Goal: Task Accomplishment & Management: Complete application form

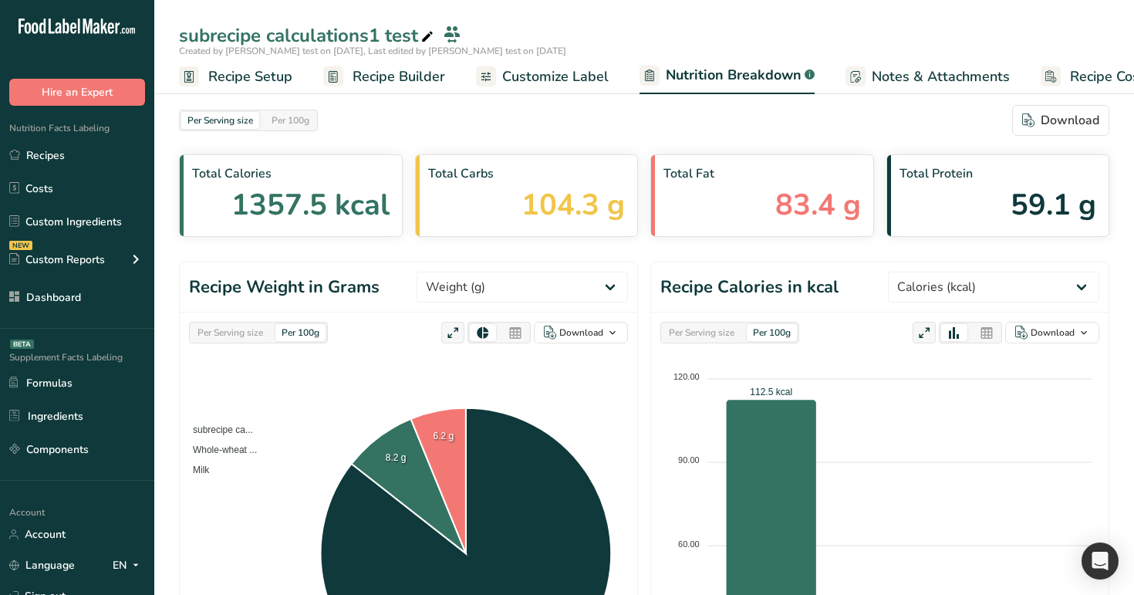
select select "Calories"
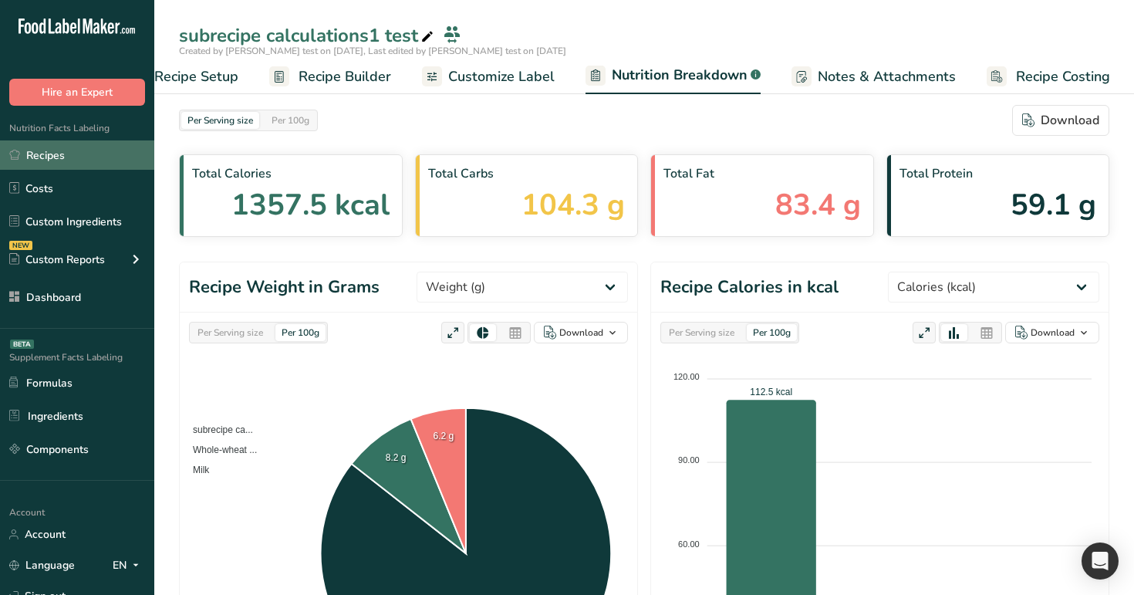
click at [65, 145] on link "Recipes" at bounding box center [77, 154] width 154 height 29
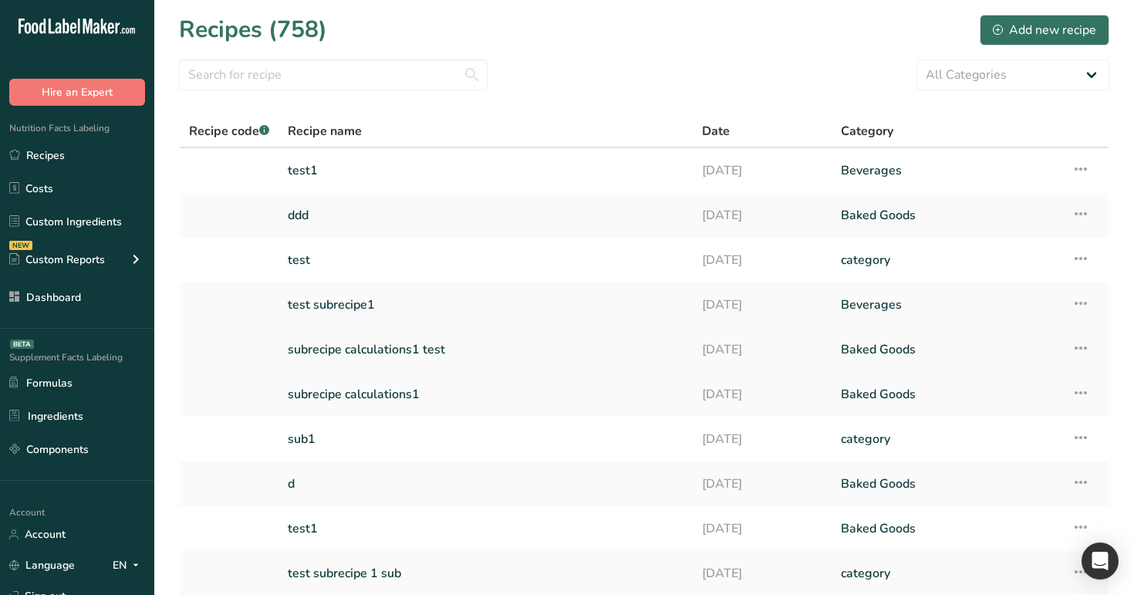
click at [435, 356] on link "subrecipe calculations1 test" at bounding box center [486, 349] width 396 height 32
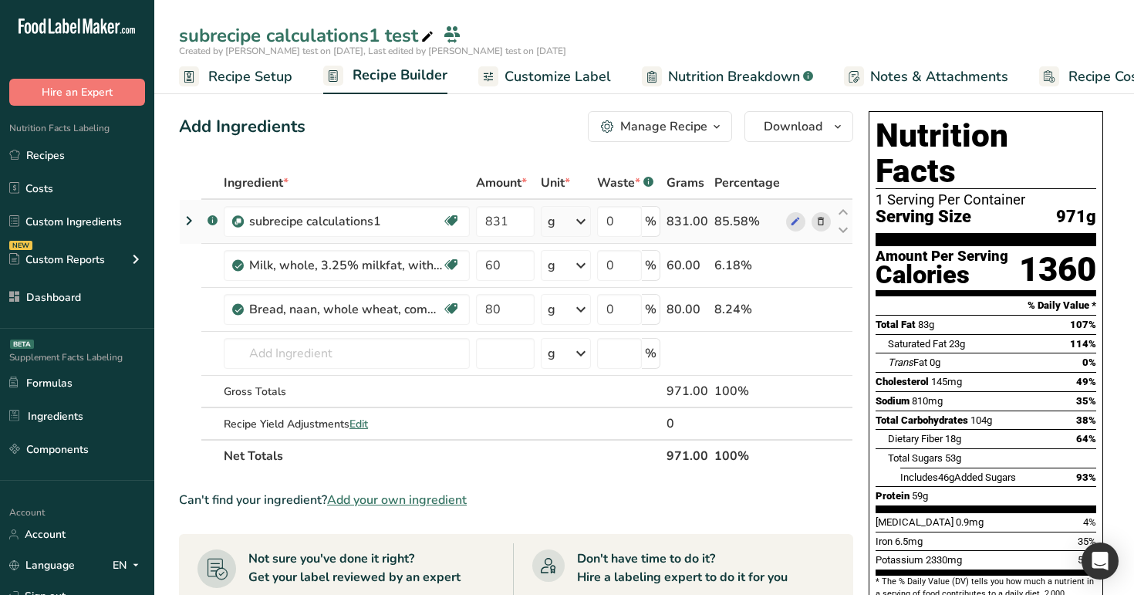
click at [194, 222] on icon at bounding box center [189, 221] width 19 height 28
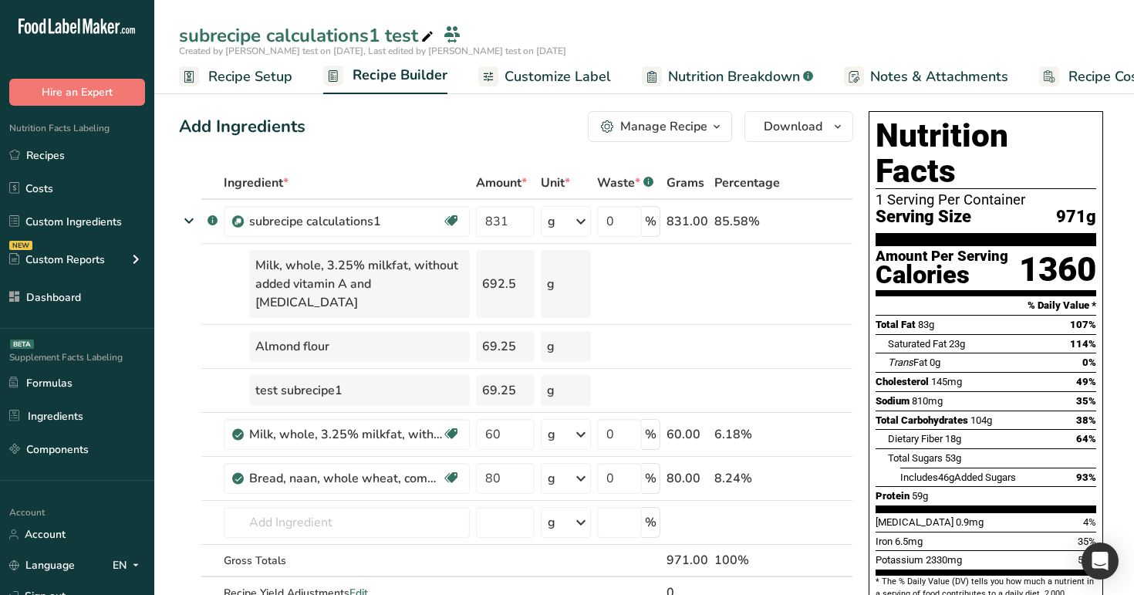
click at [720, 79] on span "Nutrition Breakdown" at bounding box center [734, 76] width 132 height 21
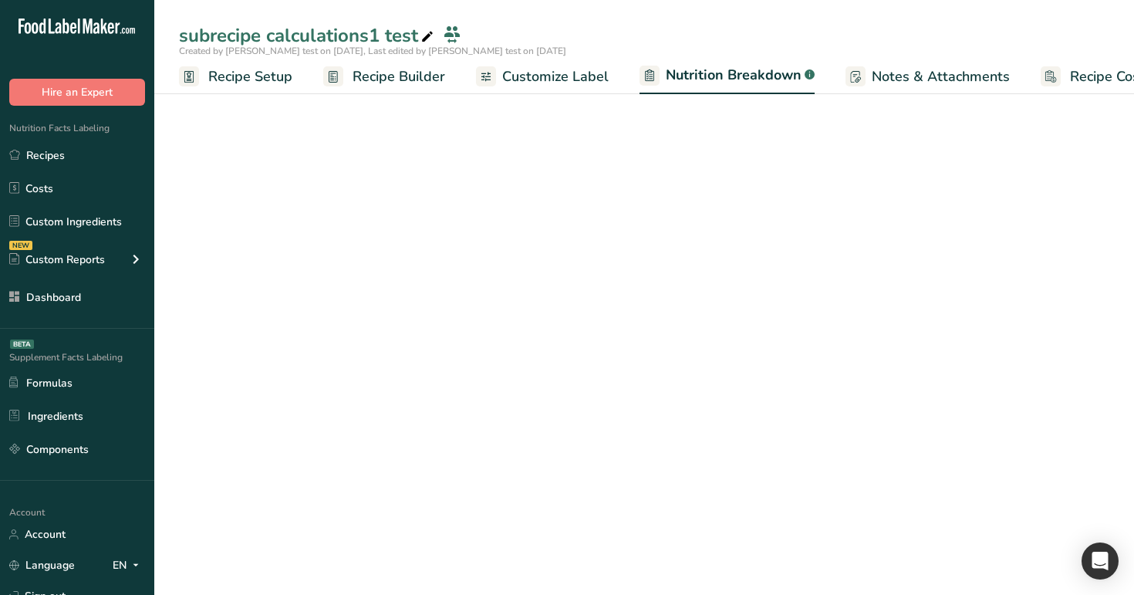
scroll to position [0, 35]
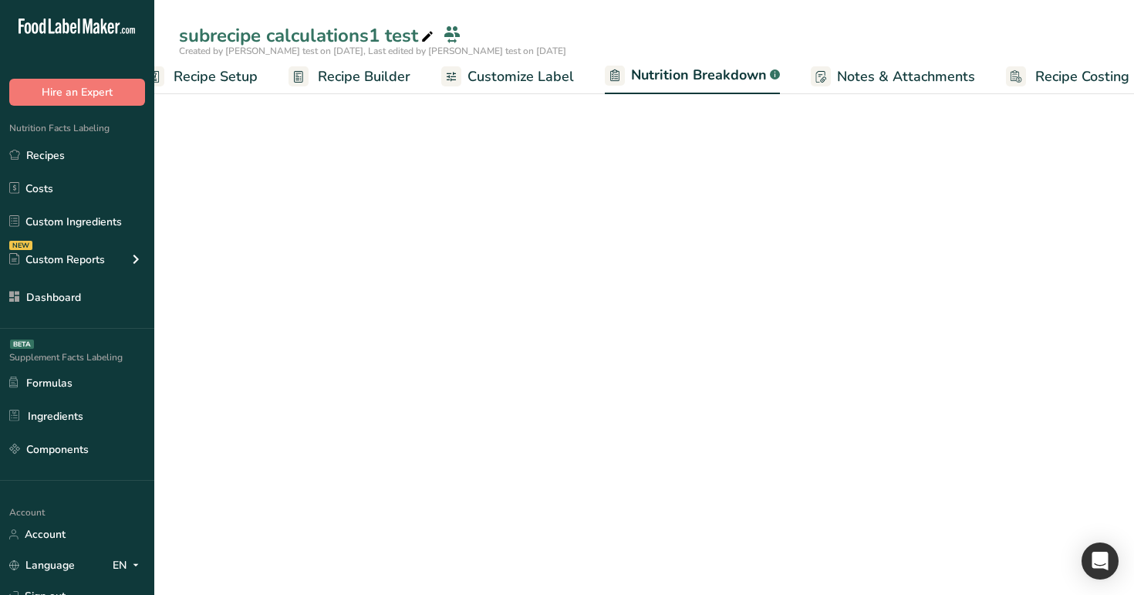
select select "Calories"
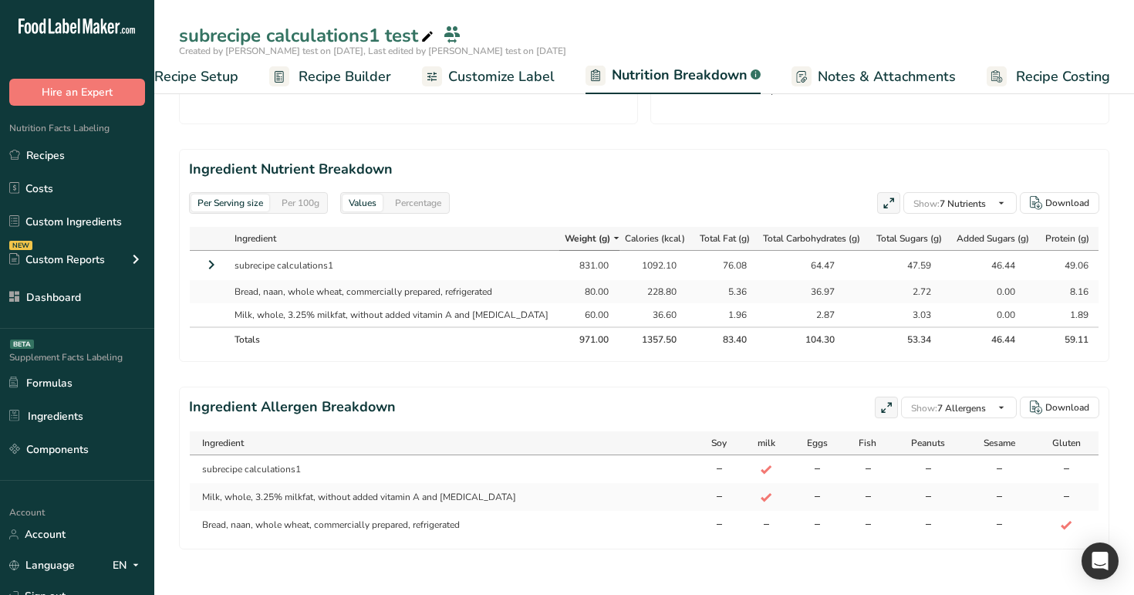
scroll to position [642, 0]
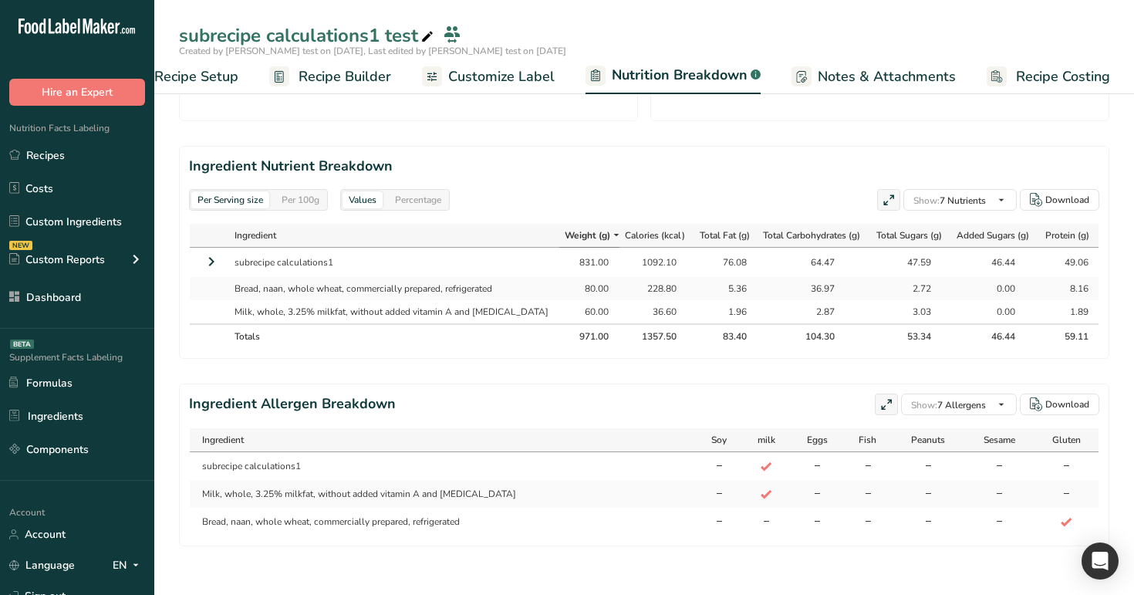
click at [215, 263] on icon at bounding box center [211, 262] width 19 height 28
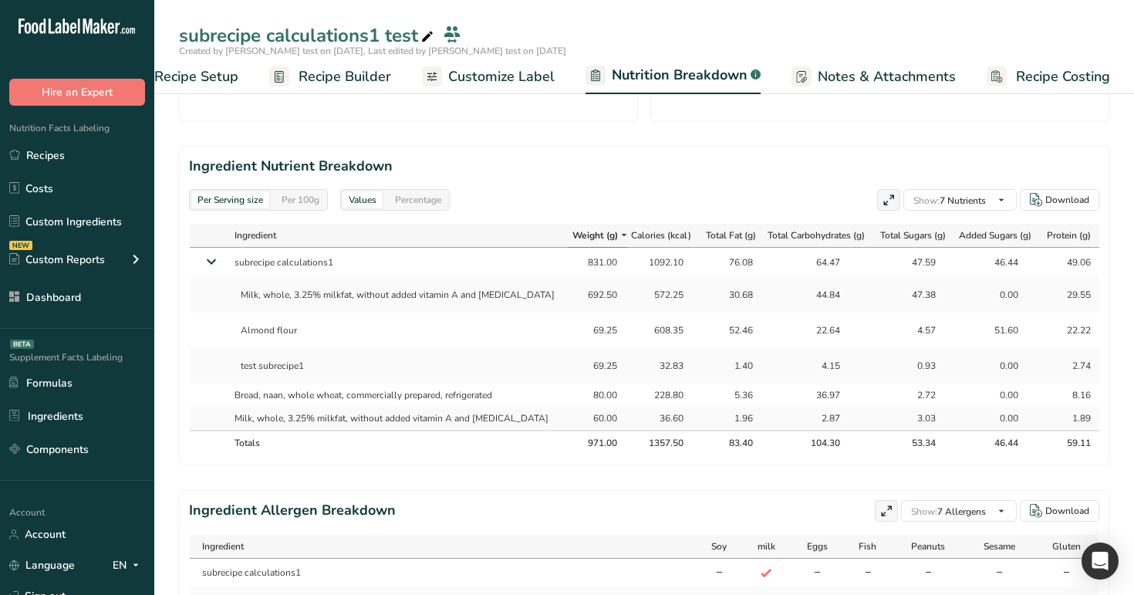
click at [345, 73] on span "Recipe Builder" at bounding box center [344, 76] width 93 height 21
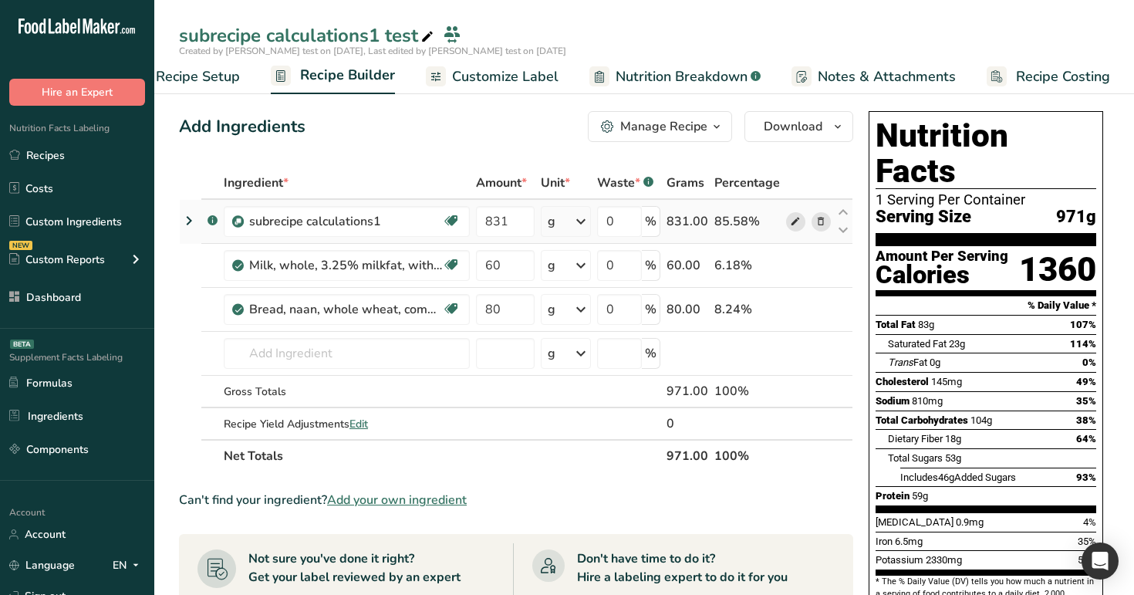
click at [790, 217] on icon at bounding box center [795, 222] width 11 height 16
click at [520, 222] on input "831" at bounding box center [505, 221] width 59 height 31
type input "8"
type input "905"
click at [530, 126] on div "Add Ingredients Manage Recipe Delete Recipe Duplicate Recipe Scale Recipe Save …" at bounding box center [516, 126] width 674 height 31
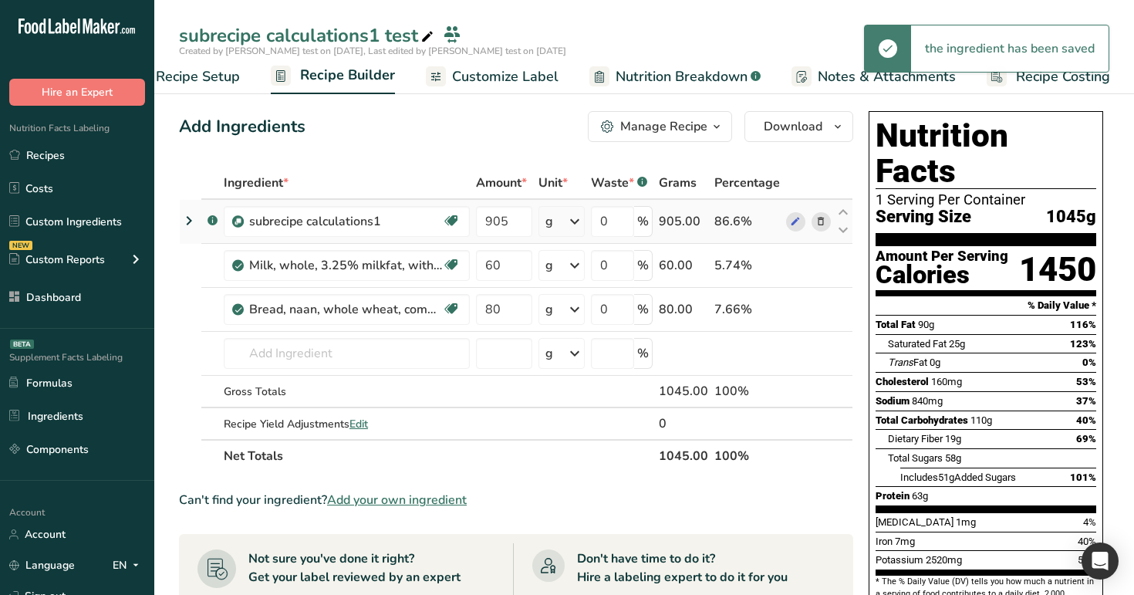
click at [192, 221] on icon at bounding box center [189, 221] width 19 height 28
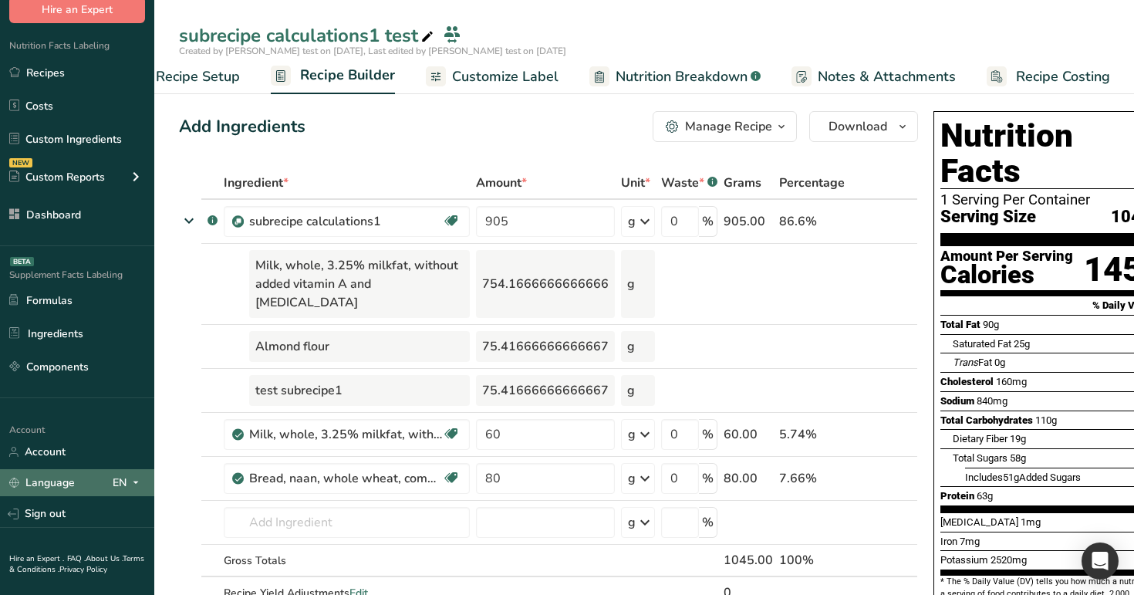
scroll to position [117, 0]
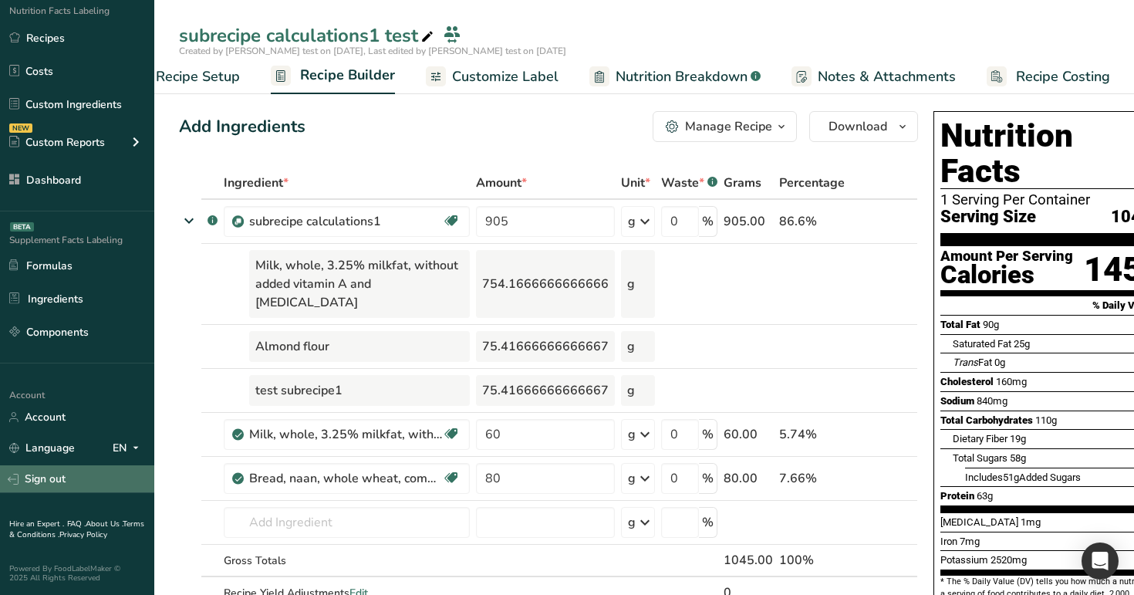
click at [94, 491] on link "Sign out" at bounding box center [77, 478] width 154 height 27
click at [110, 485] on link "Sign out" at bounding box center [77, 478] width 154 height 27
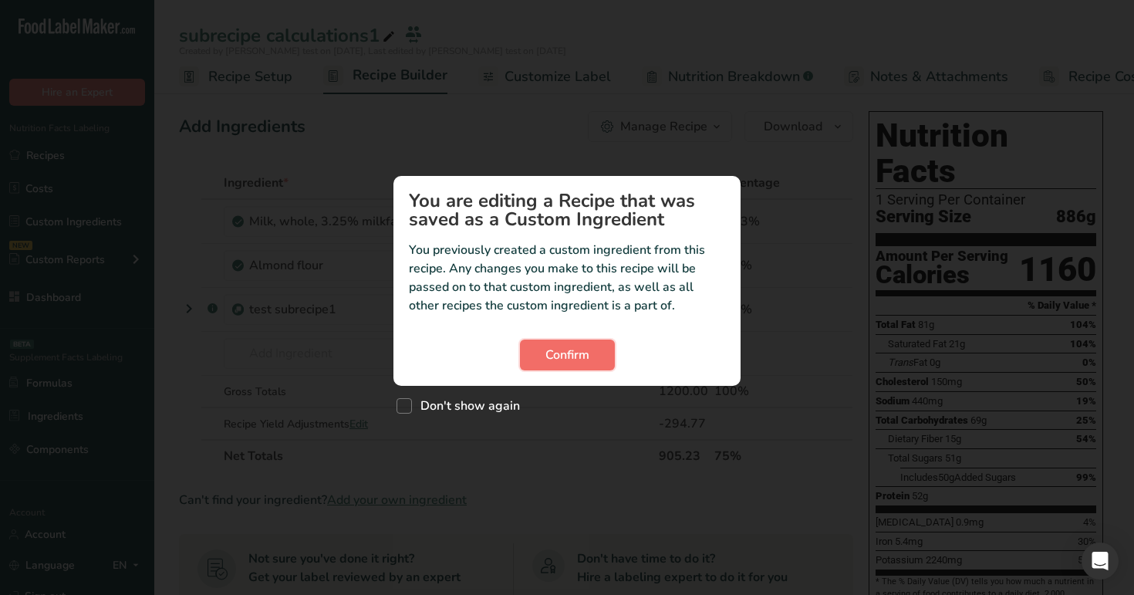
click at [582, 348] on span "Confirm" at bounding box center [567, 355] width 44 height 19
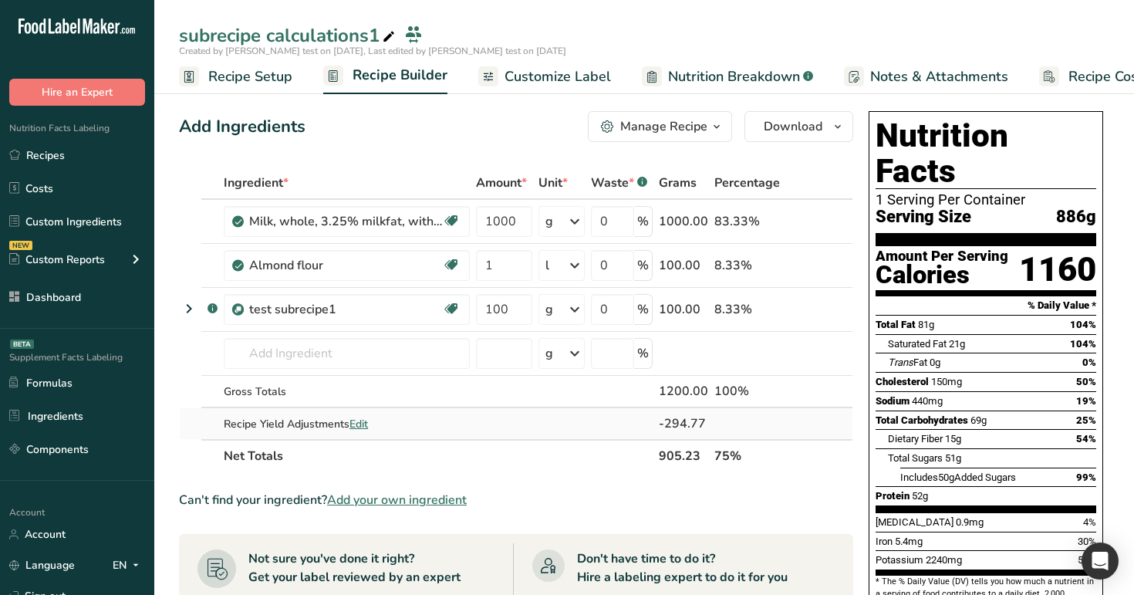
click at [362, 429] on span "Edit" at bounding box center [358, 423] width 19 height 15
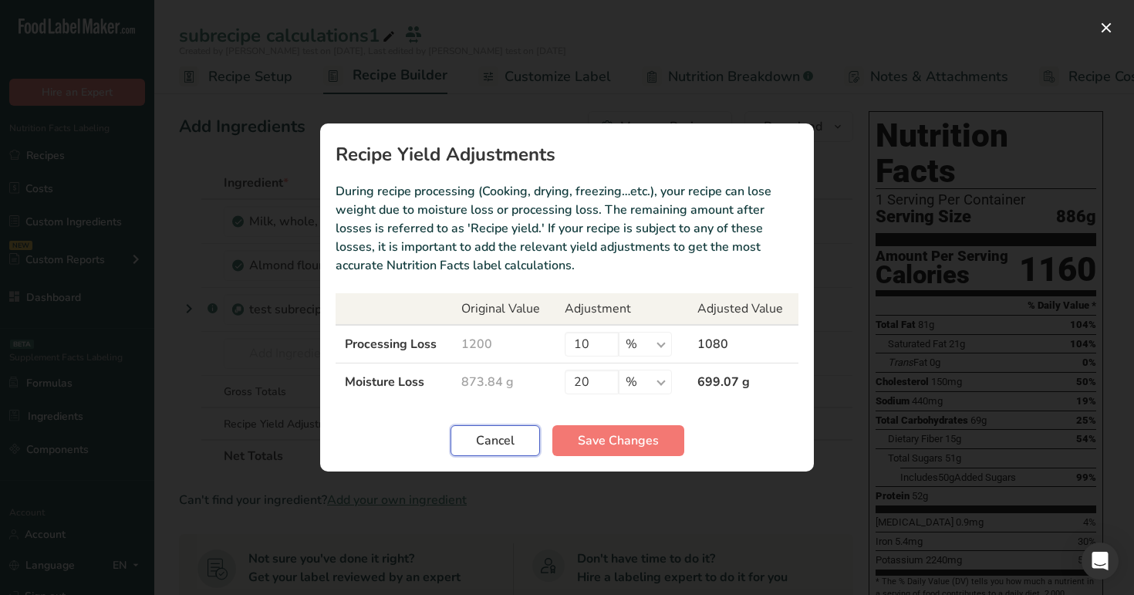
click at [512, 447] on span "Cancel" at bounding box center [495, 440] width 39 height 19
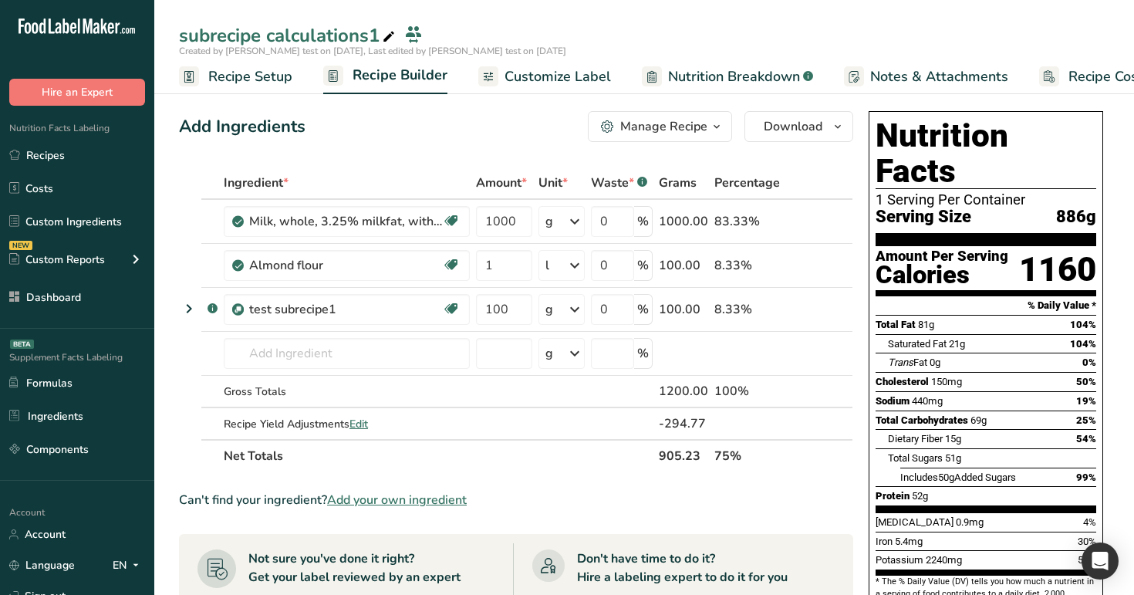
click at [722, 72] on span "Nutrition Breakdown" at bounding box center [734, 76] width 132 height 21
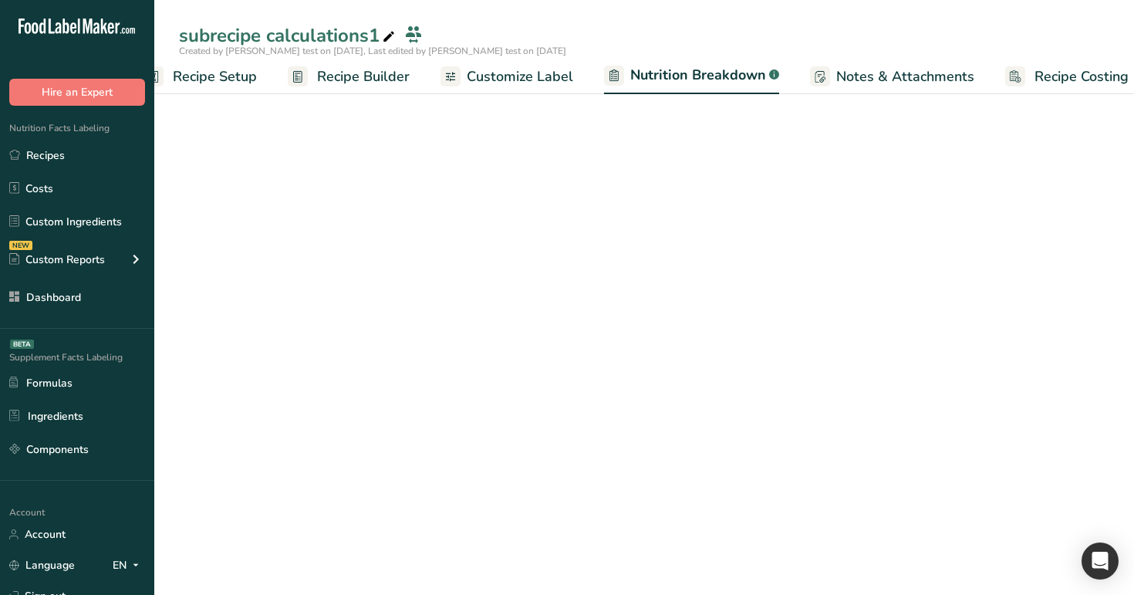
select select "Calories"
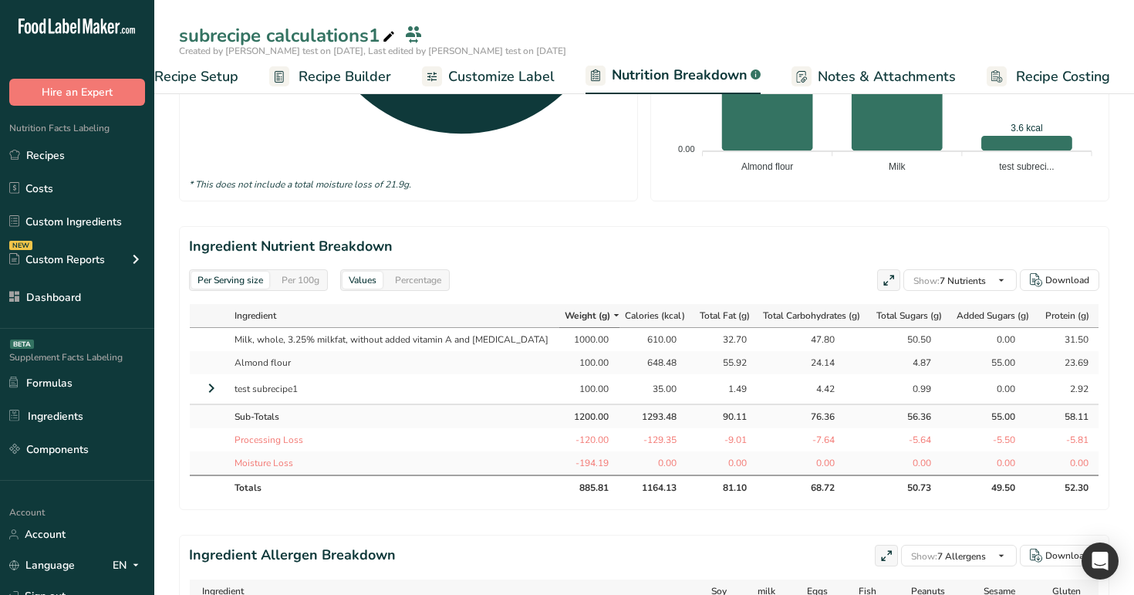
scroll to position [563, 0]
click at [216, 383] on icon at bounding box center [211, 387] width 19 height 28
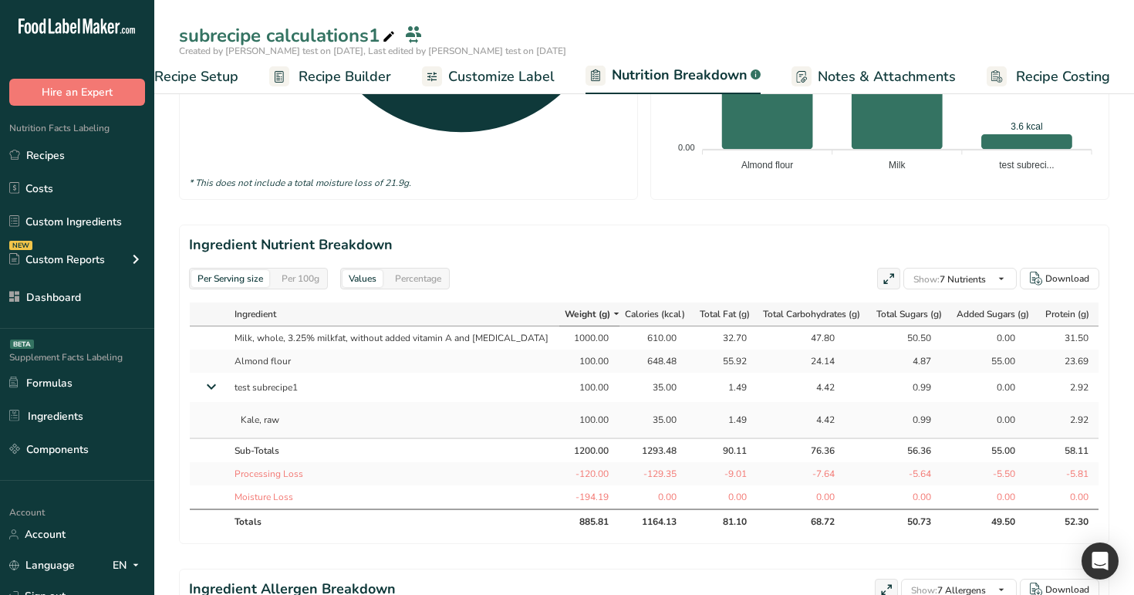
click at [216, 383] on icon at bounding box center [211, 386] width 28 height 19
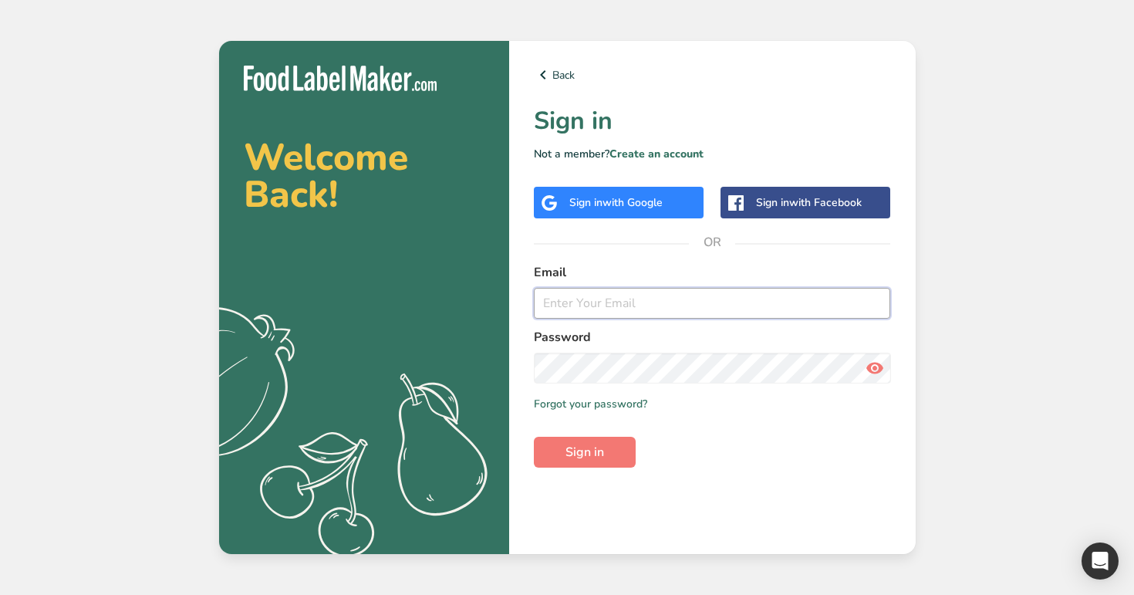
click at [650, 312] on input "email" at bounding box center [712, 303] width 357 height 31
paste input "[EMAIL_ADDRESS][DOMAIN_NAME]"
type input "[EMAIL_ADDRESS][DOMAIN_NAME]"
click at [534, 437] on button "Sign in" at bounding box center [585, 452] width 102 height 31
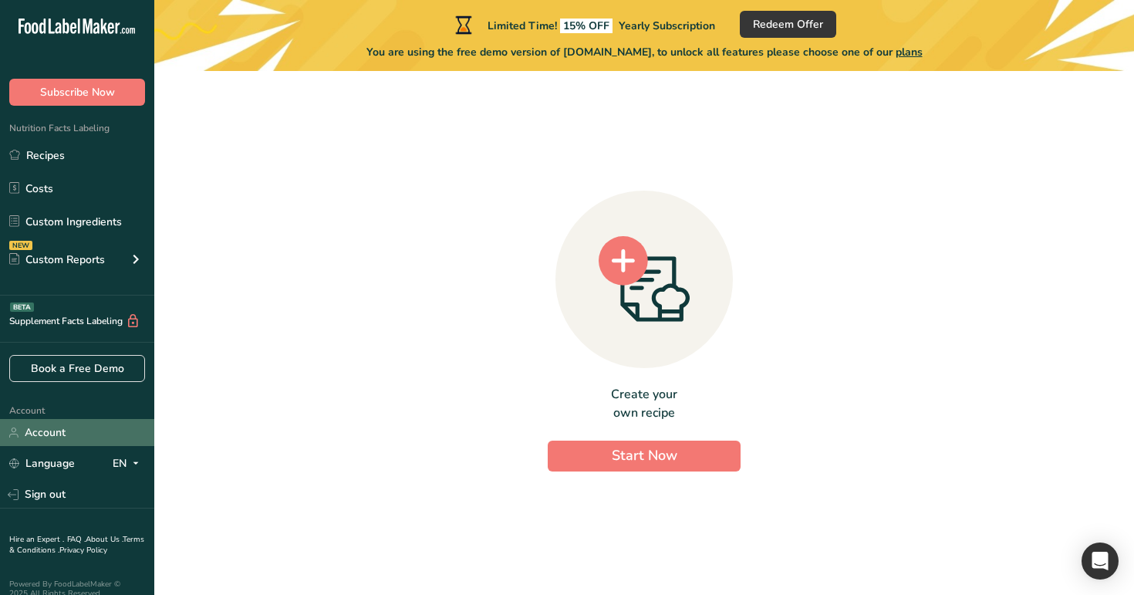
click at [99, 428] on link "Account" at bounding box center [77, 432] width 154 height 27
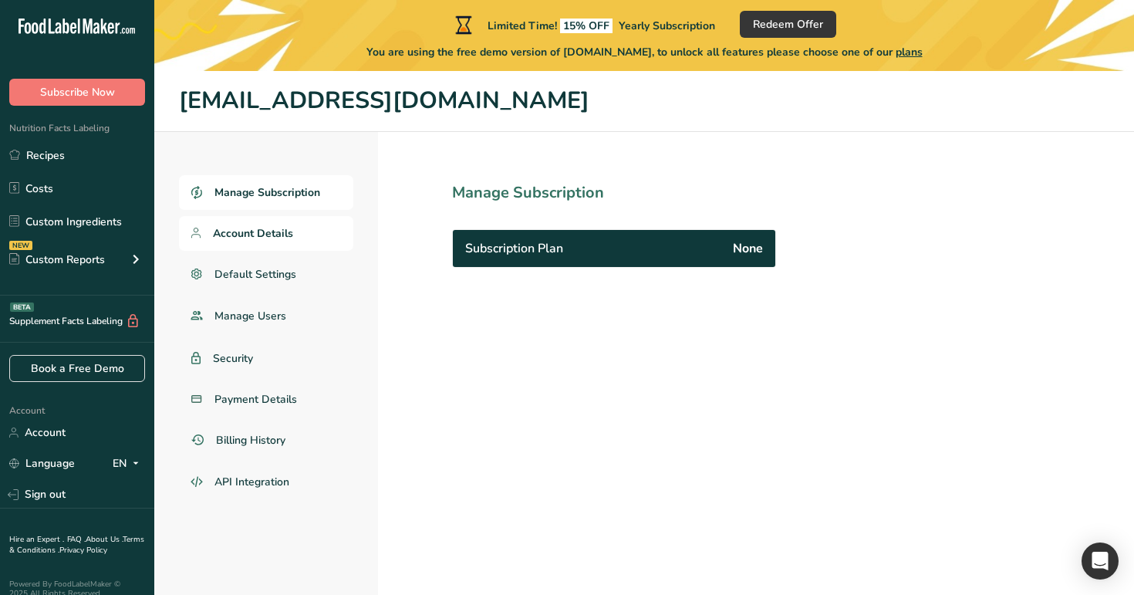
click at [311, 234] on link "Account Details" at bounding box center [266, 233] width 174 height 35
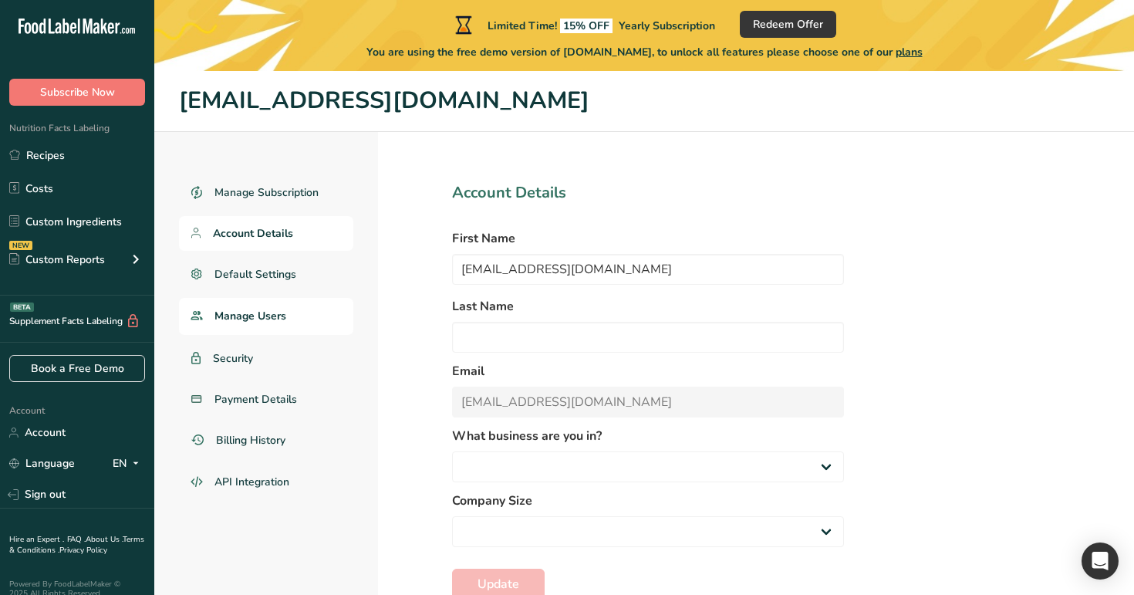
click at [292, 302] on link "Manage Users" at bounding box center [266, 316] width 174 height 37
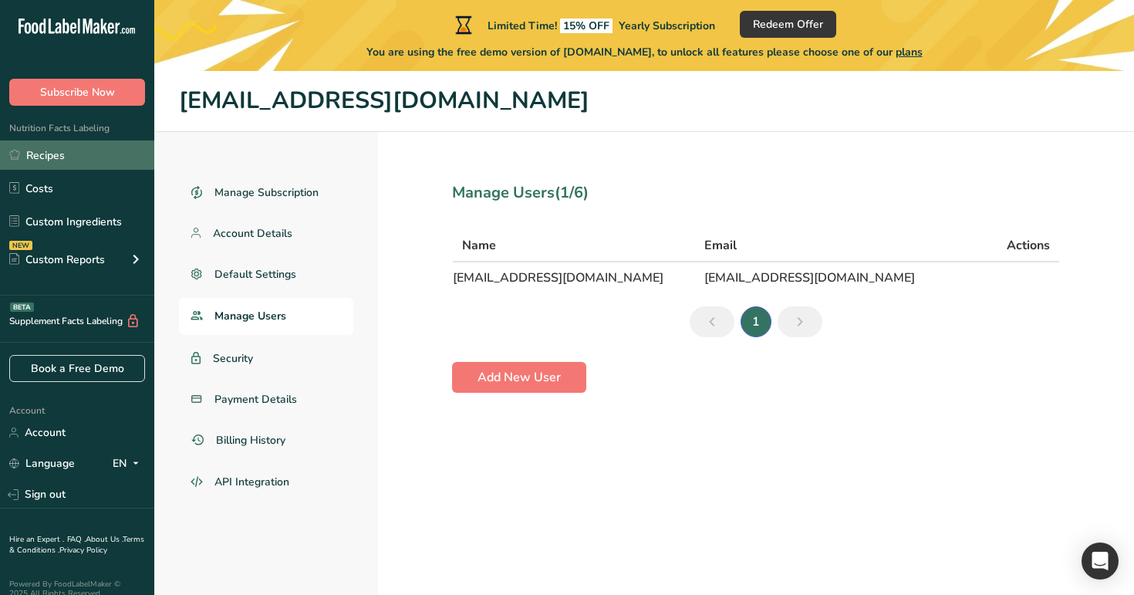
click at [52, 157] on link "Recipes" at bounding box center [77, 154] width 154 height 29
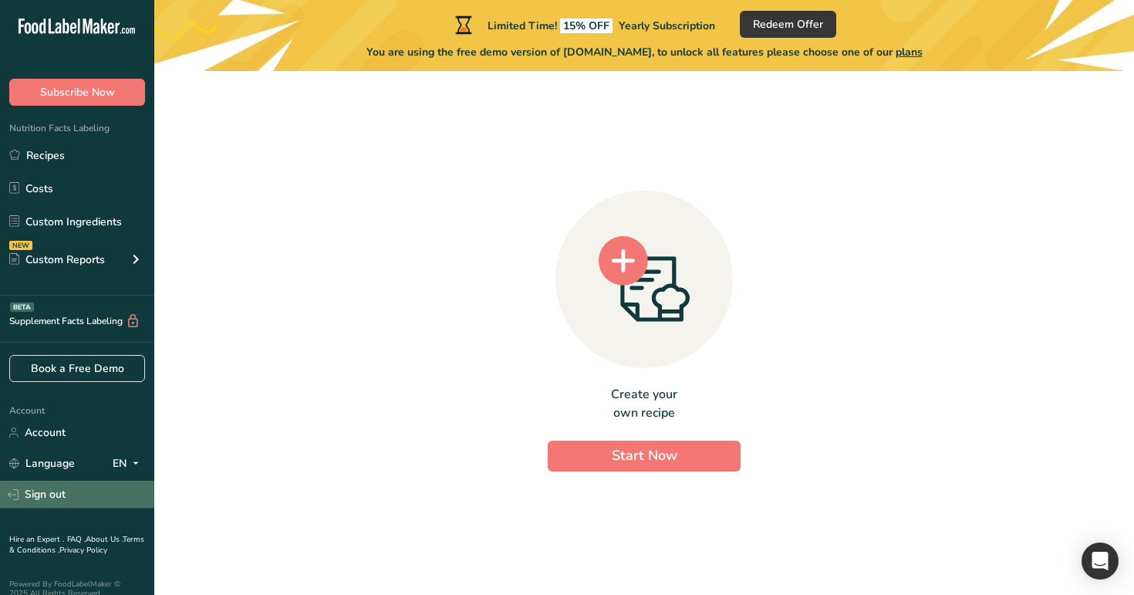
click at [84, 496] on link "Sign out" at bounding box center [77, 493] width 154 height 27
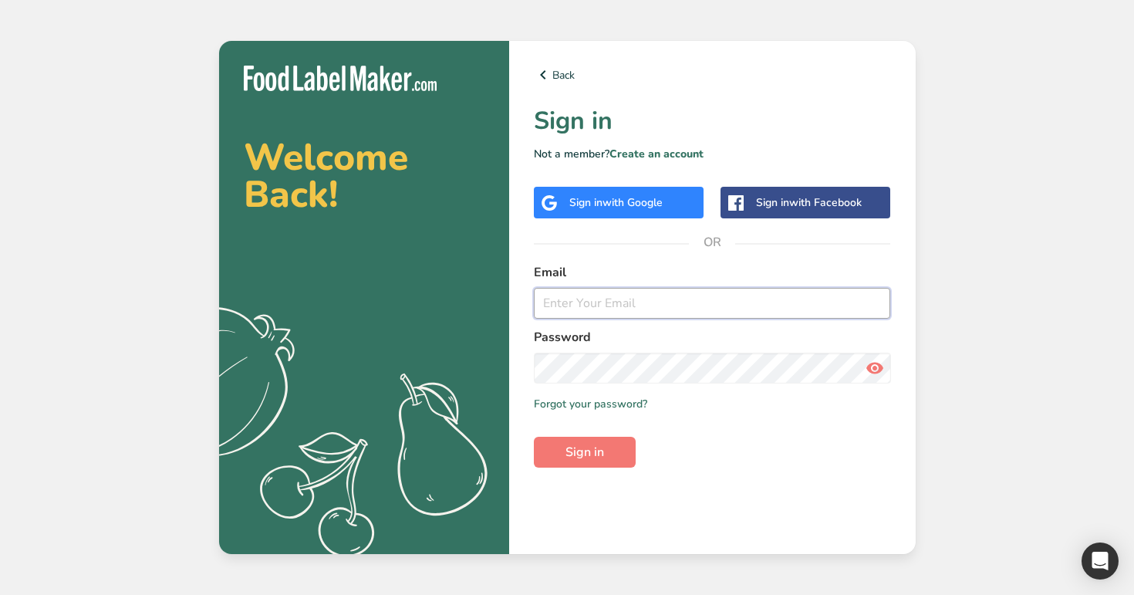
click at [660, 297] on input "email" at bounding box center [712, 303] width 357 height 31
type input "[EMAIL_ADDRESS][DOMAIN_NAME]"
click at [534, 437] on button "Sign in" at bounding box center [585, 452] width 102 height 31
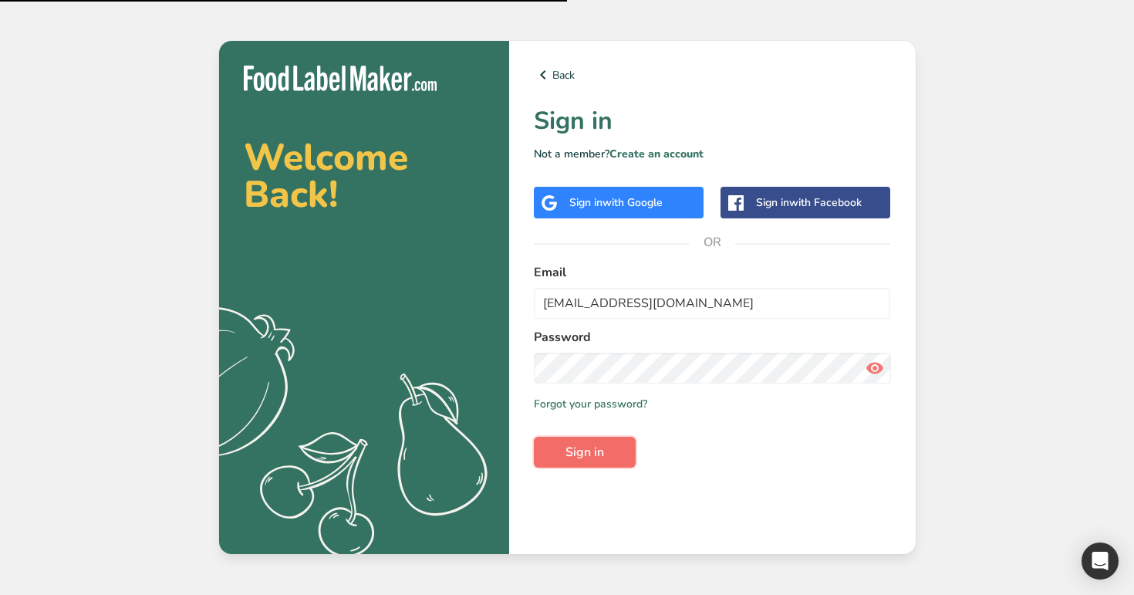
click at [592, 456] on span "Sign in" at bounding box center [584, 452] width 39 height 19
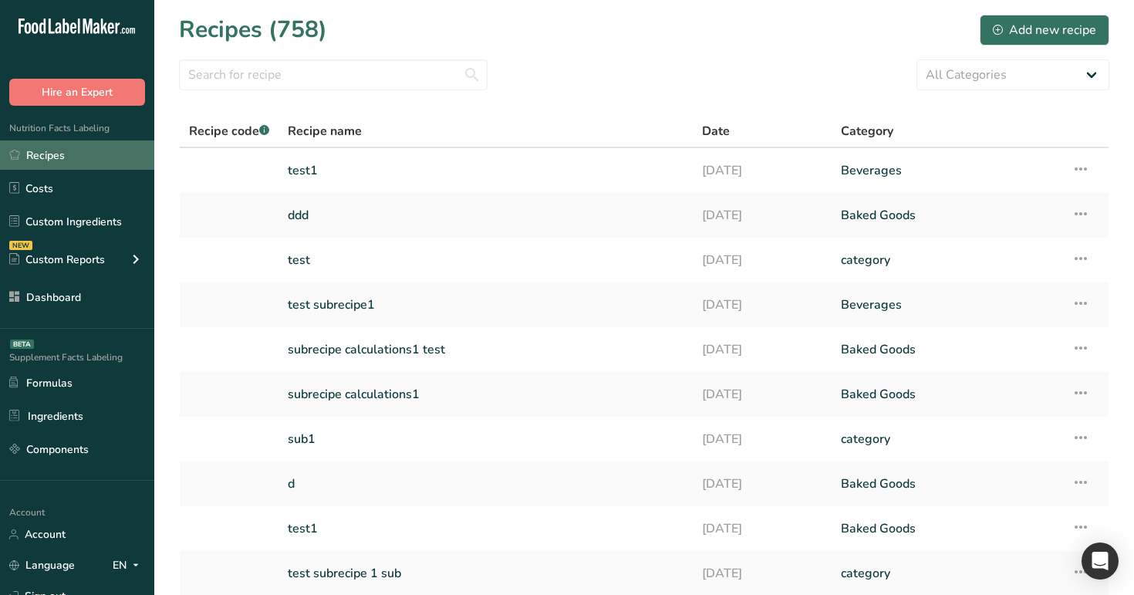
click at [104, 155] on link "Recipes" at bounding box center [77, 154] width 154 height 29
click at [101, 152] on link "Recipes" at bounding box center [77, 154] width 154 height 29
click at [118, 167] on link "Recipes" at bounding box center [77, 154] width 154 height 29
click at [529, 163] on link "test1" at bounding box center [486, 170] width 396 height 32
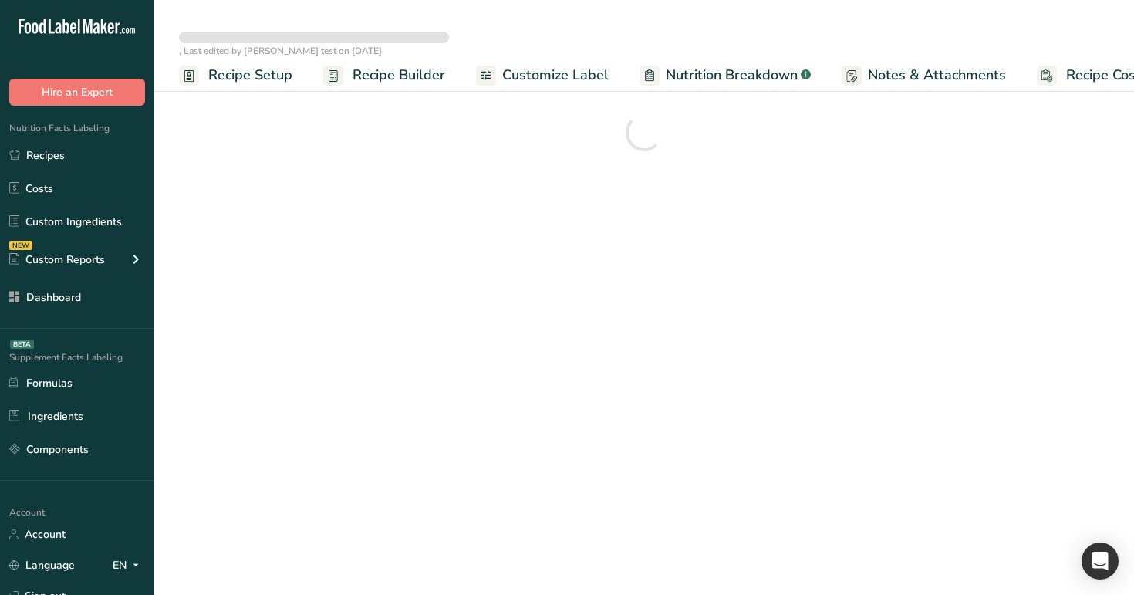
click at [258, 81] on span "Recipe Setup" at bounding box center [250, 75] width 84 height 21
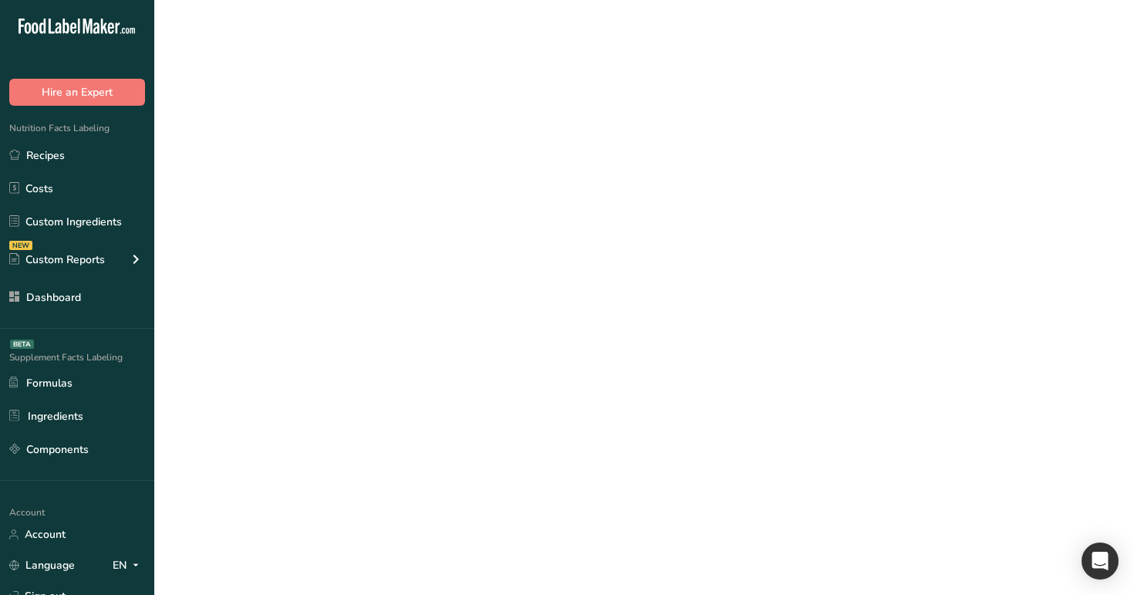
select select
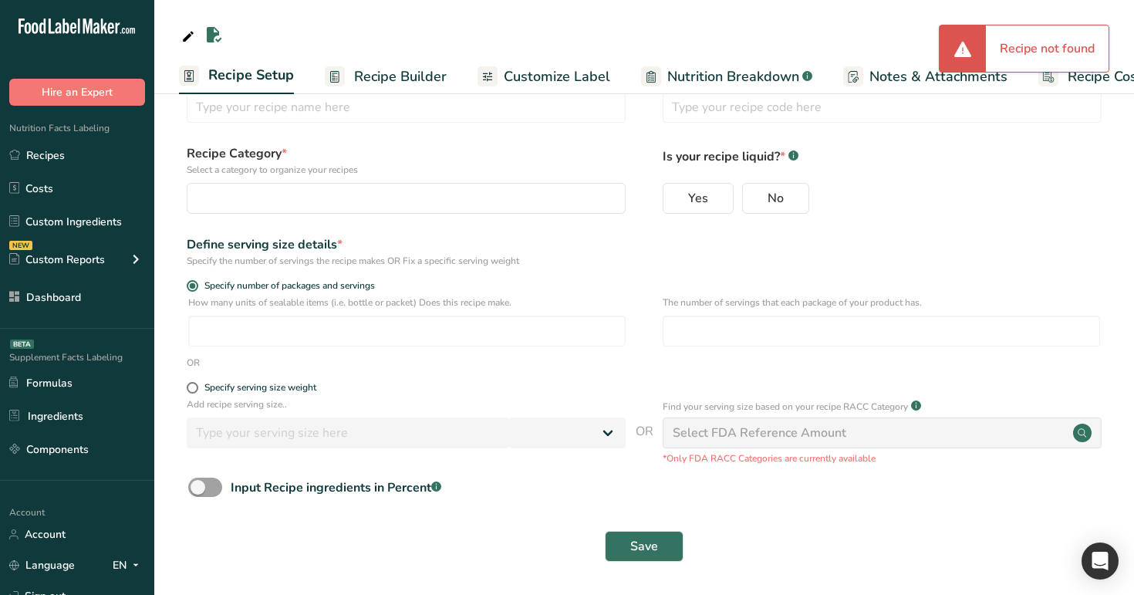
scroll to position [45, 0]
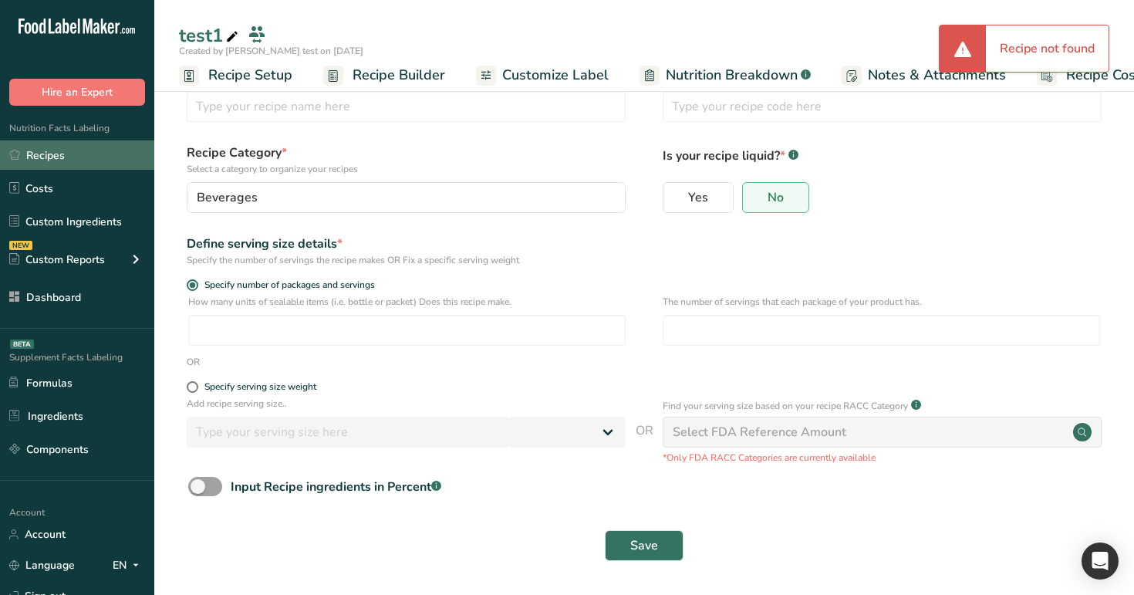
type input "test1"
radio input "true"
type input "1"
select select "0"
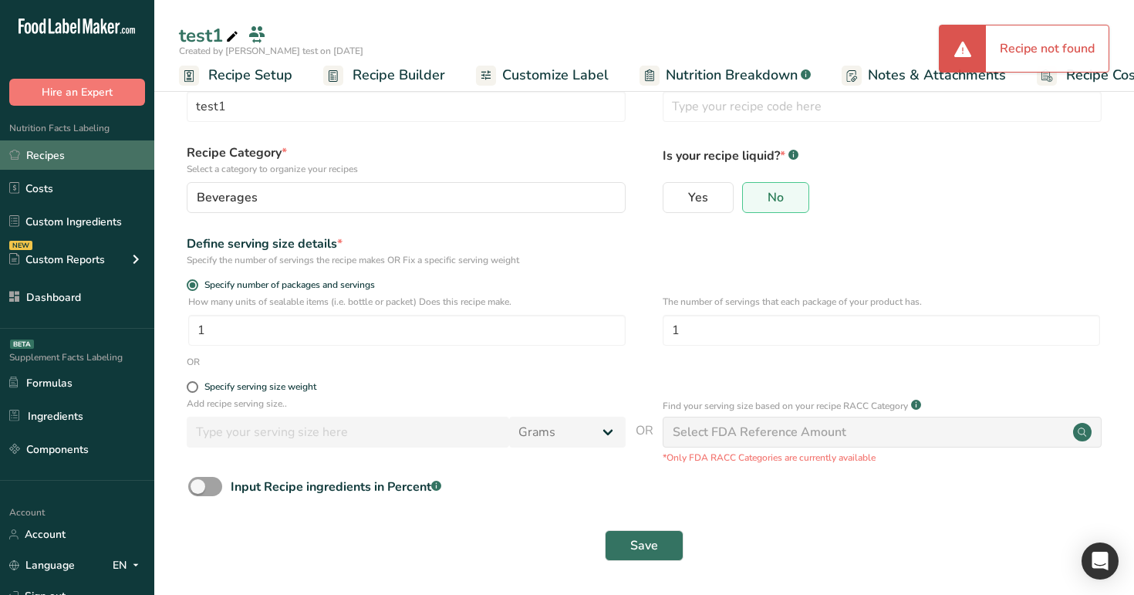
click at [76, 160] on link "Recipes" at bounding box center [77, 154] width 154 height 29
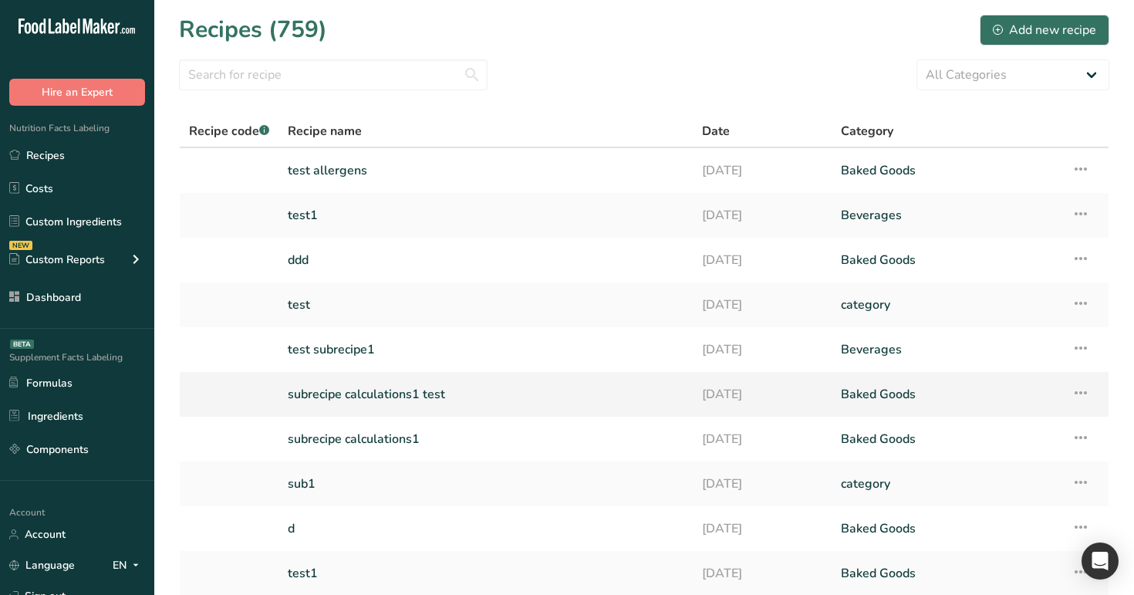
click at [586, 407] on link "subrecipe calculations1 test" at bounding box center [486, 394] width 396 height 32
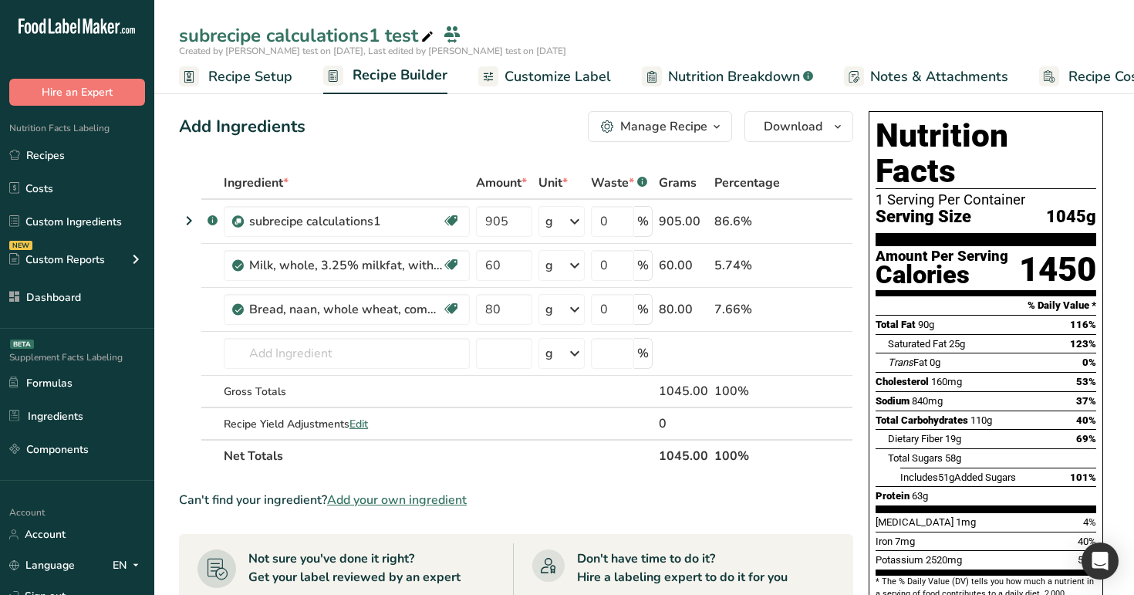
click at [269, 77] on span "Recipe Setup" at bounding box center [250, 76] width 84 height 21
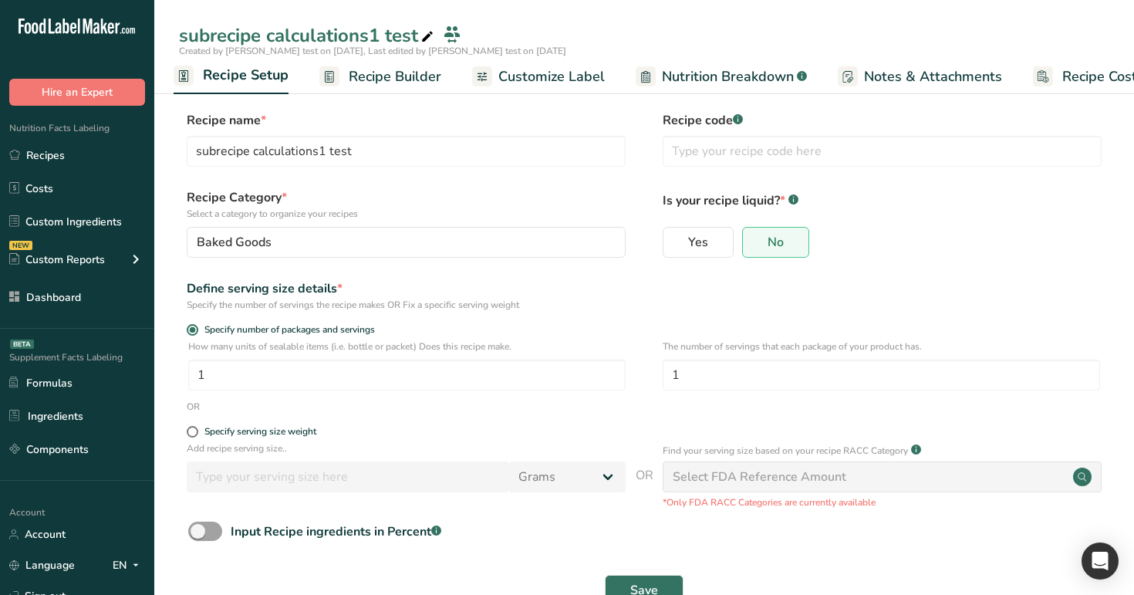
scroll to position [45, 0]
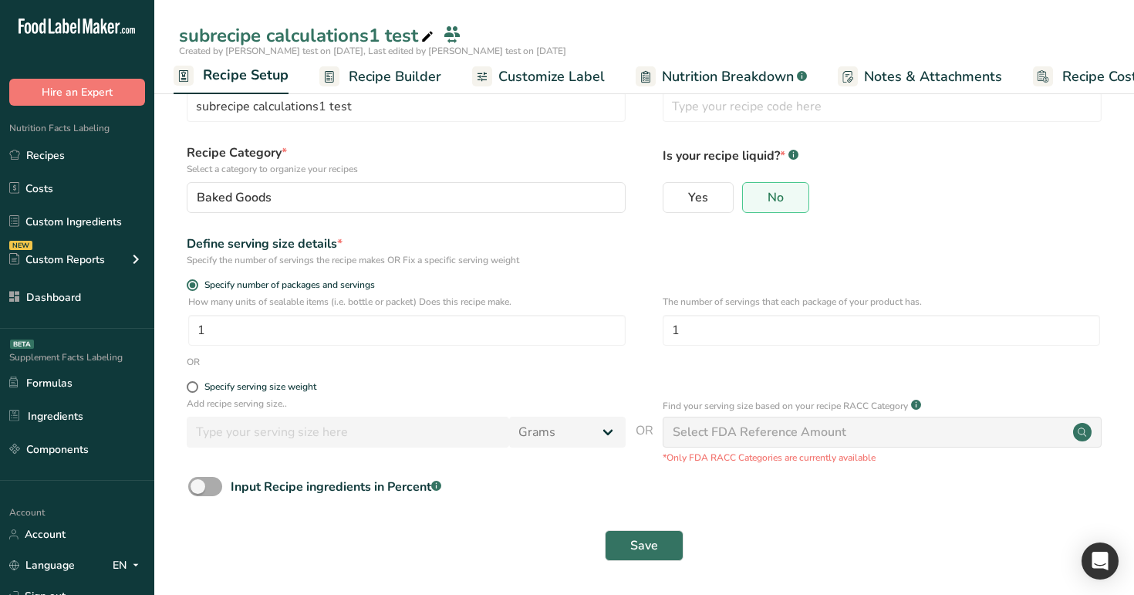
click at [207, 493] on span at bounding box center [205, 486] width 34 height 19
click at [198, 491] on input "Input Recipe ingredients in Percent .a-a{fill:#347362;}.b-a{fill:#fff;}" at bounding box center [193, 486] width 10 height 10
checkbox input "true"
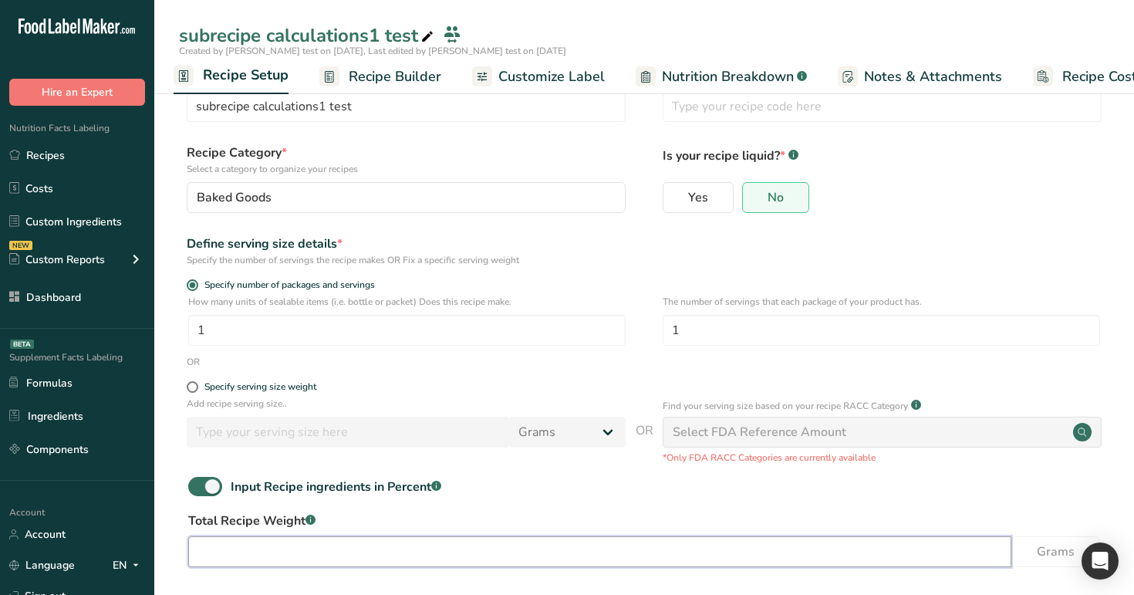
click at [278, 552] on input "number" at bounding box center [599, 551] width 823 height 31
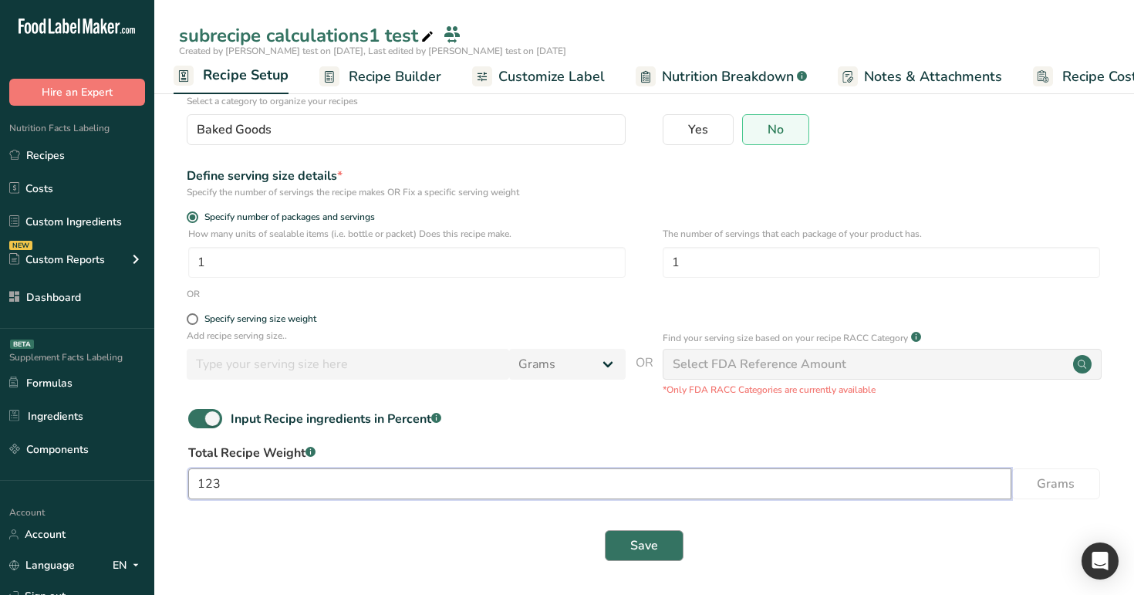
type input "123"
click at [659, 544] on button "Save" at bounding box center [644, 545] width 79 height 31
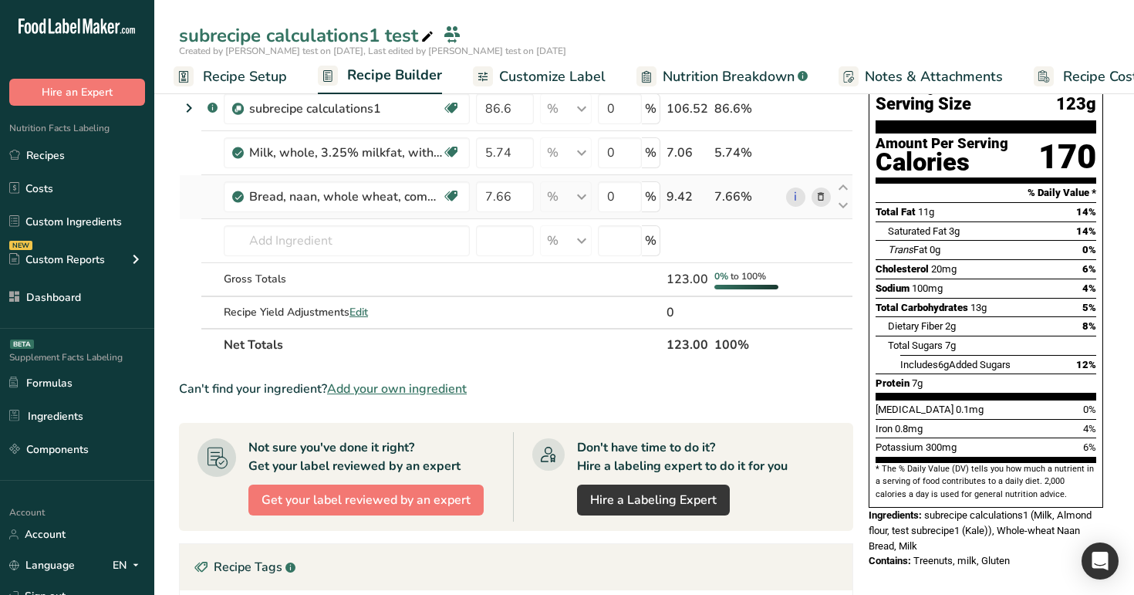
scroll to position [55, 0]
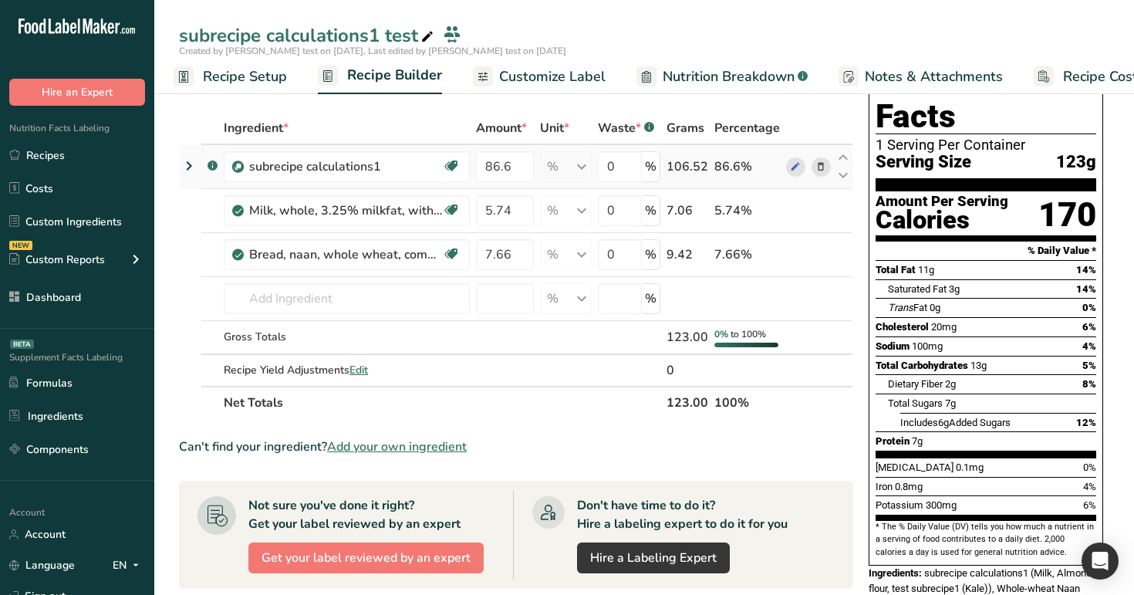
click at [567, 165] on div "% Weight Units g ppm ug See more Volume Units quarter cup Volume units require …" at bounding box center [566, 166] width 52 height 31
click at [562, 154] on div "% Weight Units g ppm ug See more Volume Units quarter cup Volume units require …" at bounding box center [566, 166] width 52 height 31
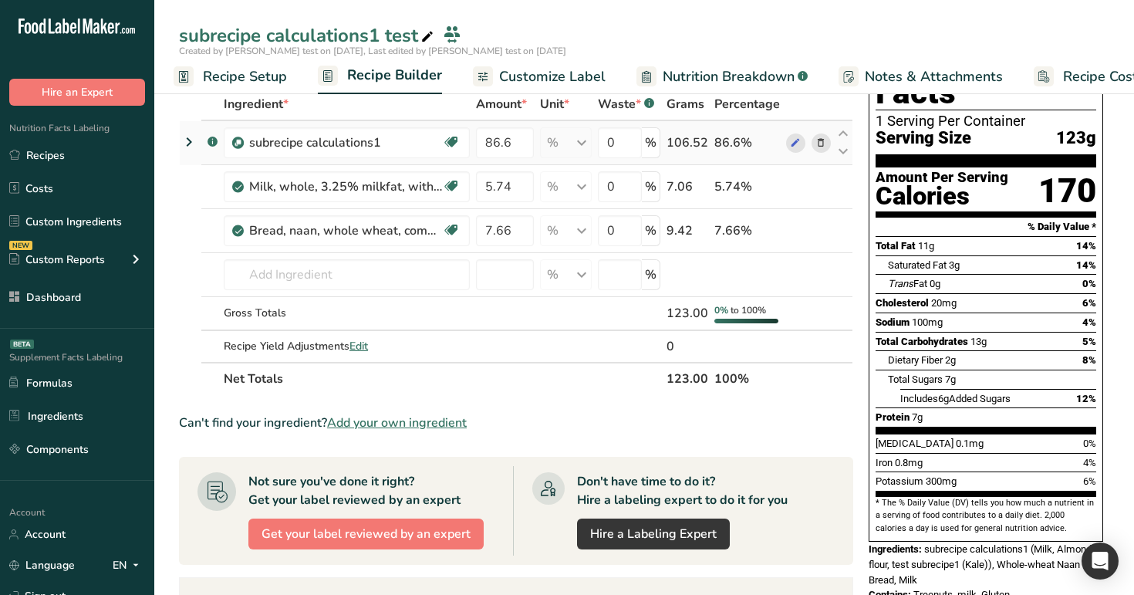
click at [565, 134] on div "% Weight Units g ppm ug See more Volume Units quarter cup Volume units require …" at bounding box center [566, 142] width 52 height 31
click at [238, 74] on span "Recipe Setup" at bounding box center [245, 76] width 84 height 21
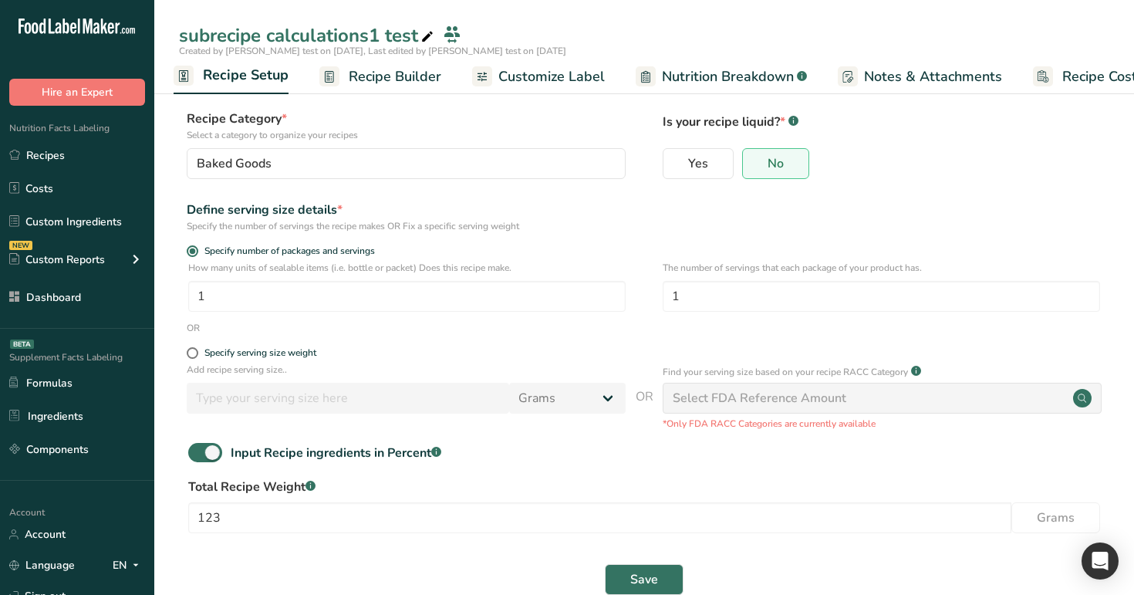
scroll to position [113, 0]
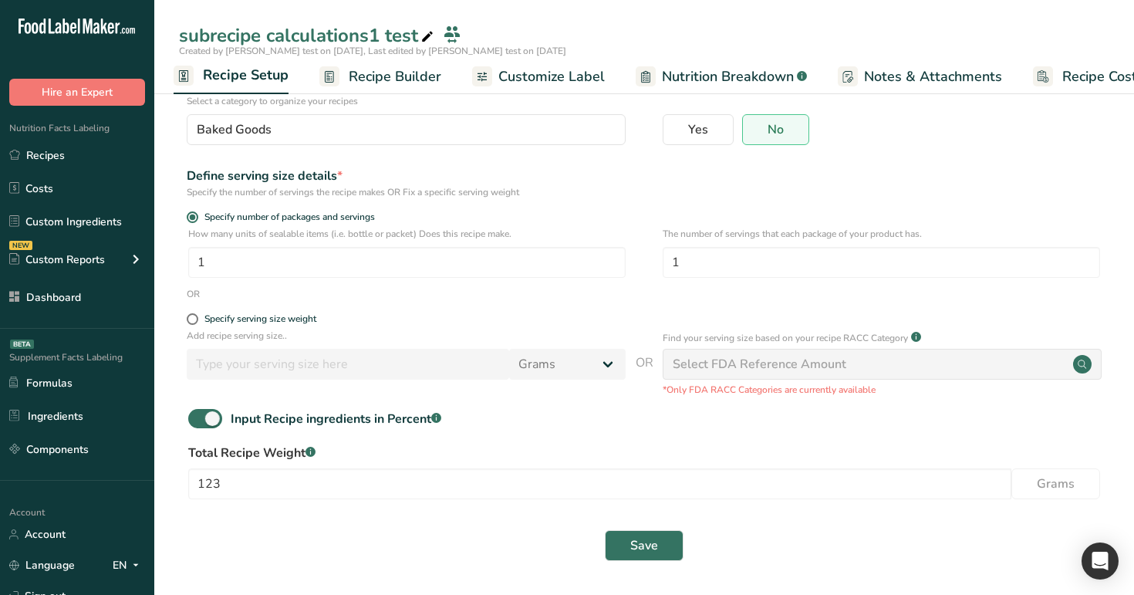
drag, startPoint x: 226, startPoint y: 423, endPoint x: 423, endPoint y: 423, distance: 196.7
click at [420, 423] on span "Input Recipe ingredients in Percent .a-a{fill:#347362;}.b-a{fill:#fff;}" at bounding box center [331, 419] width 219 height 19
click at [198, 423] on input "Input Recipe ingredients in Percent .a-a{fill:#347362;}.b-a{fill:#fff;}" at bounding box center [193, 418] width 10 height 10
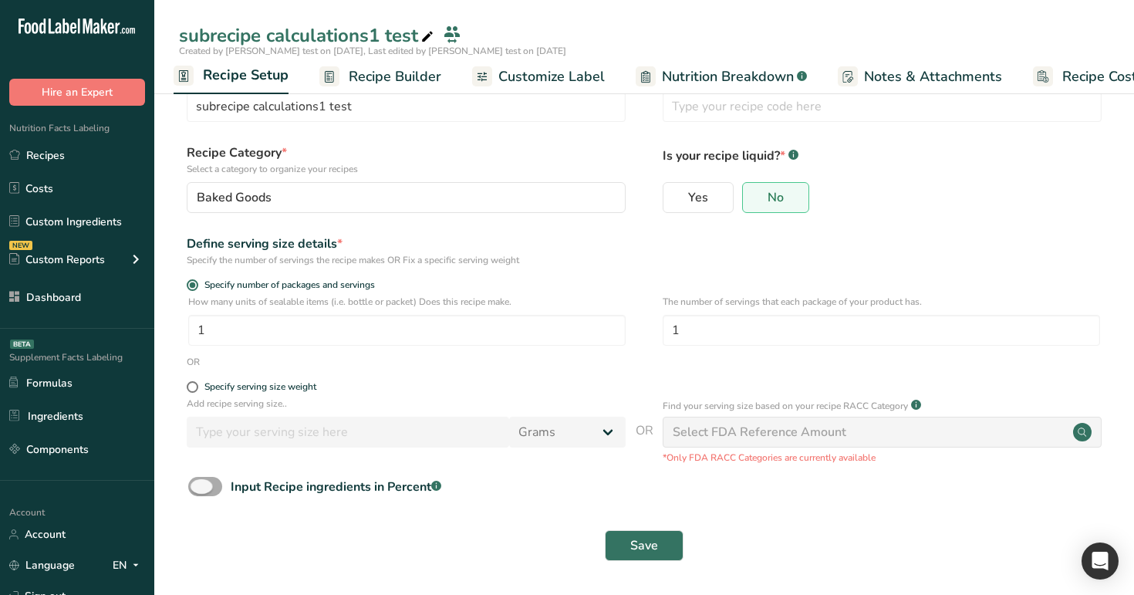
drag, startPoint x: 430, startPoint y: 491, endPoint x: 235, endPoint y: 490, distance: 194.4
click at [234, 491] on div "Input Recipe ingredients in Percent .a-a{fill:#347362;}.b-a{fill:#fff;}" at bounding box center [336, 486] width 211 height 19
click at [198, 491] on input "Input Recipe ingredients in Percent .a-a{fill:#347362;}.b-a{fill:#fff;}" at bounding box center [193, 486] width 10 height 10
drag, startPoint x: 235, startPoint y: 490, endPoint x: 430, endPoint y: 485, distance: 194.4
click at [408, 485] on div "Input Recipe ingredients in Percent .a-a{fill:#347362;}.b-a{fill:#fff;}" at bounding box center [336, 486] width 211 height 19
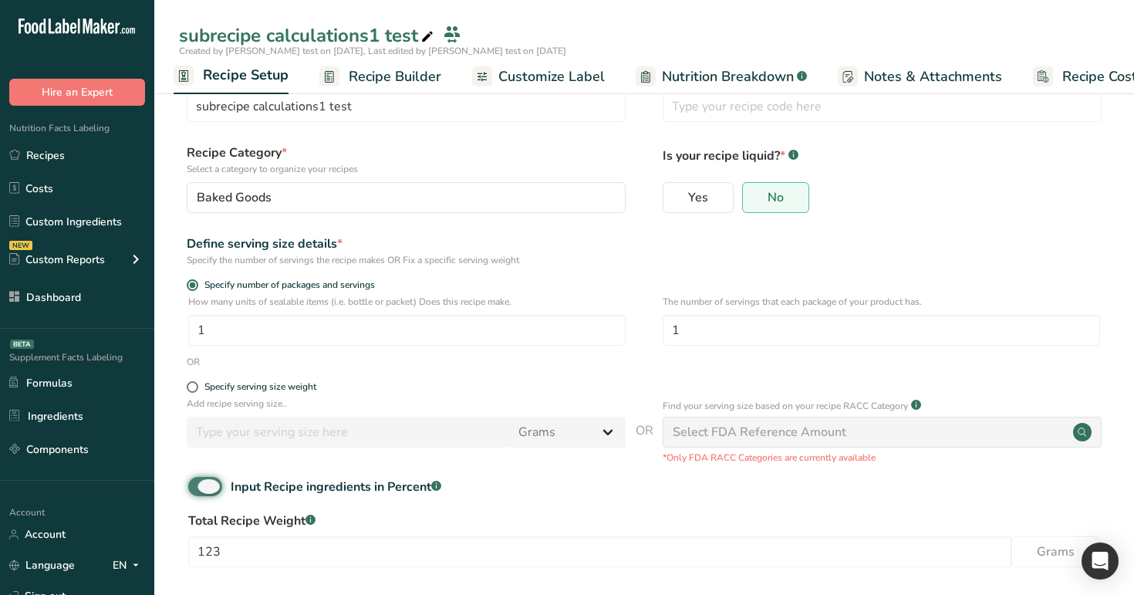
click at [198, 485] on input "Input Recipe ingredients in Percent .a-a{fill:#347362;}.b-a{fill:#fff;}" at bounding box center [193, 486] width 10 height 10
checkbox input "false"
click at [641, 550] on span "Save" at bounding box center [644, 545] width 28 height 19
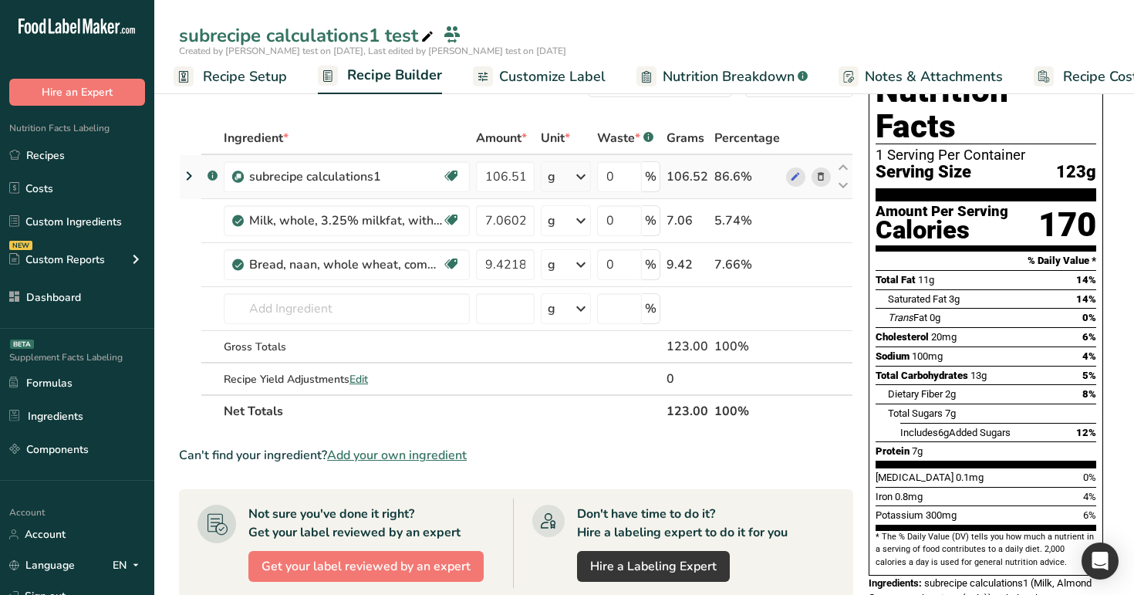
click at [573, 168] on div "g" at bounding box center [566, 176] width 50 height 31
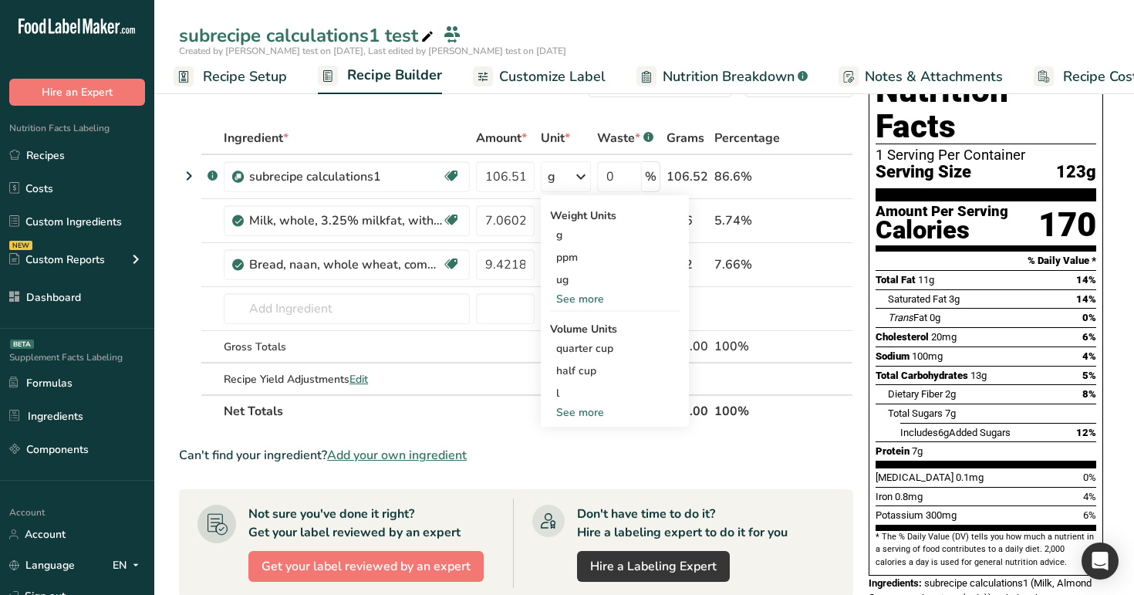
click at [253, 72] on span "Recipe Setup" at bounding box center [245, 76] width 84 height 21
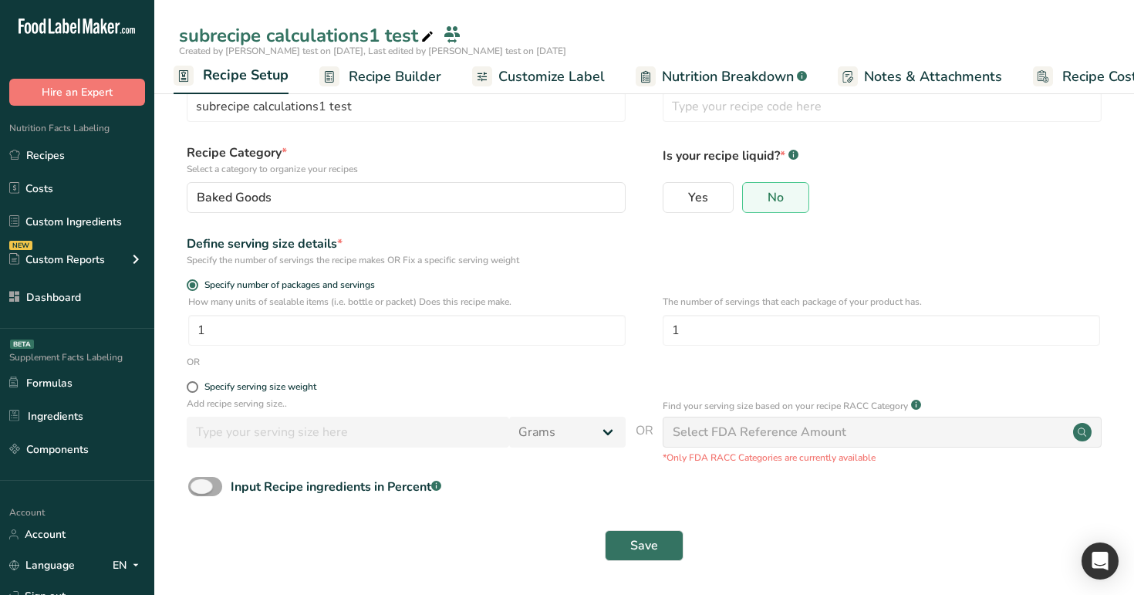
click at [211, 484] on span at bounding box center [205, 486] width 34 height 19
click at [198, 484] on input "Input Recipe ingredients in Percent .a-a{fill:#347362;}.b-a{fill:#fff;}" at bounding box center [193, 486] width 10 height 10
checkbox input "true"
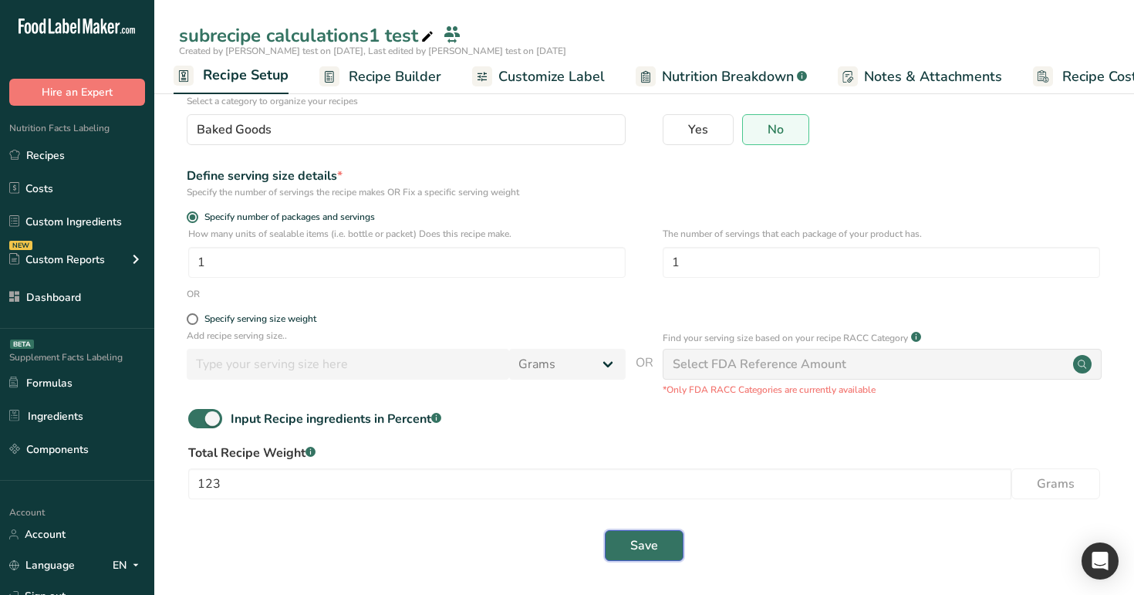
click at [643, 552] on span "Save" at bounding box center [644, 545] width 28 height 19
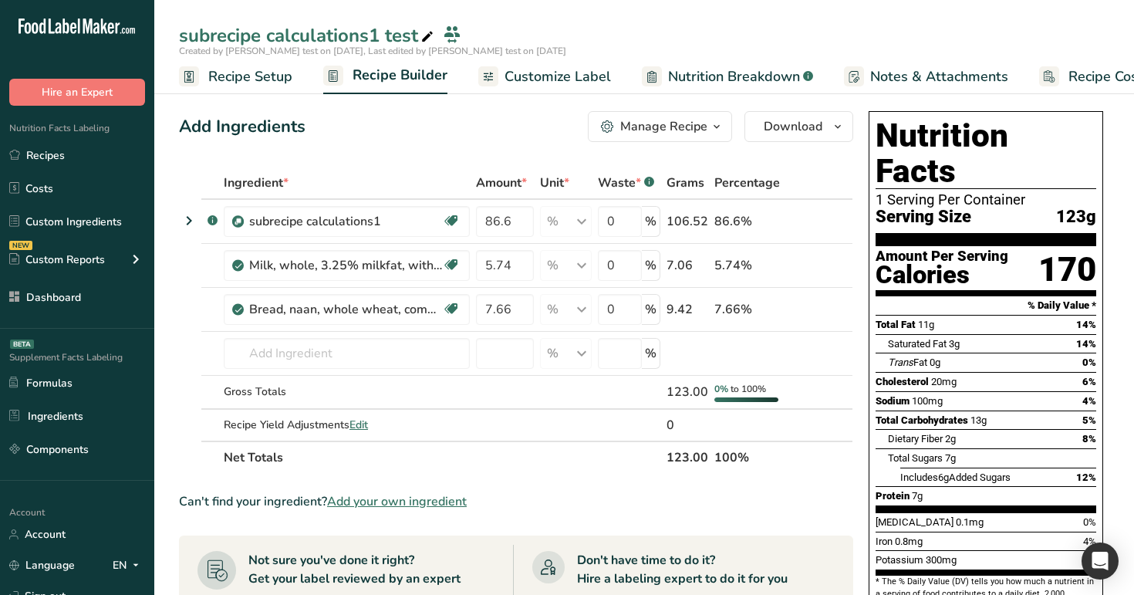
click at [258, 77] on span "Recipe Setup" at bounding box center [250, 76] width 84 height 21
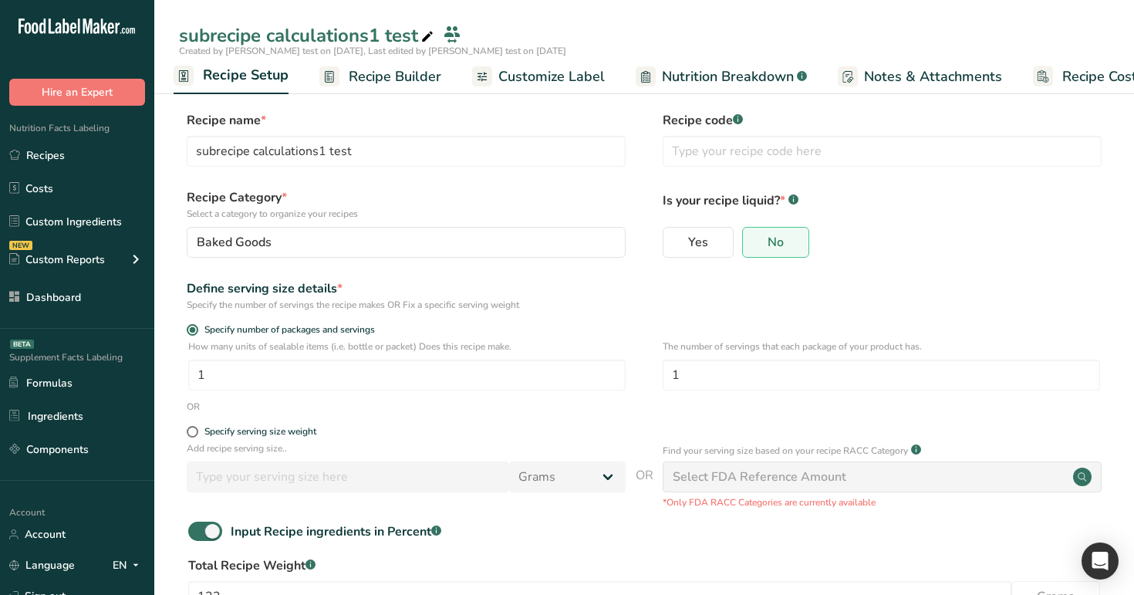
scroll to position [113, 0]
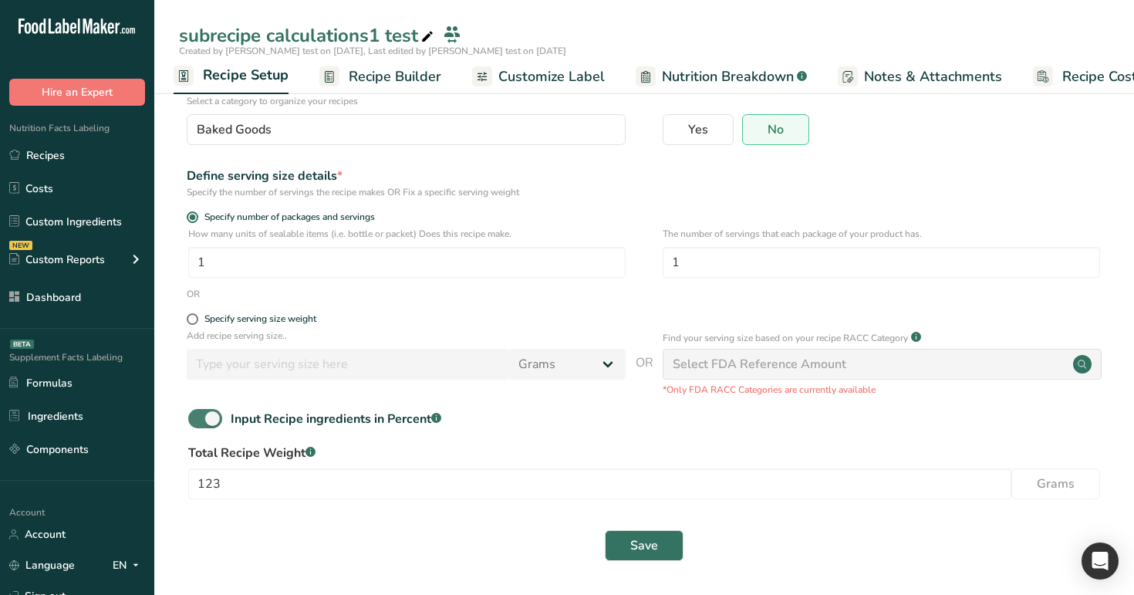
click at [206, 419] on span at bounding box center [205, 418] width 34 height 19
click at [198, 419] on input "Input Recipe ingredients in Percent .a-a{fill:#347362;}.b-a{fill:#fff;}" at bounding box center [193, 418] width 10 height 10
checkbox input "false"
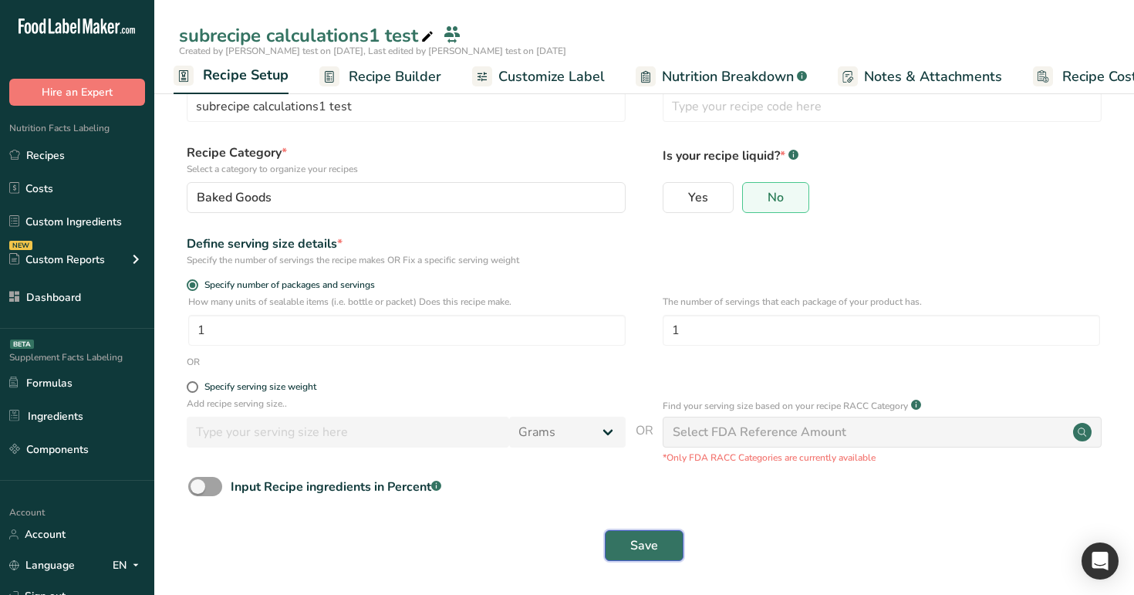
click at [651, 544] on span "Save" at bounding box center [644, 545] width 28 height 19
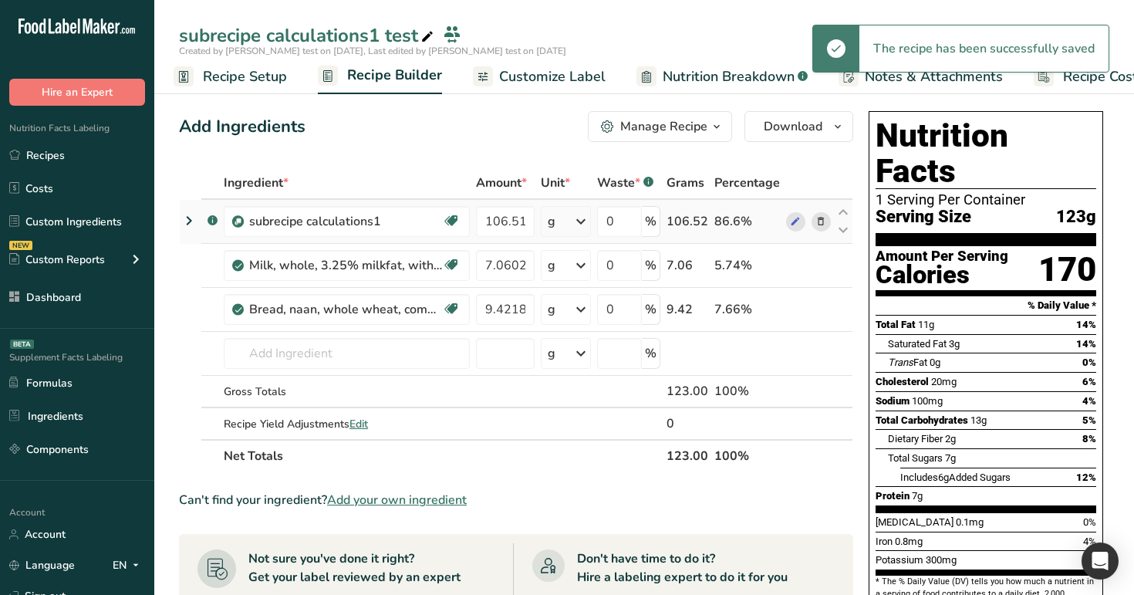
click at [558, 216] on div "g" at bounding box center [566, 221] width 50 height 31
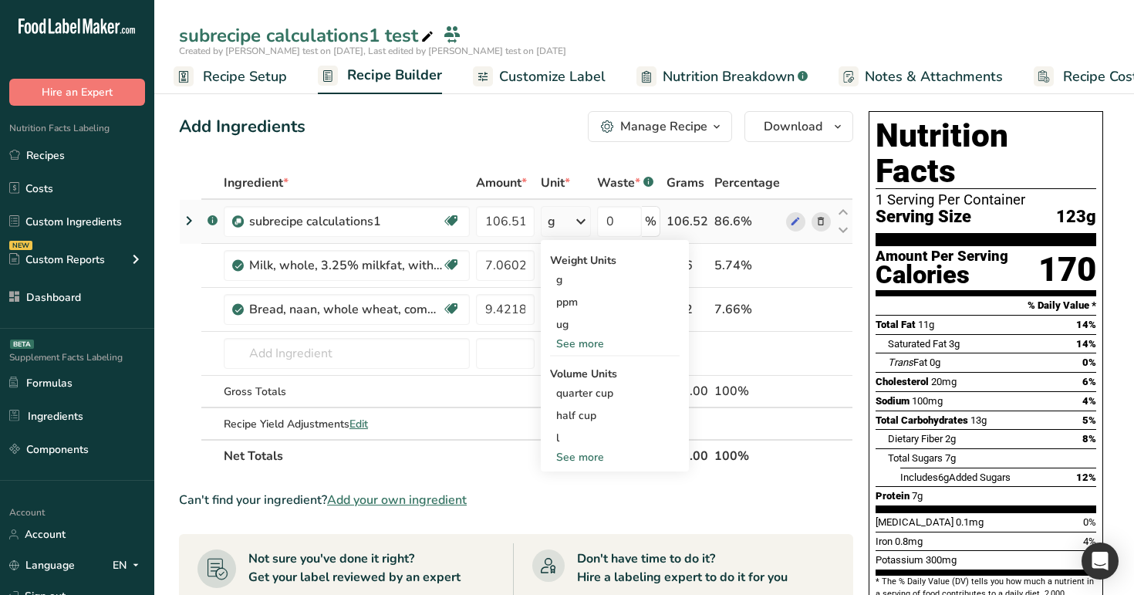
click at [558, 216] on div "g" at bounding box center [566, 221] width 50 height 31
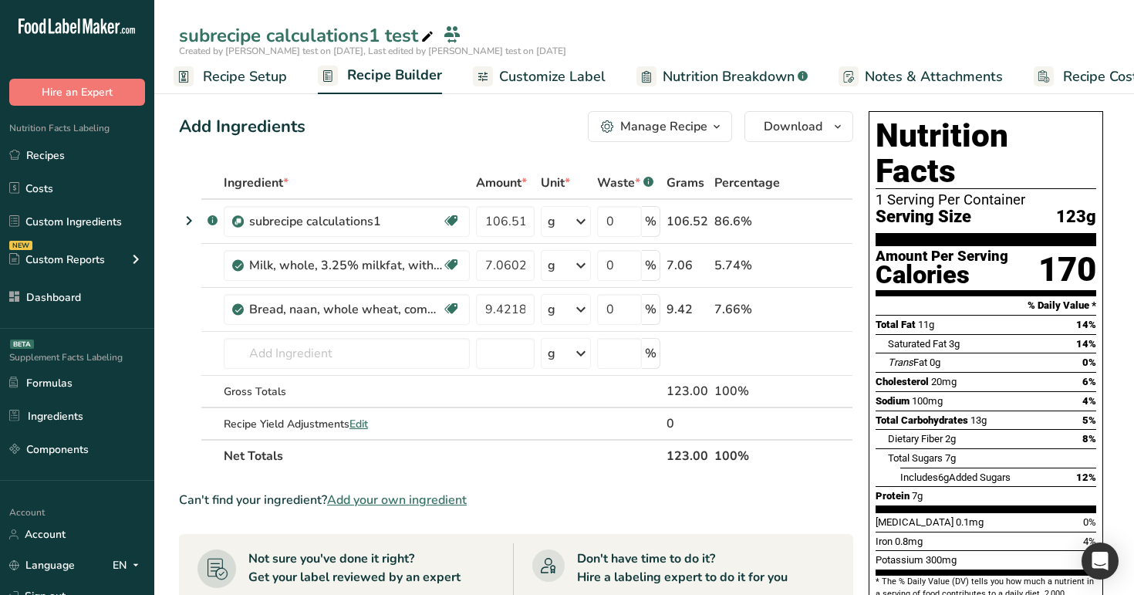
click at [234, 68] on span "Recipe Setup" at bounding box center [245, 76] width 84 height 21
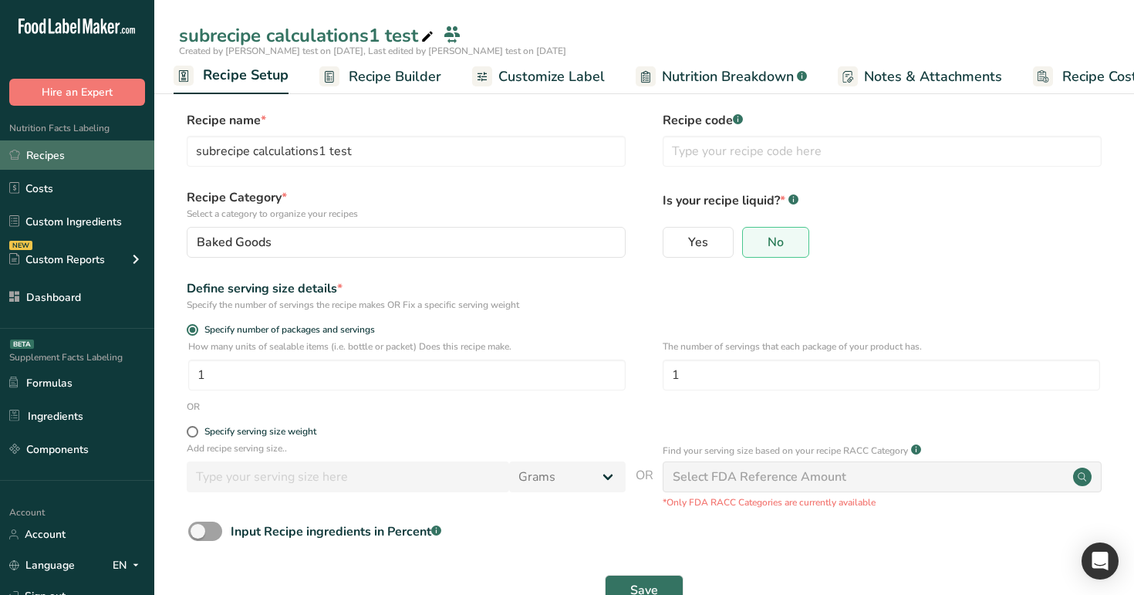
click at [52, 152] on link "Recipes" at bounding box center [77, 154] width 154 height 29
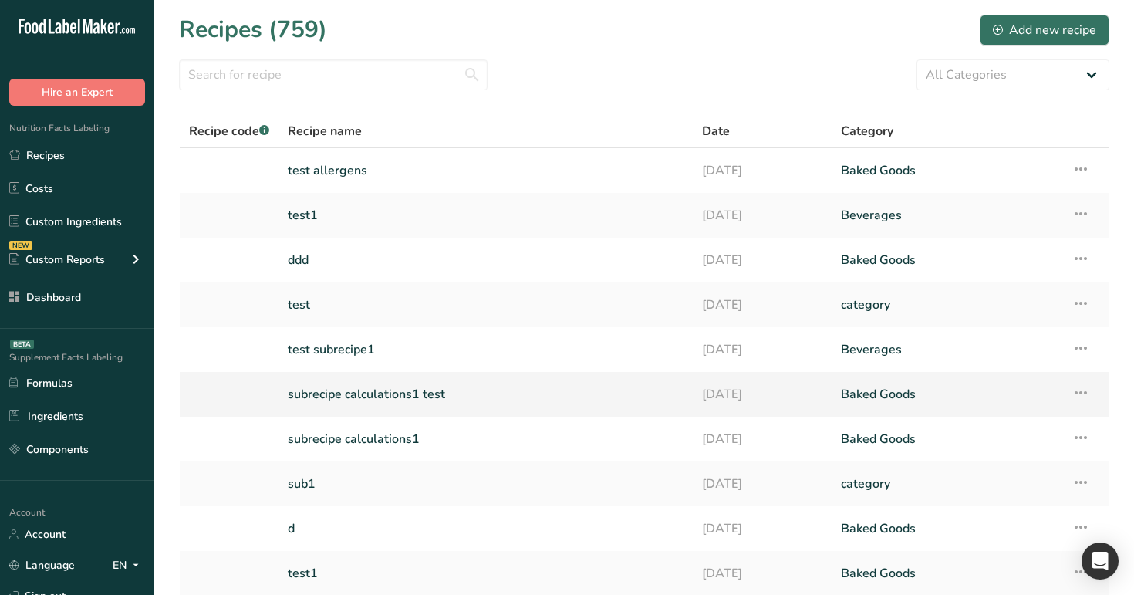
click at [347, 403] on link "subrecipe calculations1 test" at bounding box center [486, 394] width 396 height 32
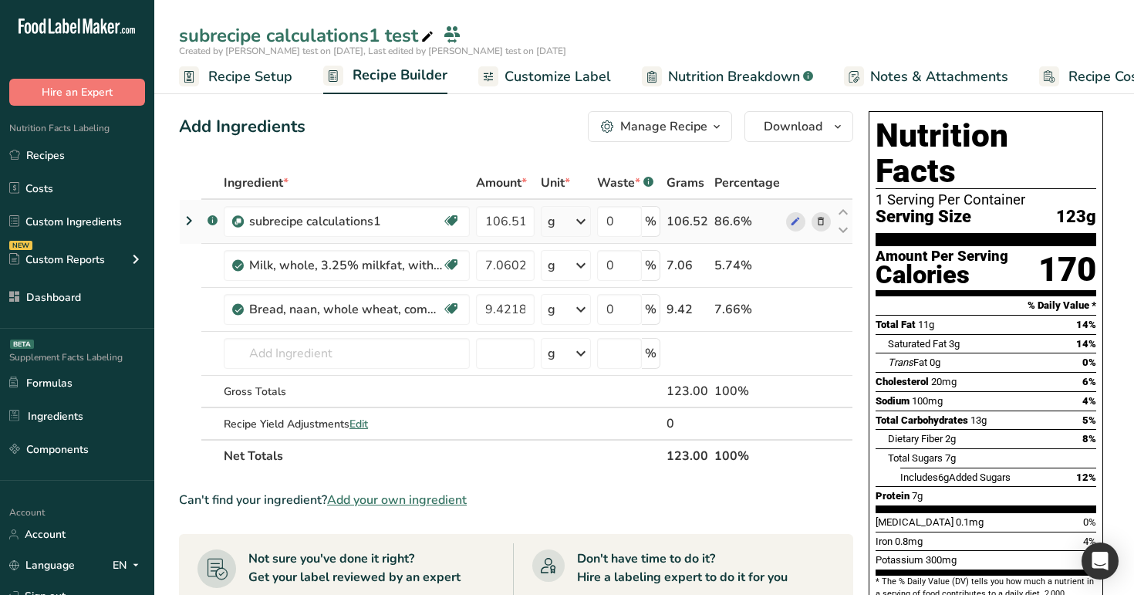
click at [187, 218] on icon at bounding box center [189, 221] width 19 height 28
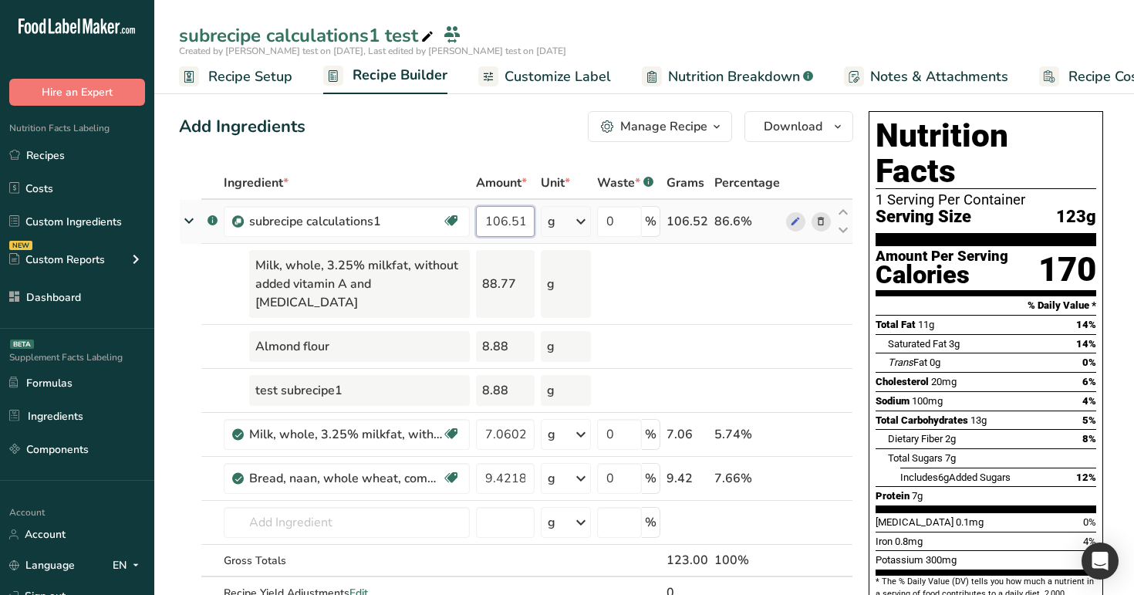
click at [492, 228] on input "106.518" at bounding box center [505, 221] width 59 height 31
type input "905"
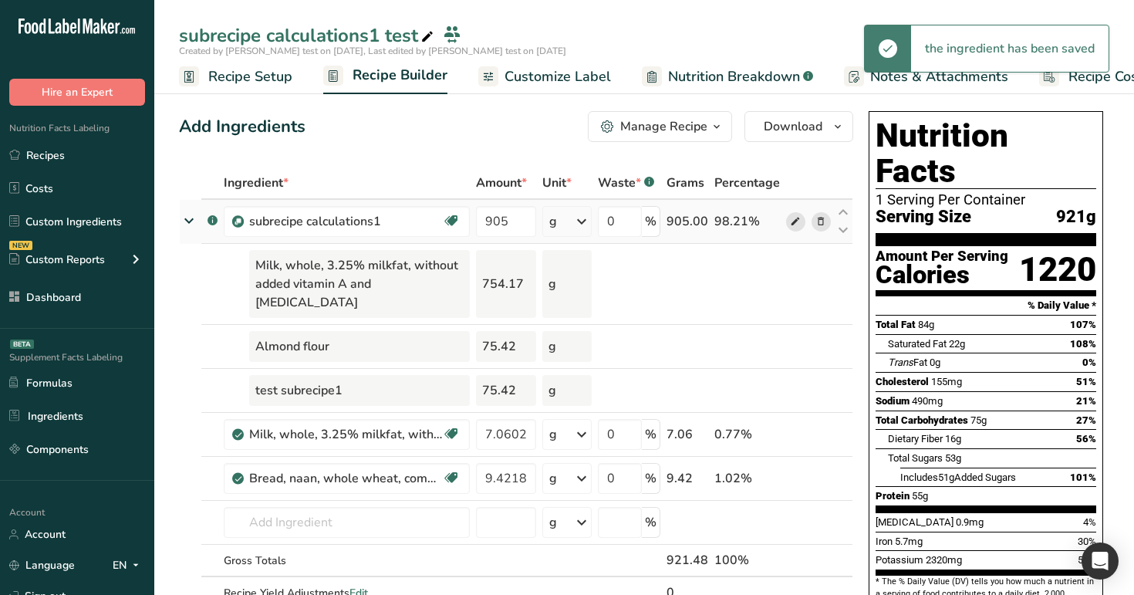
click at [797, 218] on icon at bounding box center [795, 222] width 11 height 16
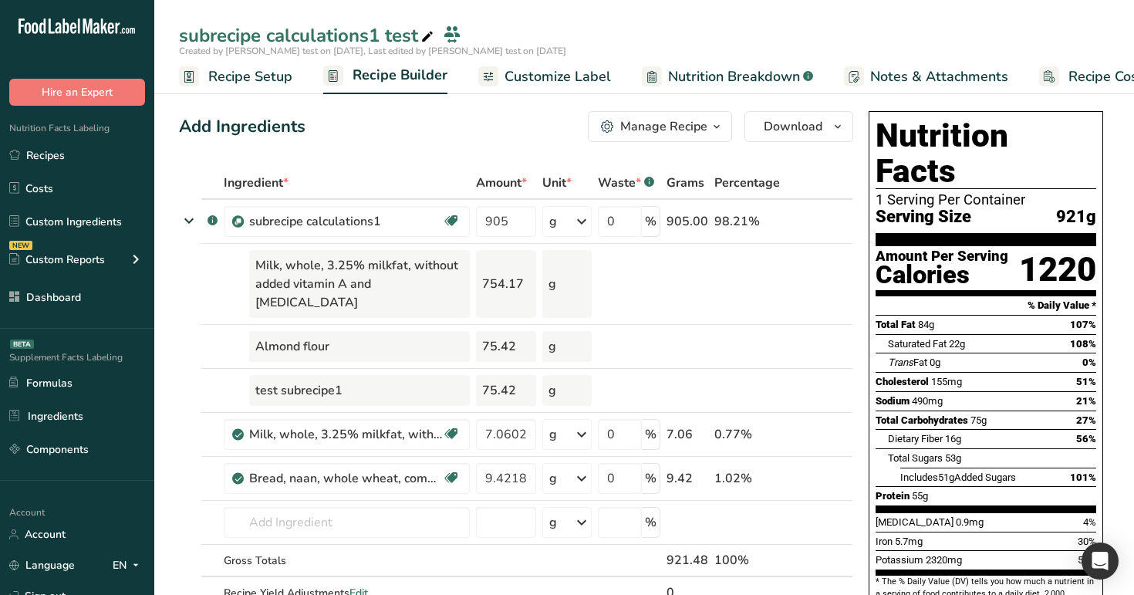
click at [712, 79] on span "Nutrition Breakdown" at bounding box center [734, 76] width 132 height 21
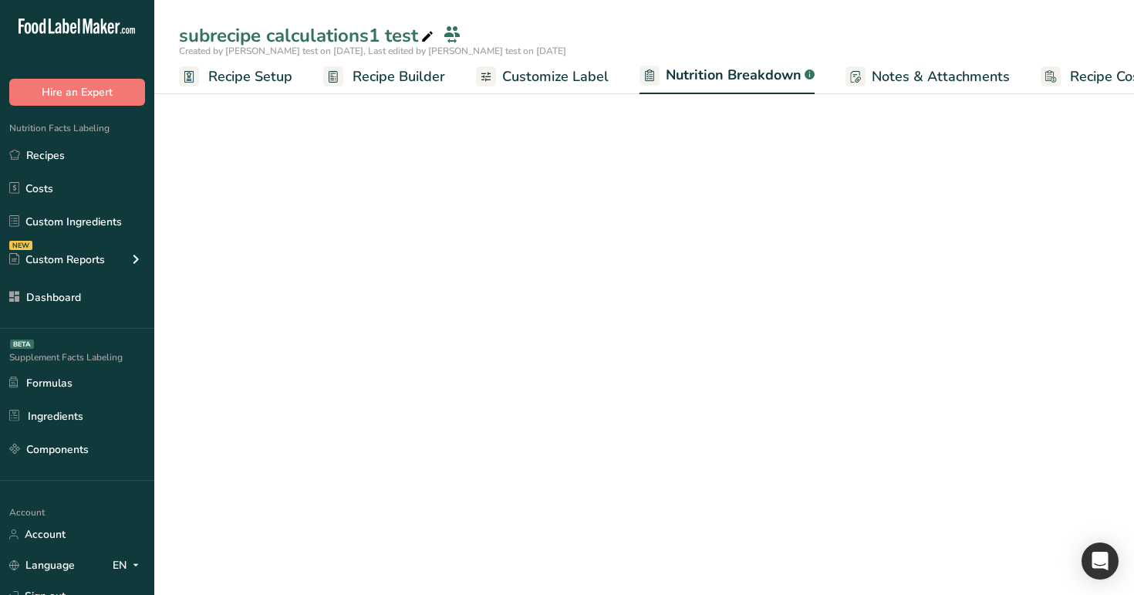
scroll to position [0, 47]
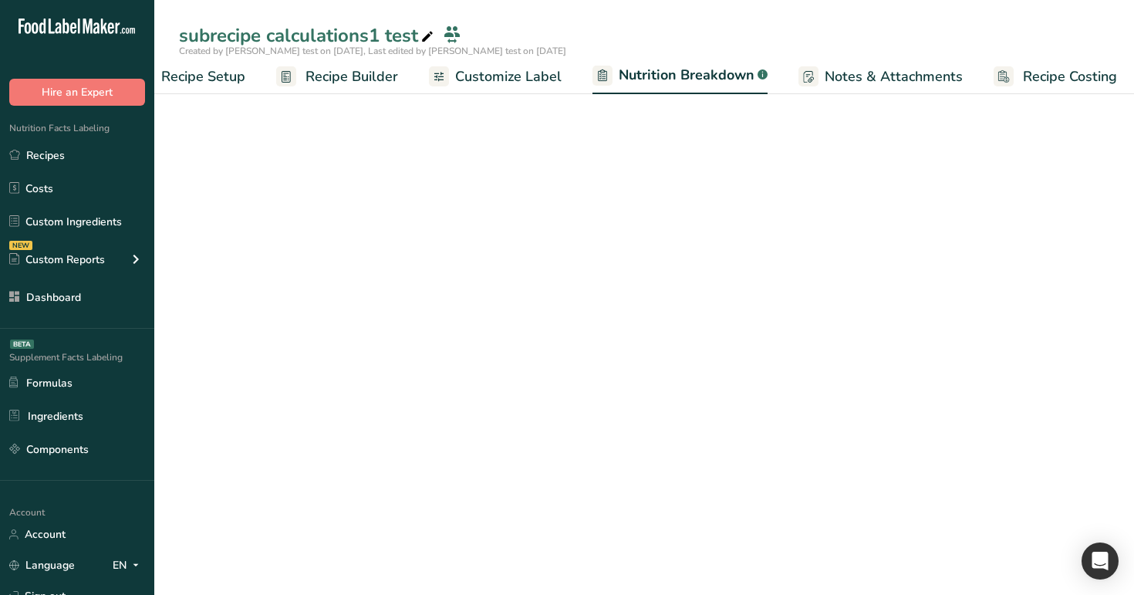
select select "Calories"
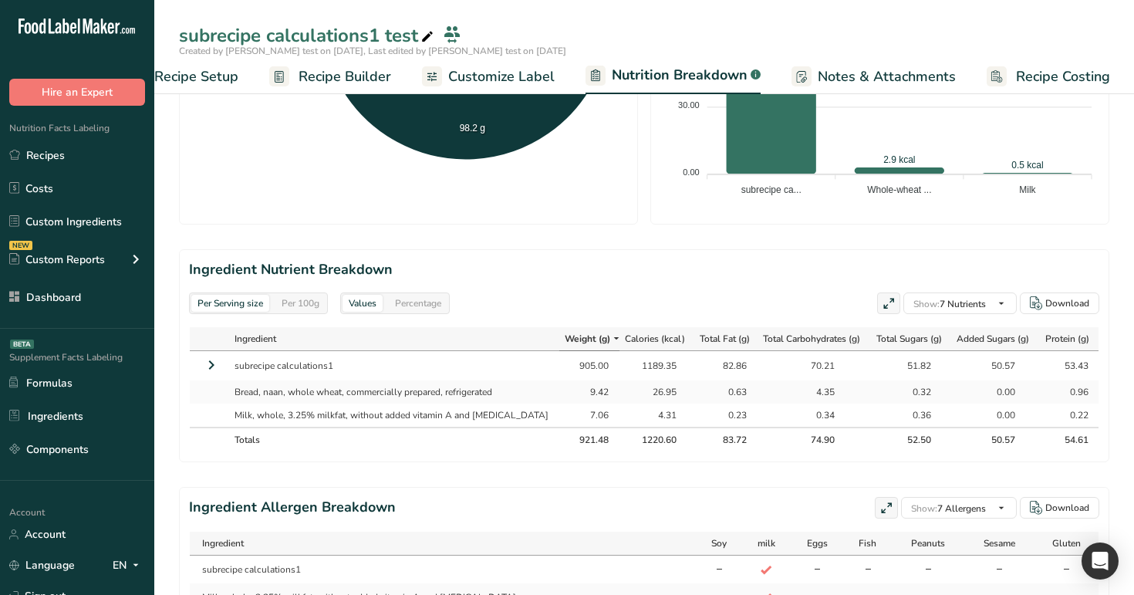
scroll to position [636, 0]
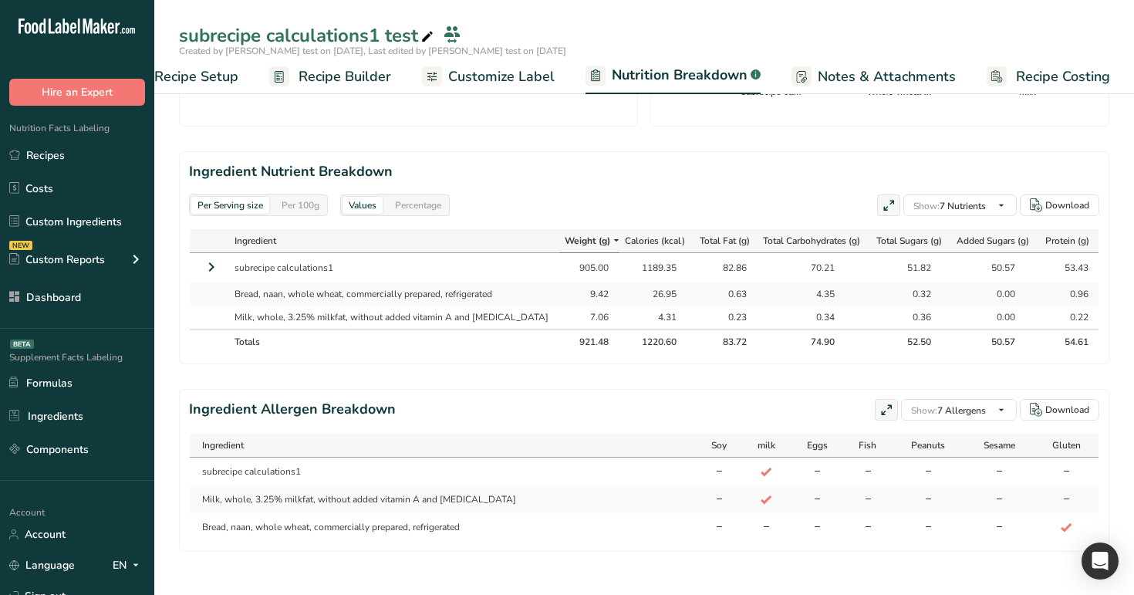
click at [206, 254] on icon at bounding box center [211, 267] width 19 height 28
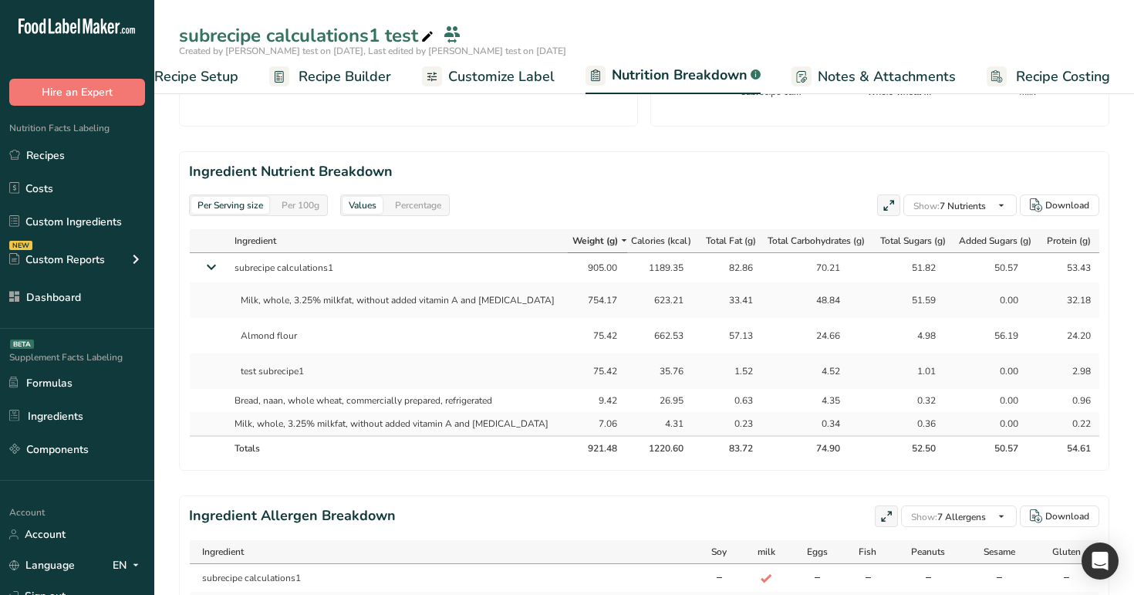
click at [332, 73] on span "Recipe Builder" at bounding box center [344, 76] width 93 height 21
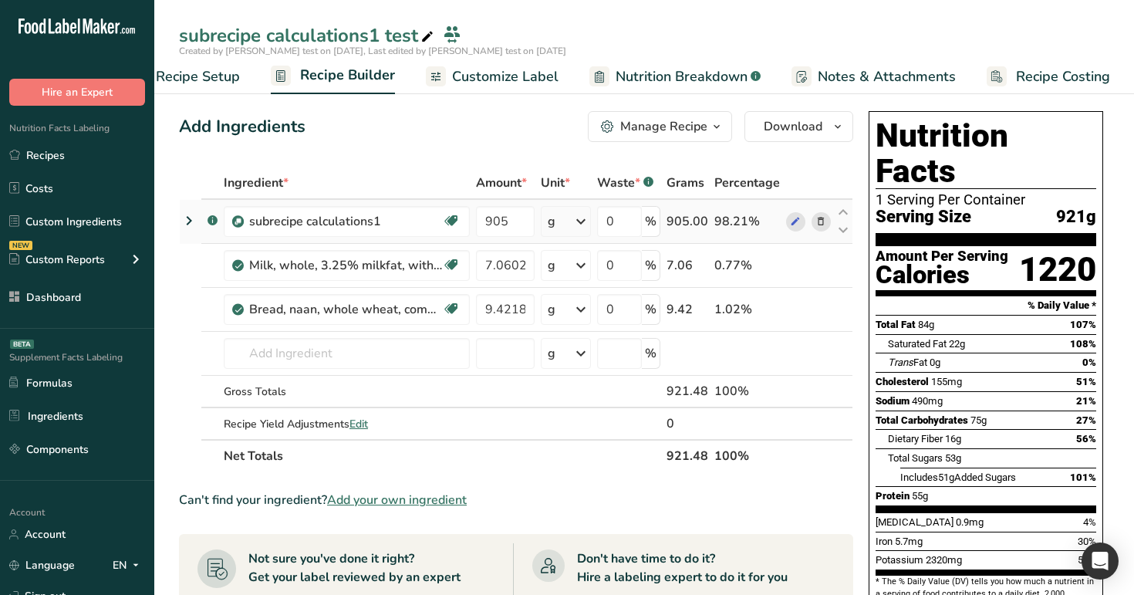
click at [188, 221] on icon at bounding box center [189, 221] width 19 height 28
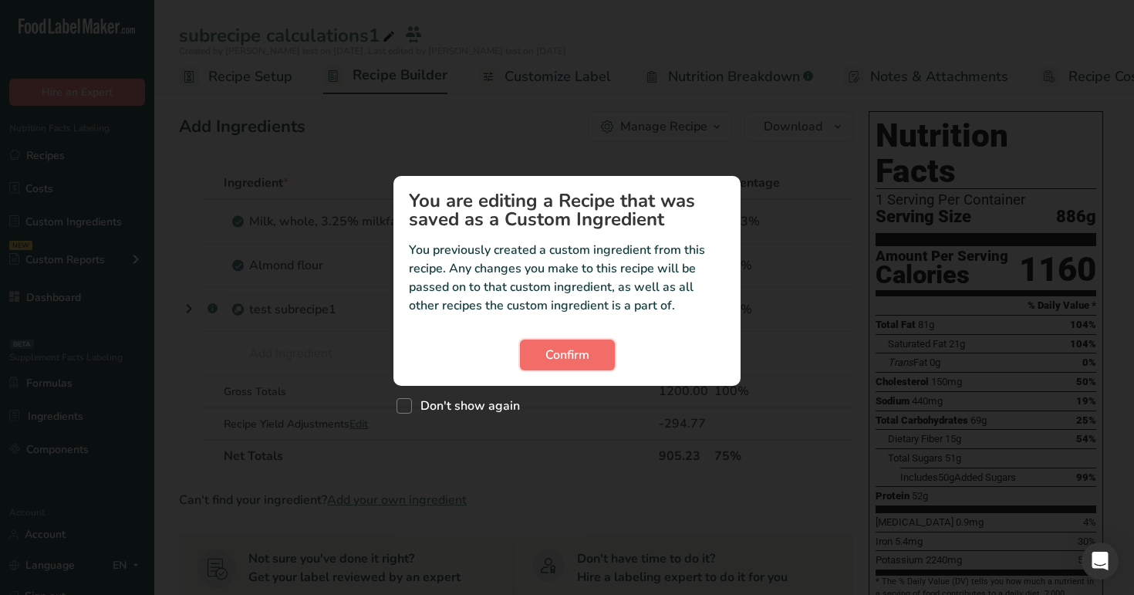
click at [573, 358] on span "Confirm" at bounding box center [567, 355] width 44 height 19
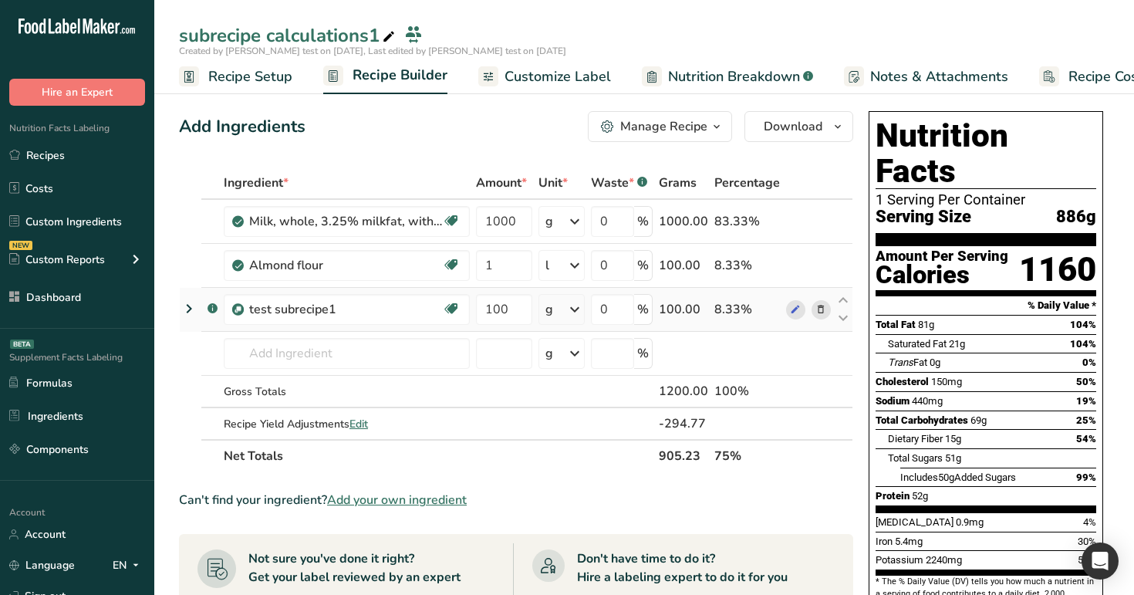
click at [184, 307] on icon at bounding box center [189, 309] width 19 height 28
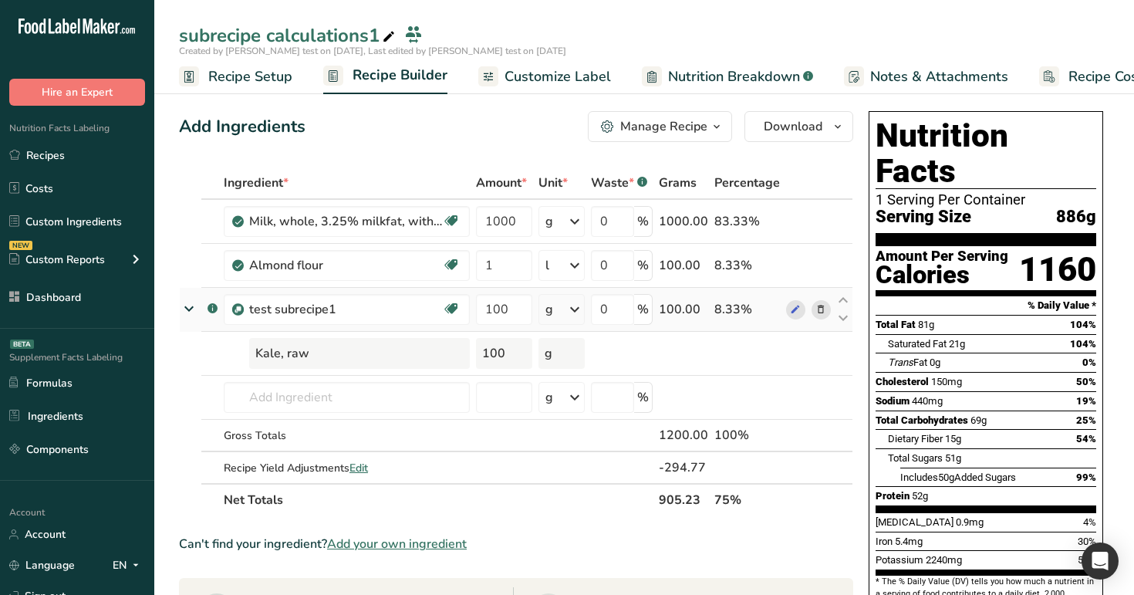
click at [184, 307] on icon at bounding box center [189, 308] width 28 height 19
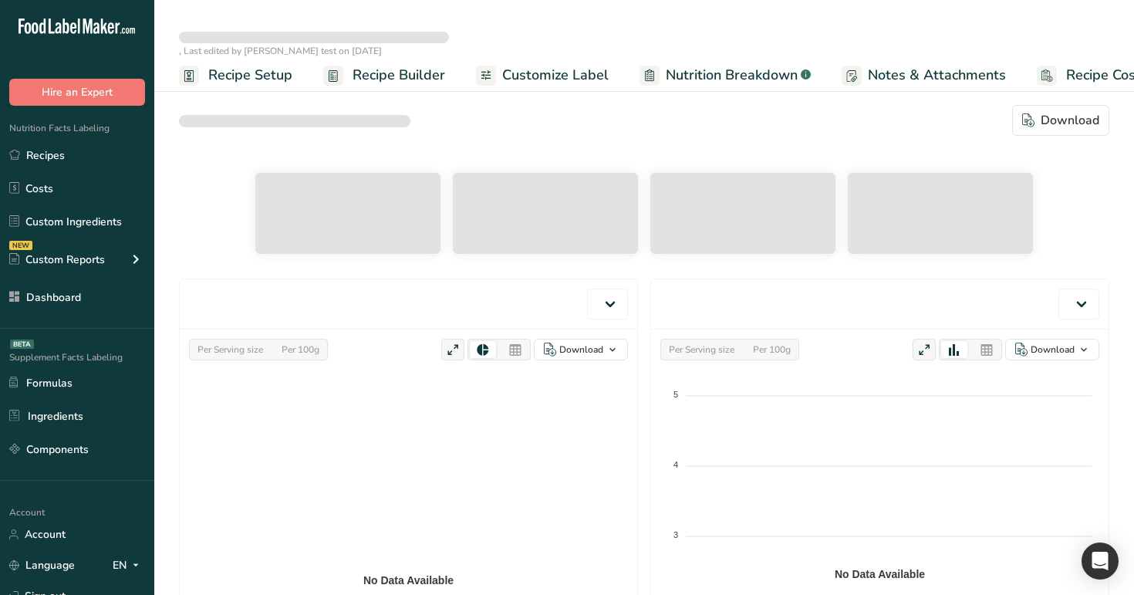
select select "Calories"
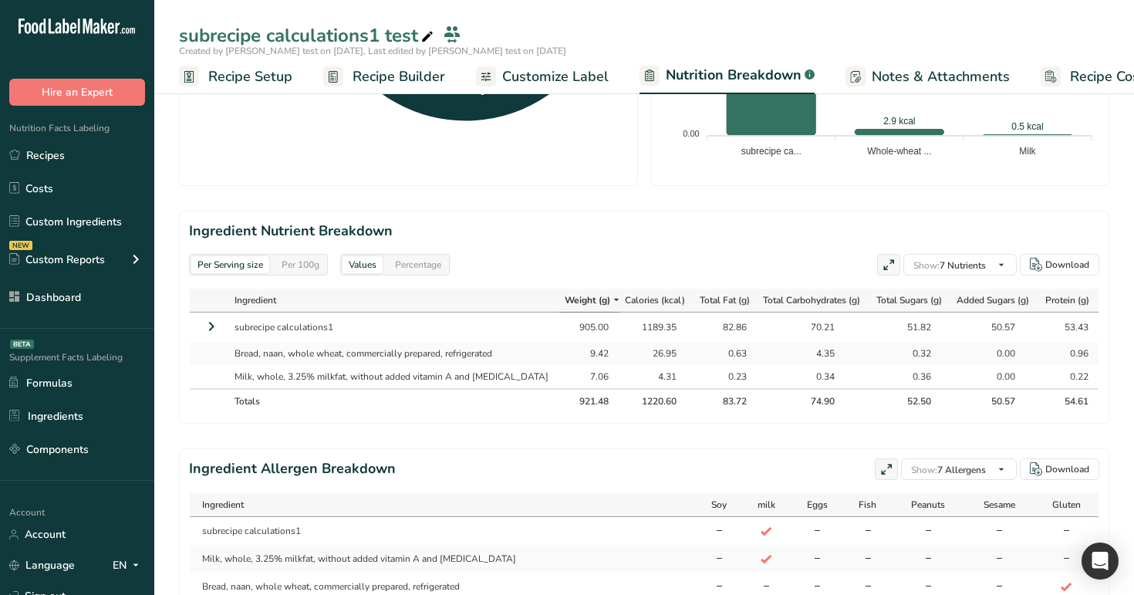
scroll to position [642, 0]
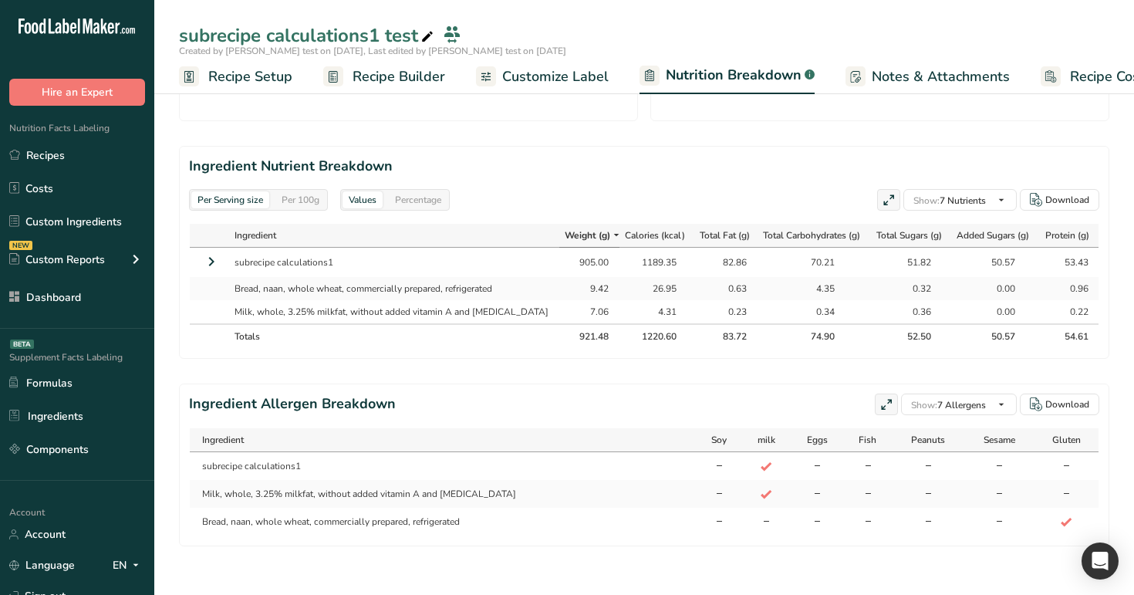
click at [206, 261] on icon at bounding box center [211, 262] width 19 height 28
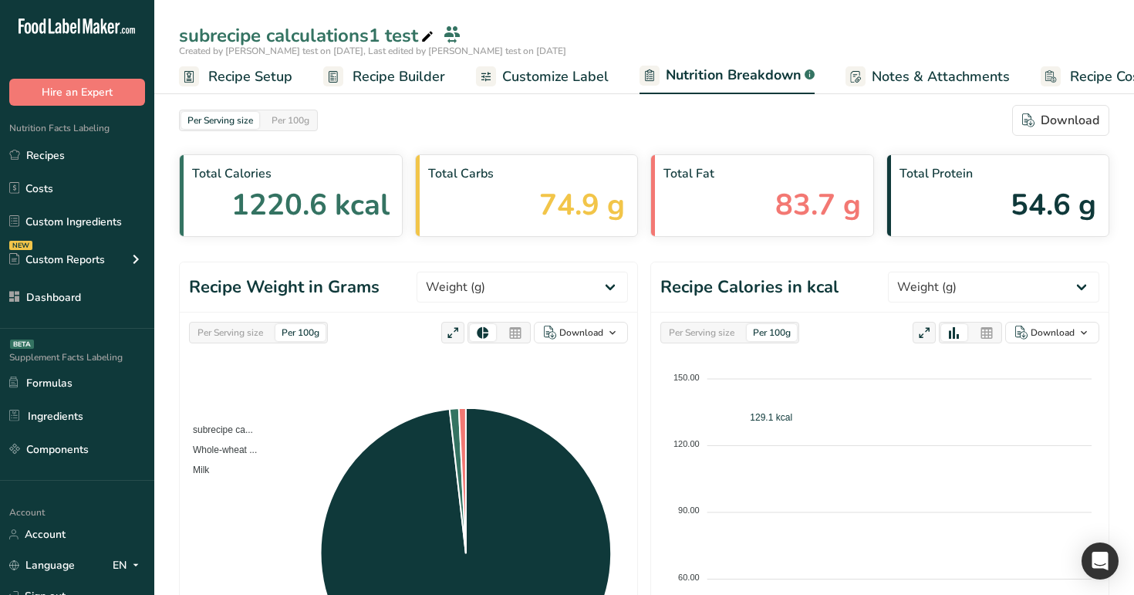
select select "Calories"
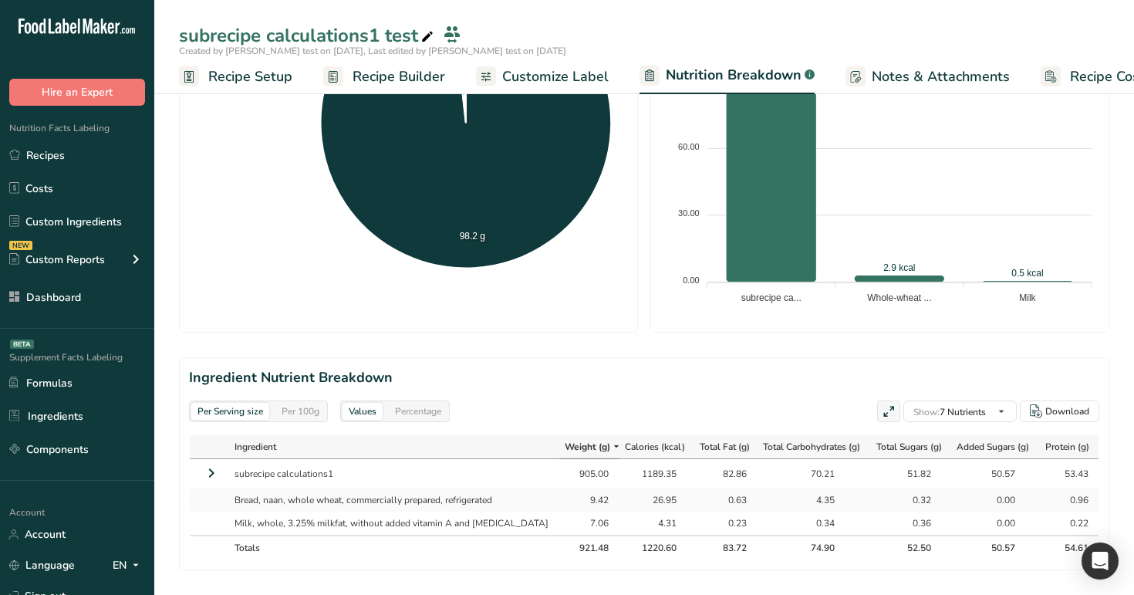
scroll to position [627, 0]
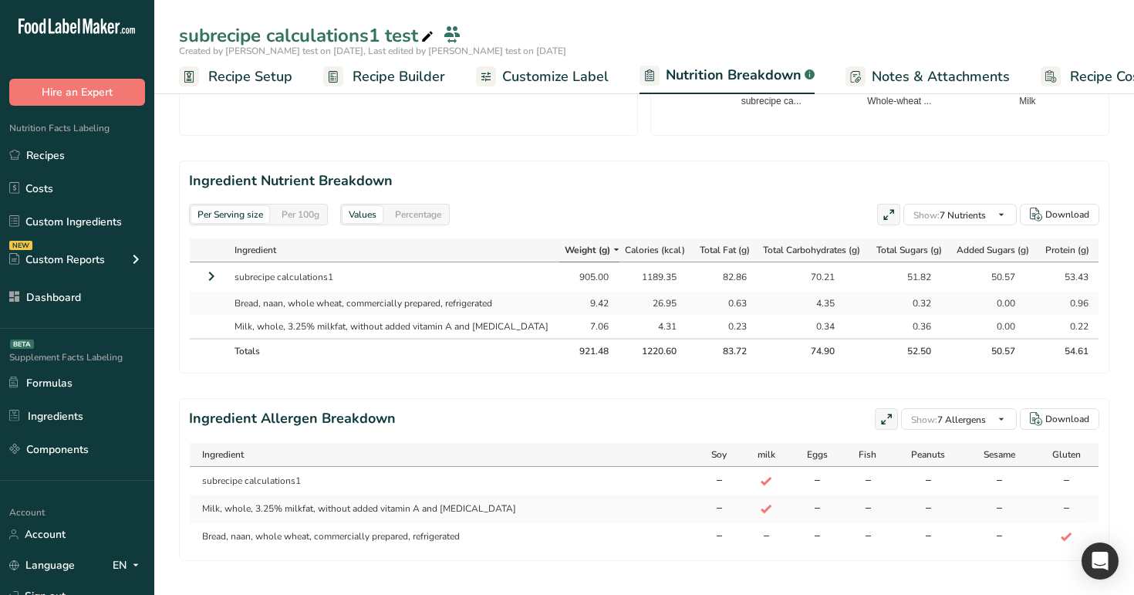
click at [372, 83] on span "Recipe Builder" at bounding box center [398, 76] width 93 height 21
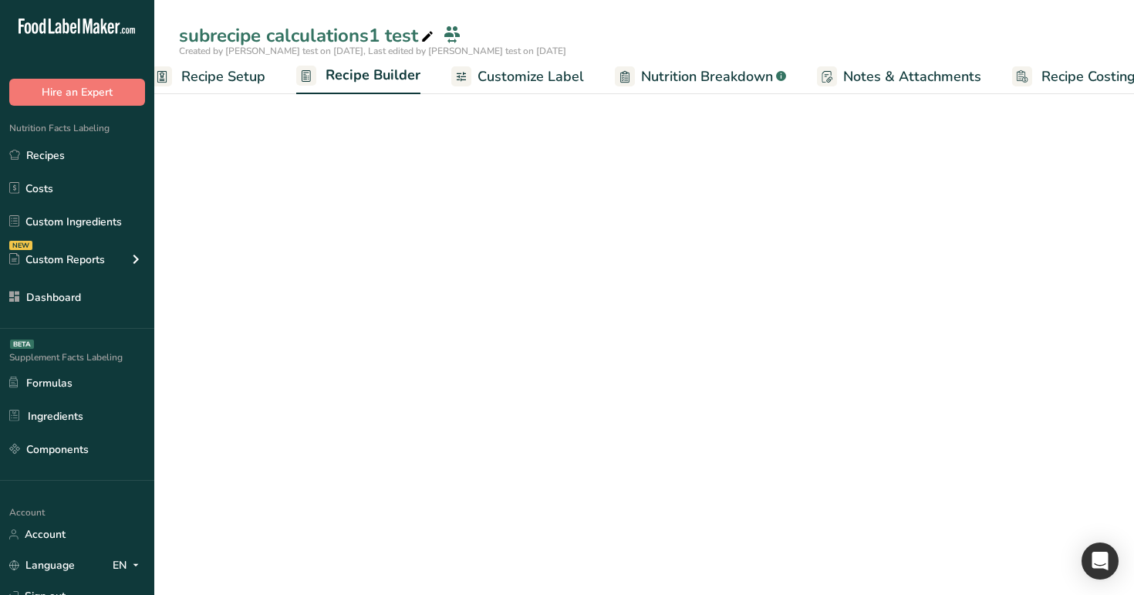
scroll to position [0, 52]
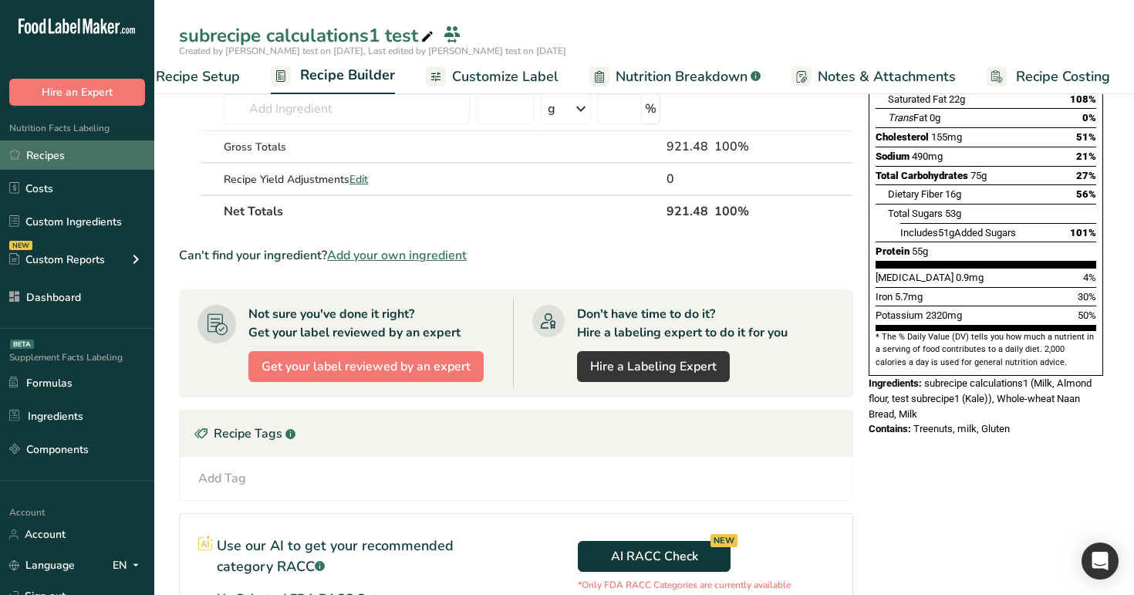
click at [92, 154] on link "Recipes" at bounding box center [77, 154] width 154 height 29
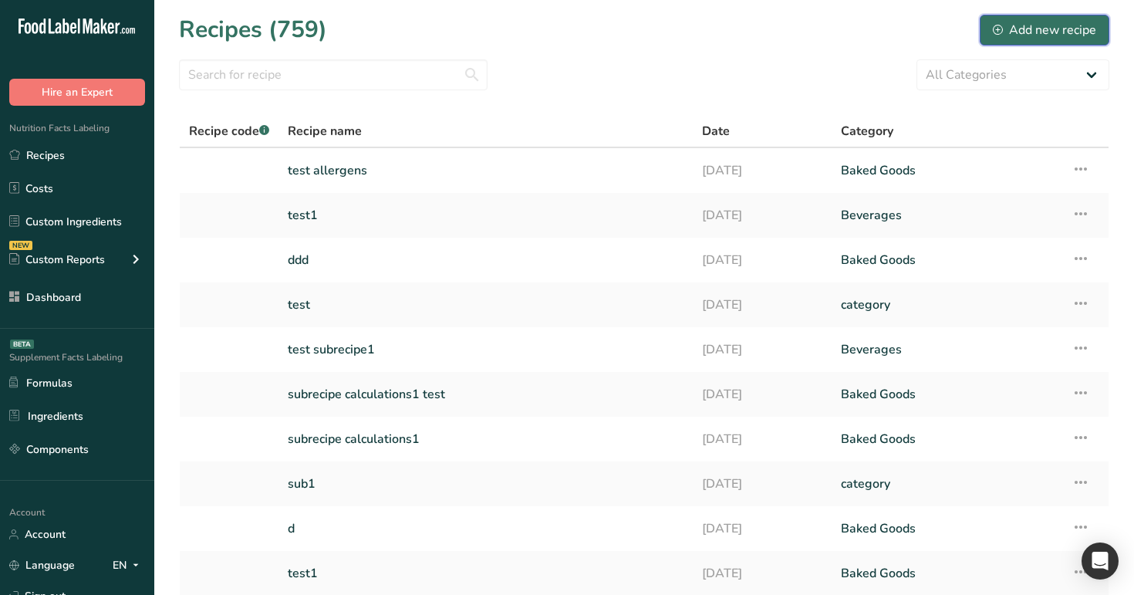
click at [1033, 19] on button "Add new recipe" at bounding box center [1044, 30] width 130 height 31
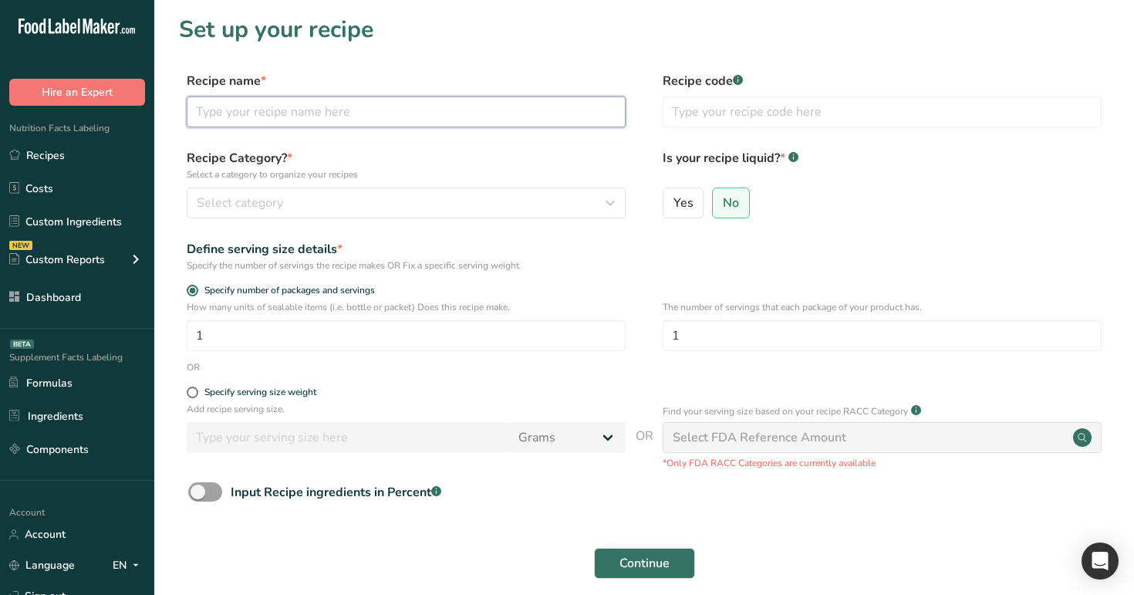
click at [320, 113] on input "text" at bounding box center [406, 111] width 439 height 31
type input "subrecipe test1"
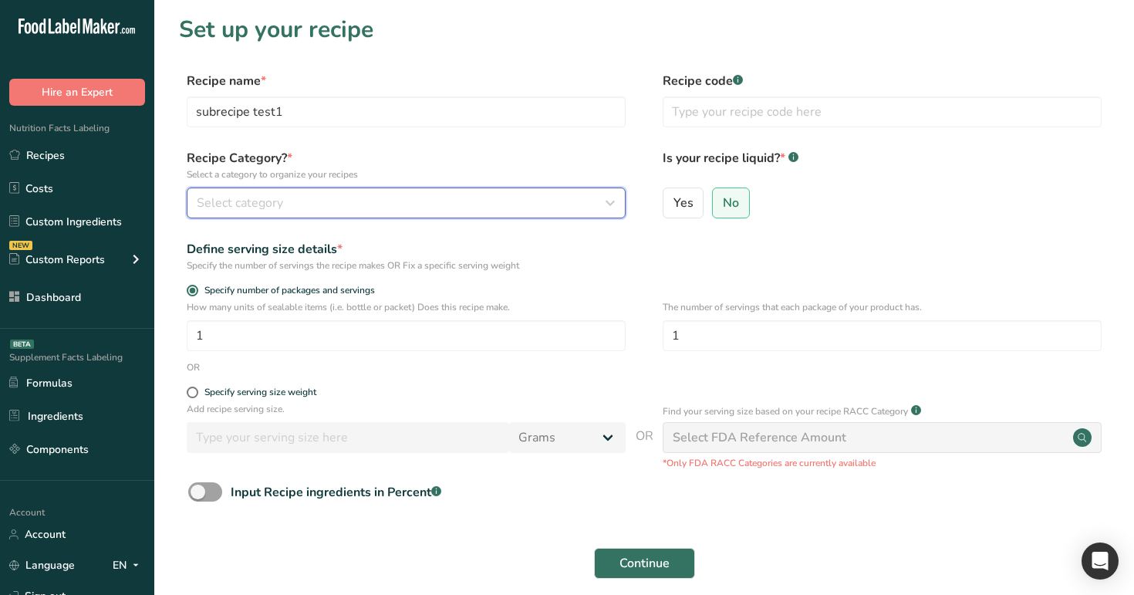
click at [344, 197] on div "Select category" at bounding box center [402, 203] width 410 height 19
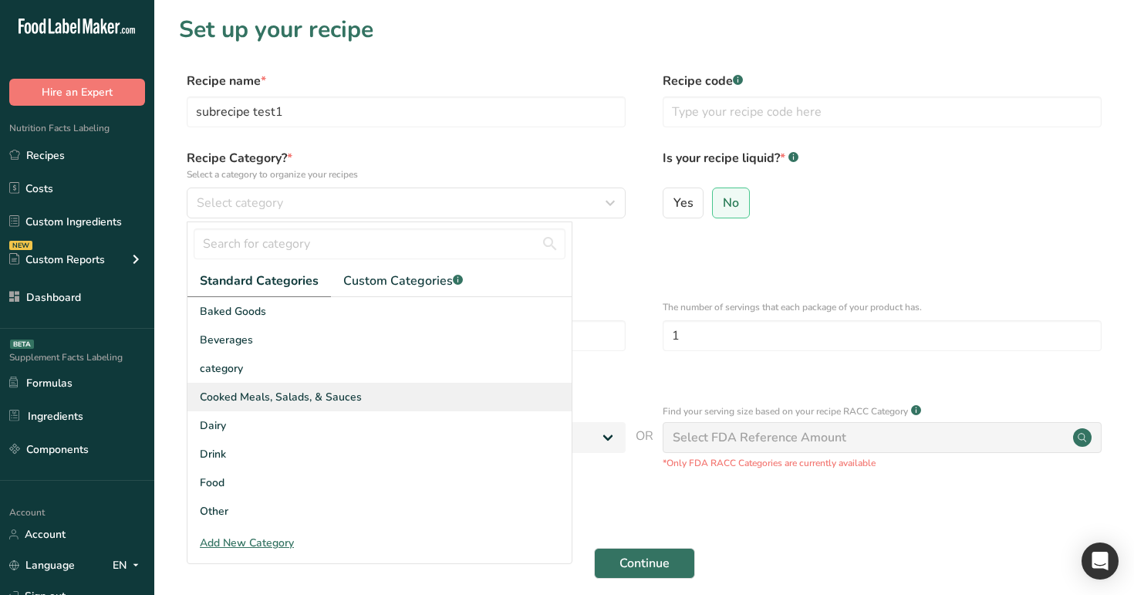
click at [371, 384] on div "Cooked Meals, Salads, & Sauces" at bounding box center [379, 397] width 384 height 29
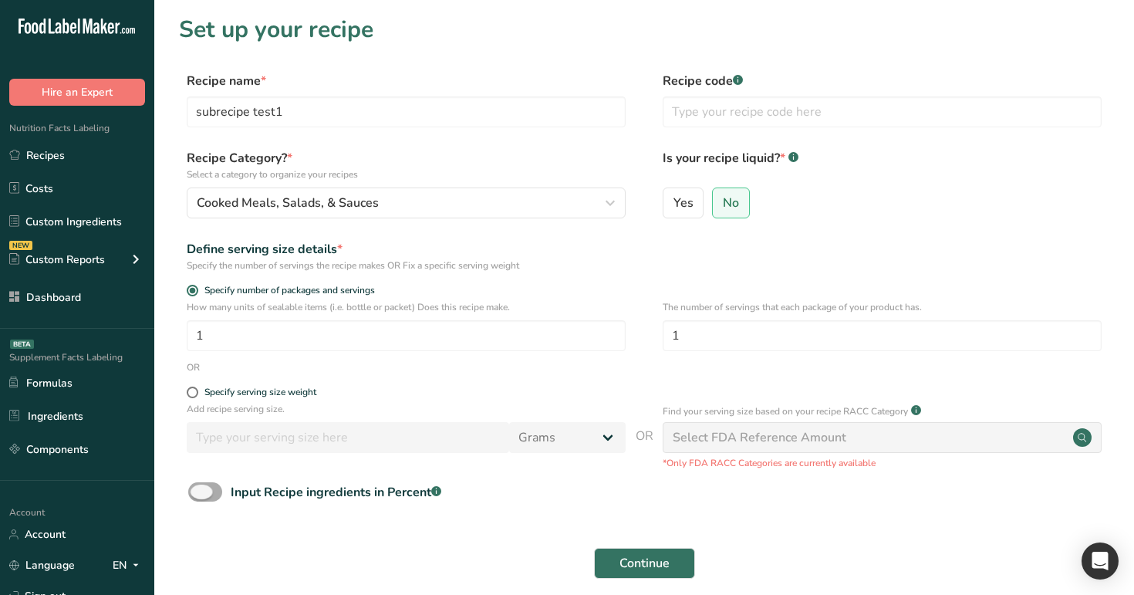
click at [214, 487] on span at bounding box center [205, 491] width 34 height 19
click at [198, 487] on input "Input Recipe ingredients in Percent .a-a{fill:#347362;}.b-a{fill:#fff;}" at bounding box center [193, 492] width 10 height 10
checkbox input "true"
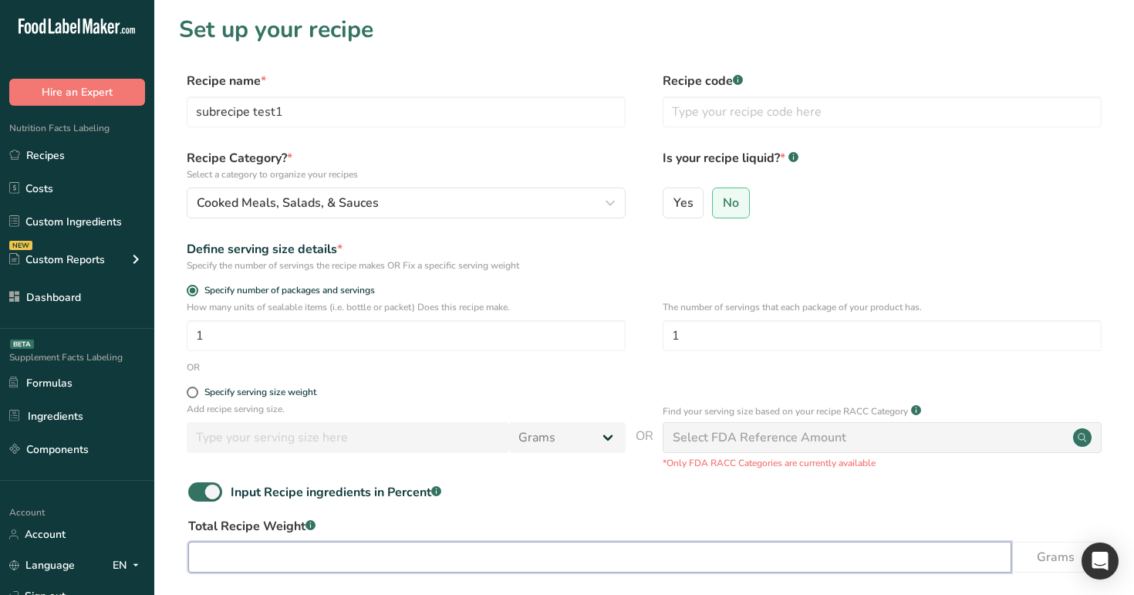
click at [376, 565] on input "number" at bounding box center [599, 556] width 823 height 31
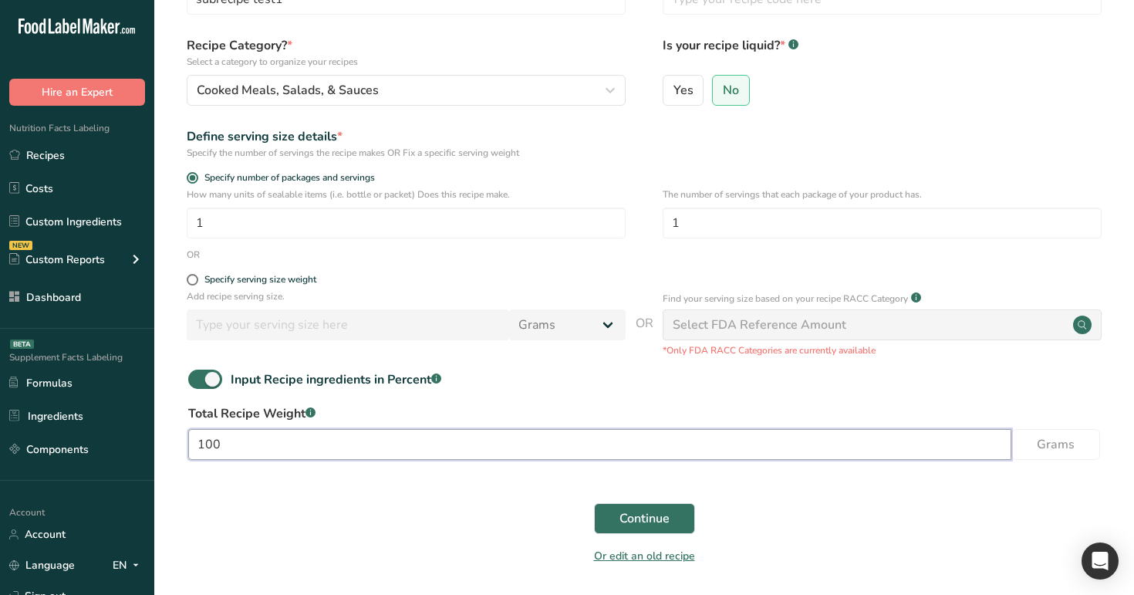
scroll to position [163, 0]
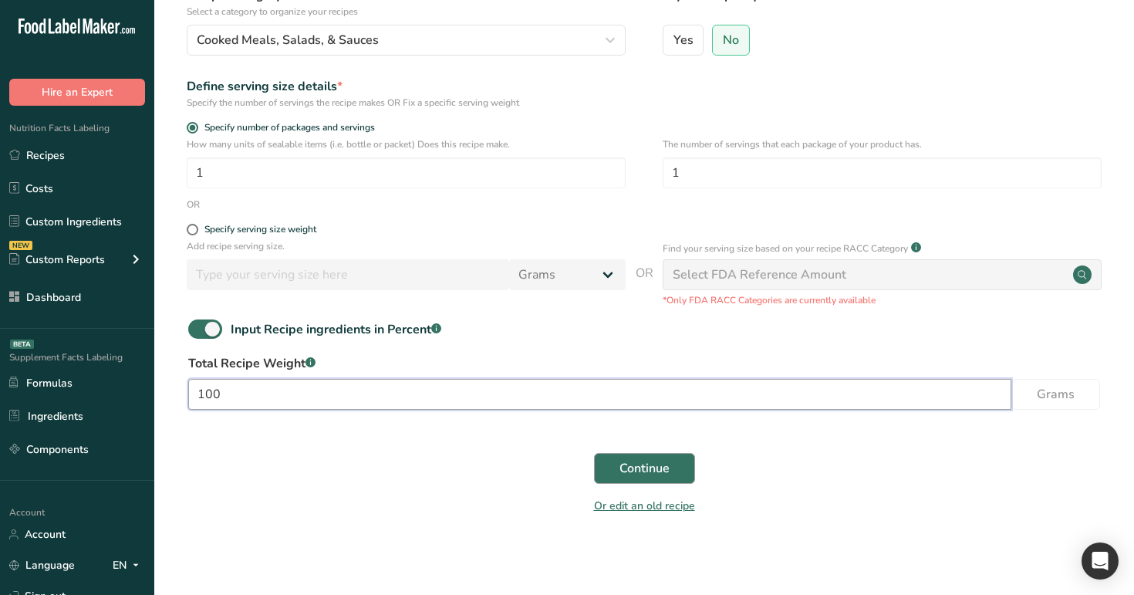
type input "100"
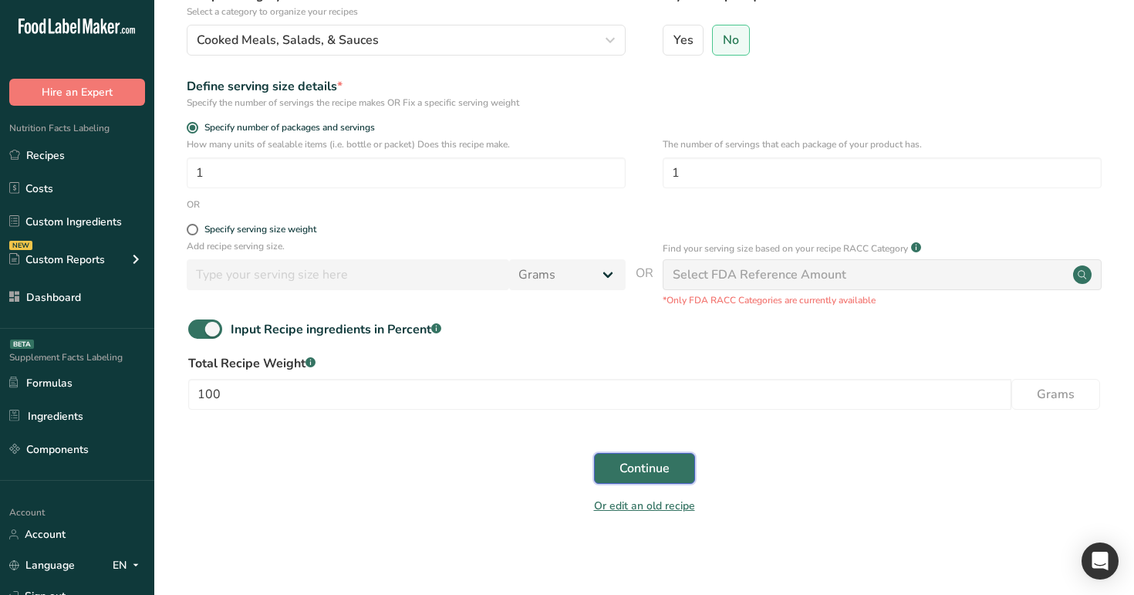
click at [636, 467] on span "Continue" at bounding box center [644, 468] width 50 height 19
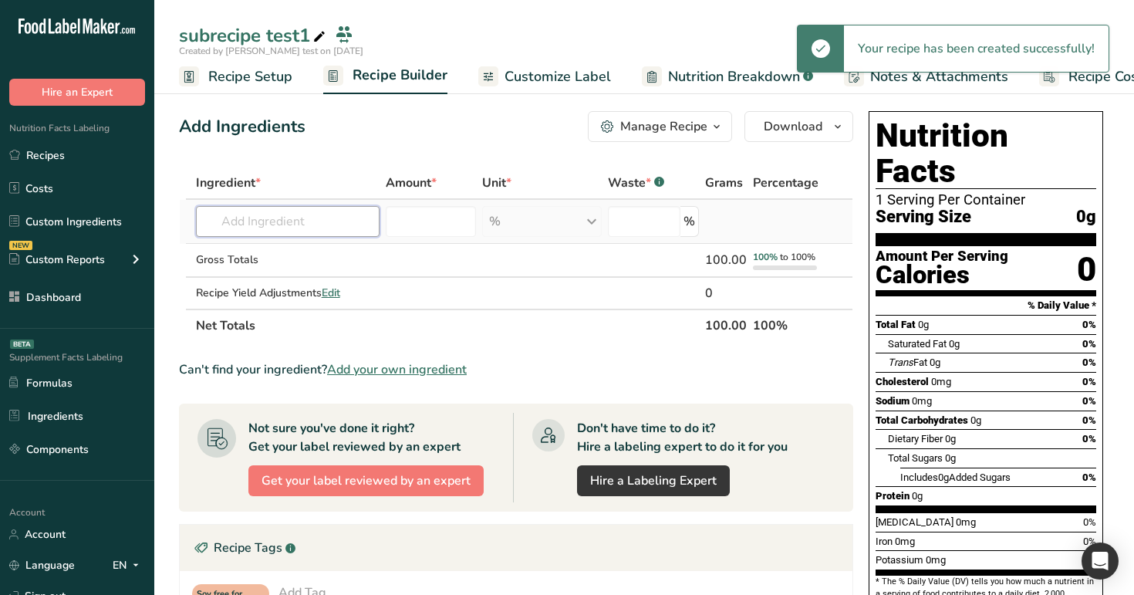
click at [265, 230] on input "text" at bounding box center [288, 221] width 184 height 31
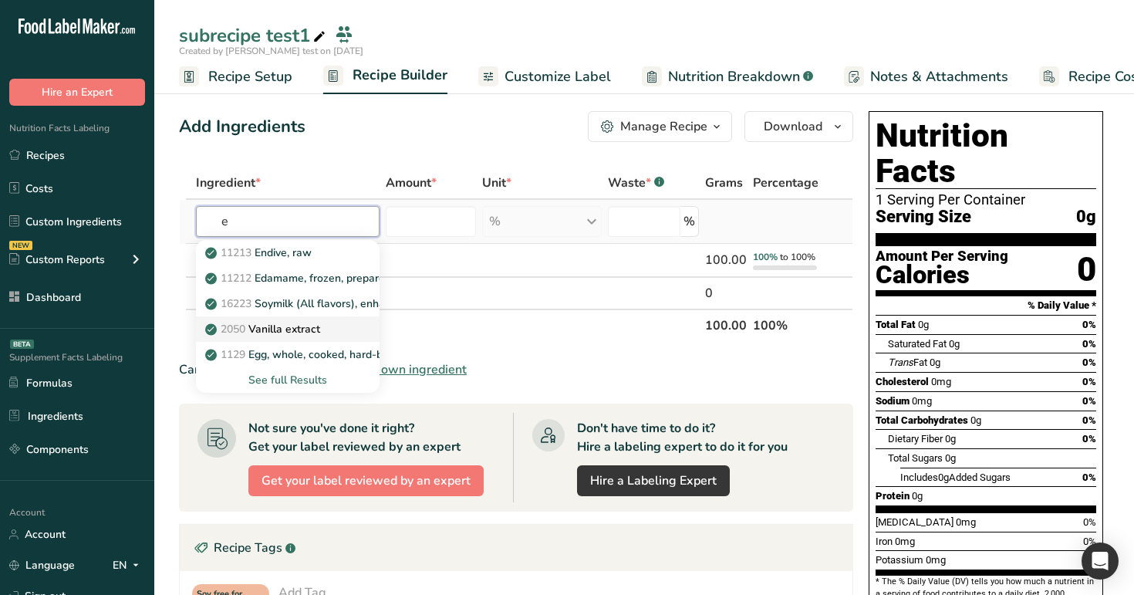
type input "e"
click at [298, 329] on p "2050 Vanilla extract" at bounding box center [264, 329] width 112 height 16
type input "Vanilla extract"
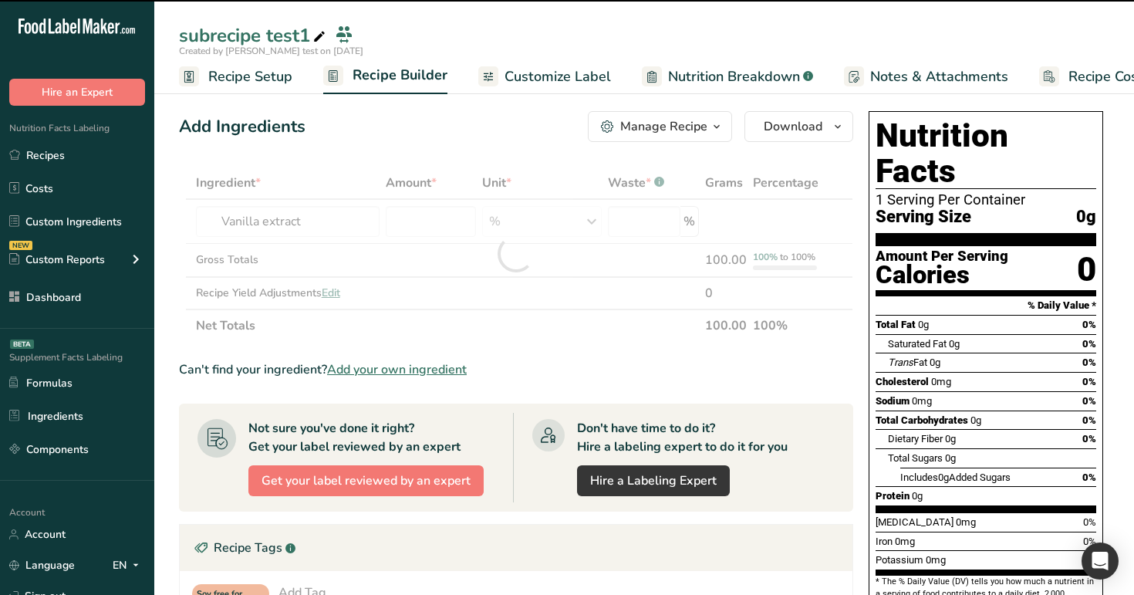
type input "0"
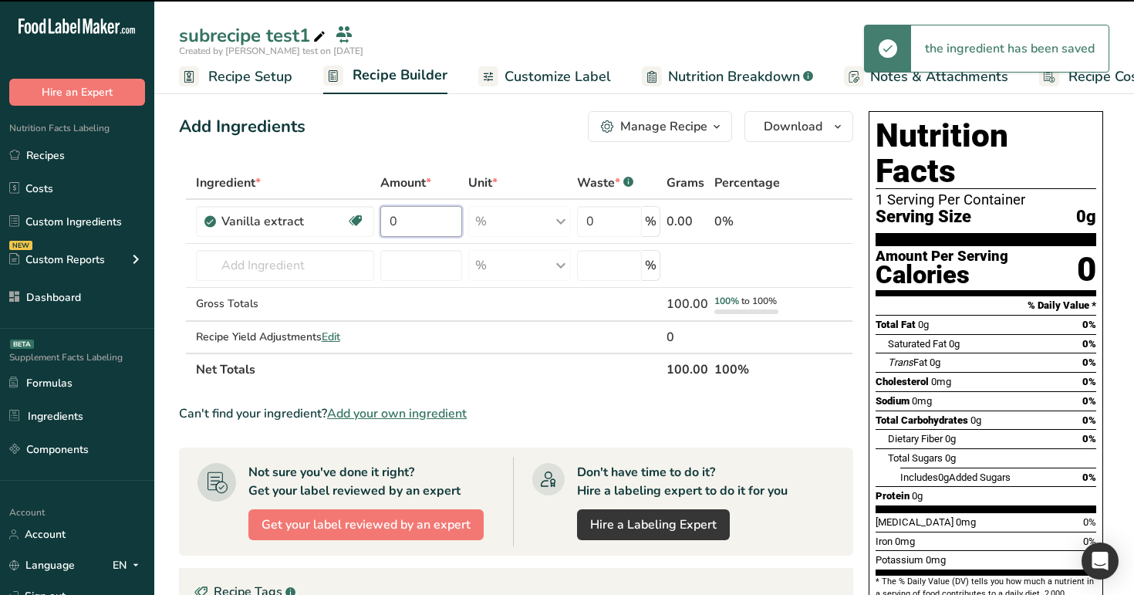
click at [414, 224] on input "0" at bounding box center [421, 221] width 82 height 31
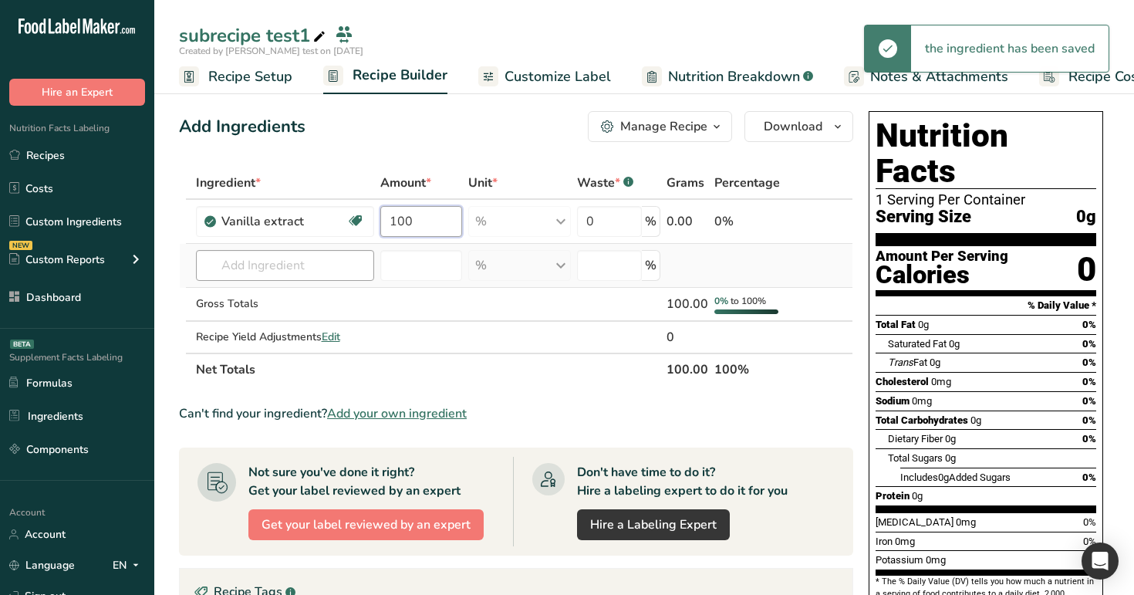
type input "100"
click at [321, 268] on div "Ingredient * Amount * Unit * Waste * .a-a{fill:#347362;}.b-a{fill:#fff;} Grams …" at bounding box center [516, 276] width 674 height 219
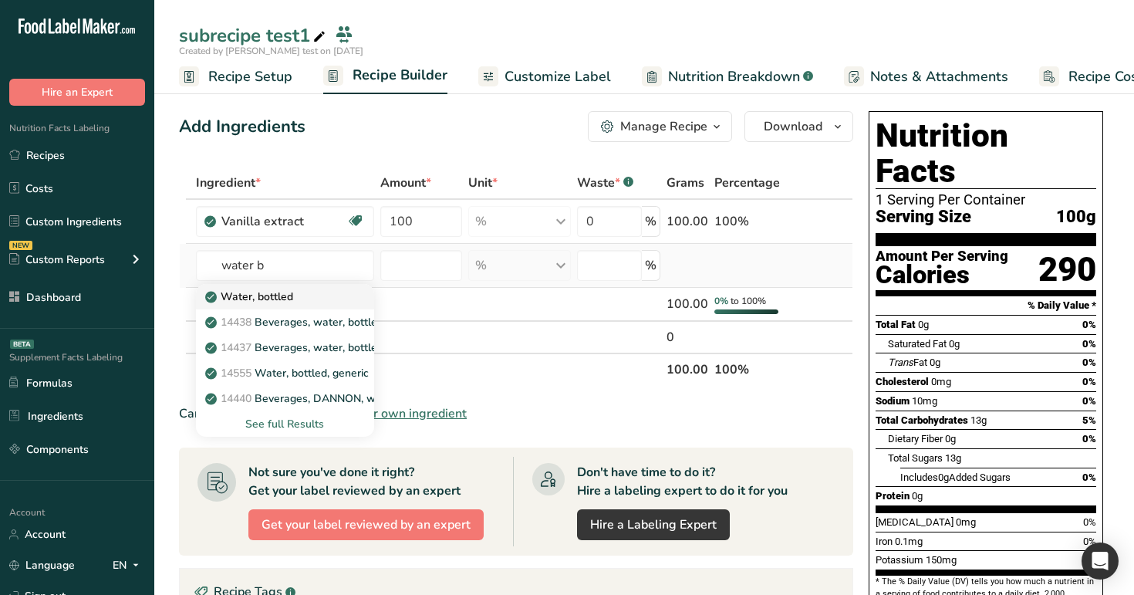
click at [307, 300] on div "Water, bottled" at bounding box center [272, 296] width 129 height 16
type input "Water, bottled"
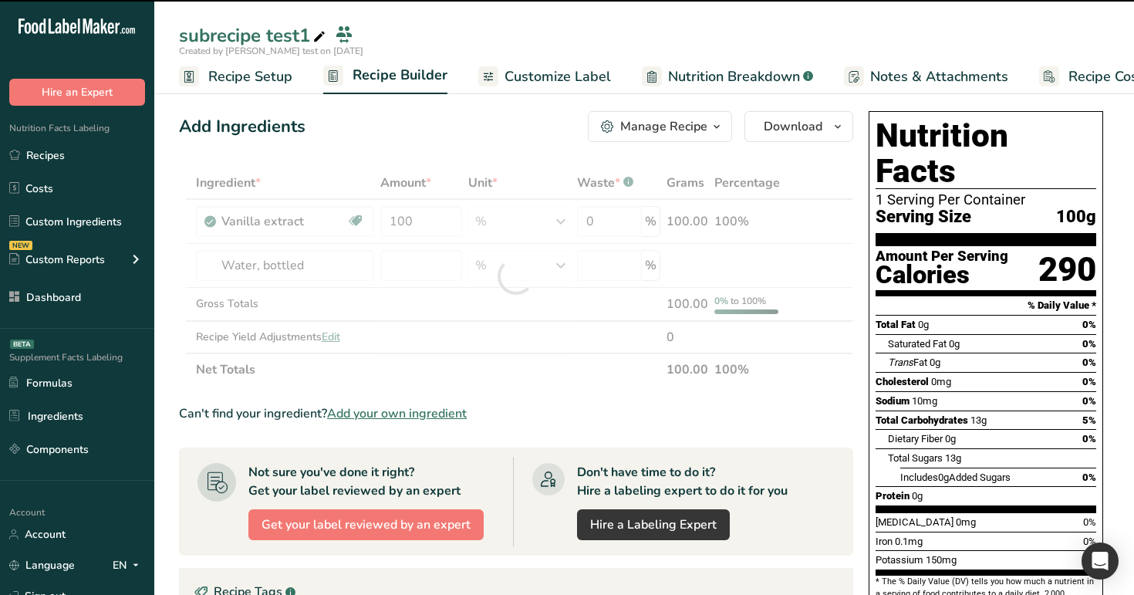
type input "0"
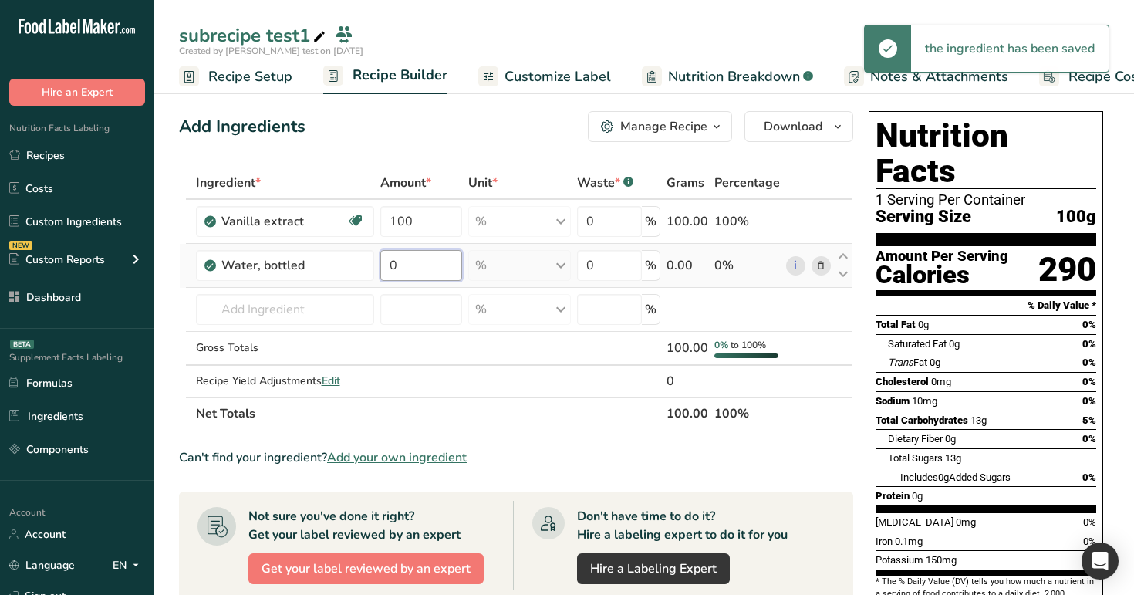
click at [437, 267] on input "0" at bounding box center [421, 265] width 82 height 31
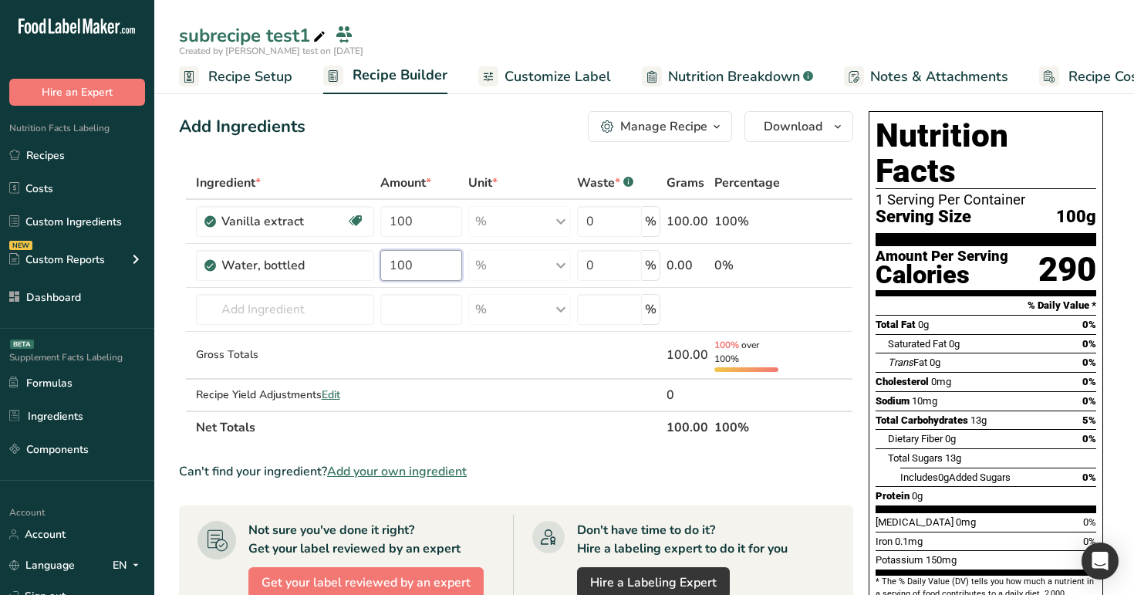
type input "100"
click at [477, 102] on section "Add Ingredients Manage Recipe Delete Recipe Duplicate Recipe Scale Recipe Save …" at bounding box center [643, 555] width 979 height 950
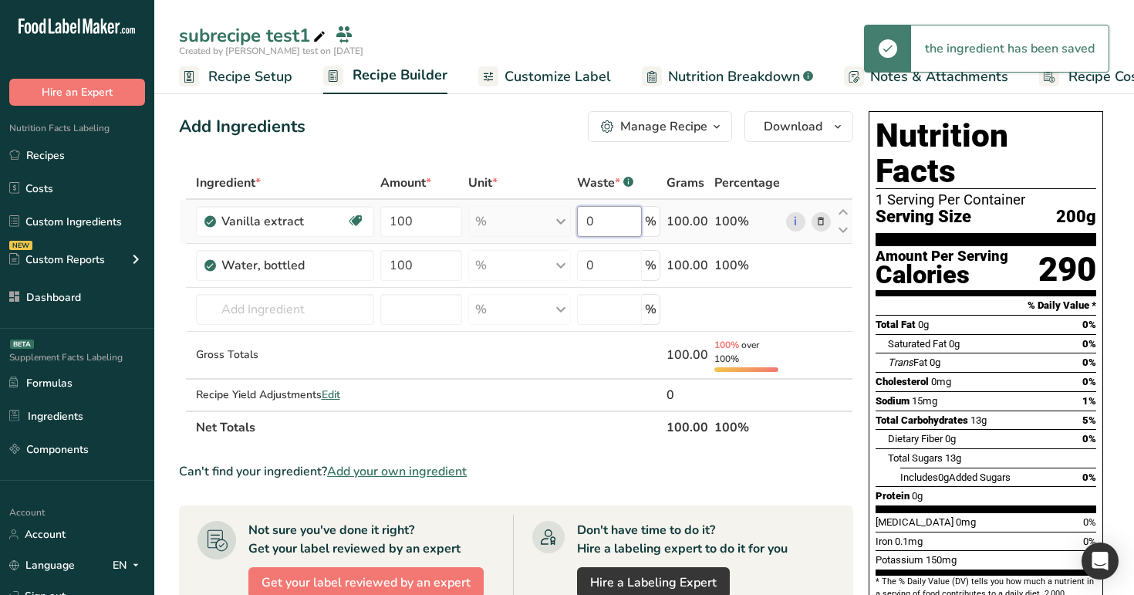
click at [600, 225] on input "0" at bounding box center [609, 221] width 65 height 31
type input "10"
click at [616, 271] on div "Ingredient * Amount * Unit * Waste * .a-a{fill:#347362;}.b-a{fill:#fff;} Grams …" at bounding box center [516, 305] width 674 height 277
type input "20"
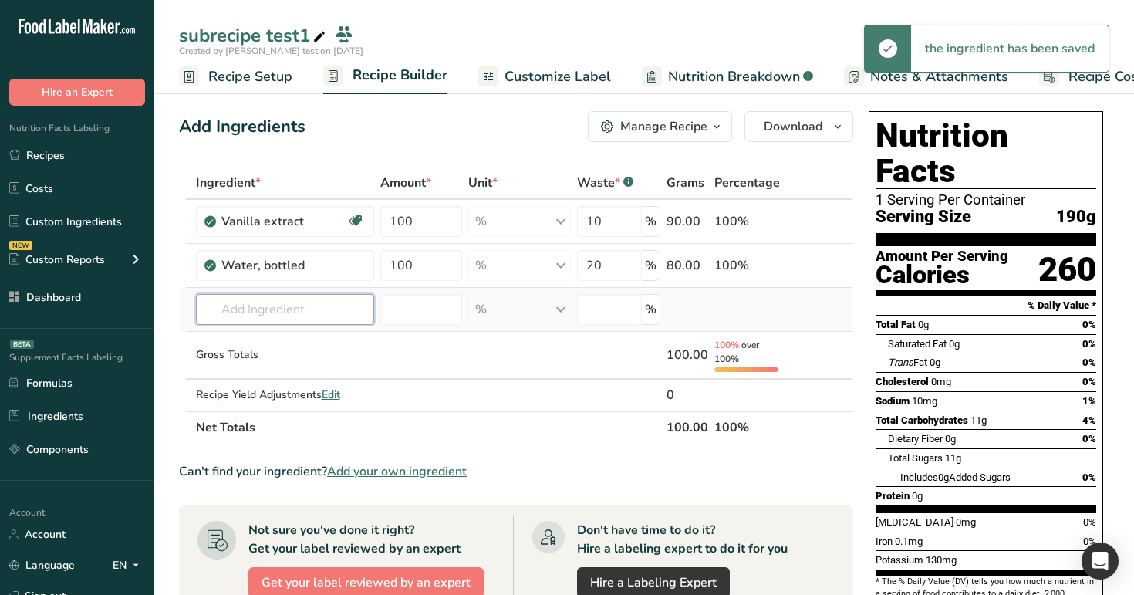
click at [335, 305] on div "Ingredient * Amount * Unit * Waste * .a-a{fill:#347362;}.b-a{fill:#fff;} Grams …" at bounding box center [516, 305] width 674 height 277
click at [329, 395] on span "Edit" at bounding box center [331, 394] width 19 height 15
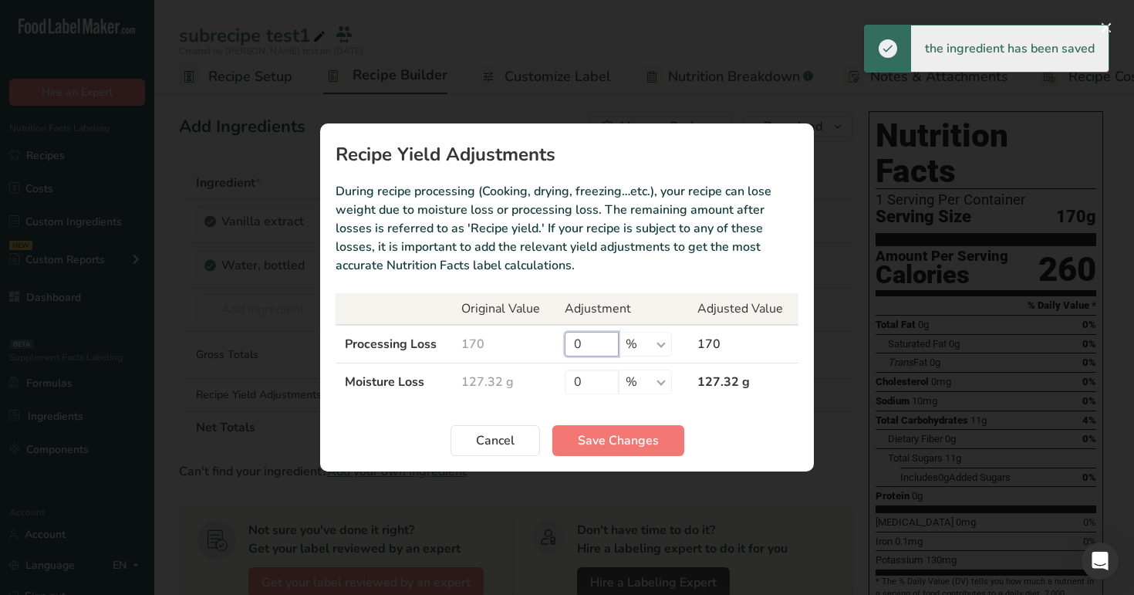
click at [592, 339] on input "0" at bounding box center [592, 344] width 54 height 25
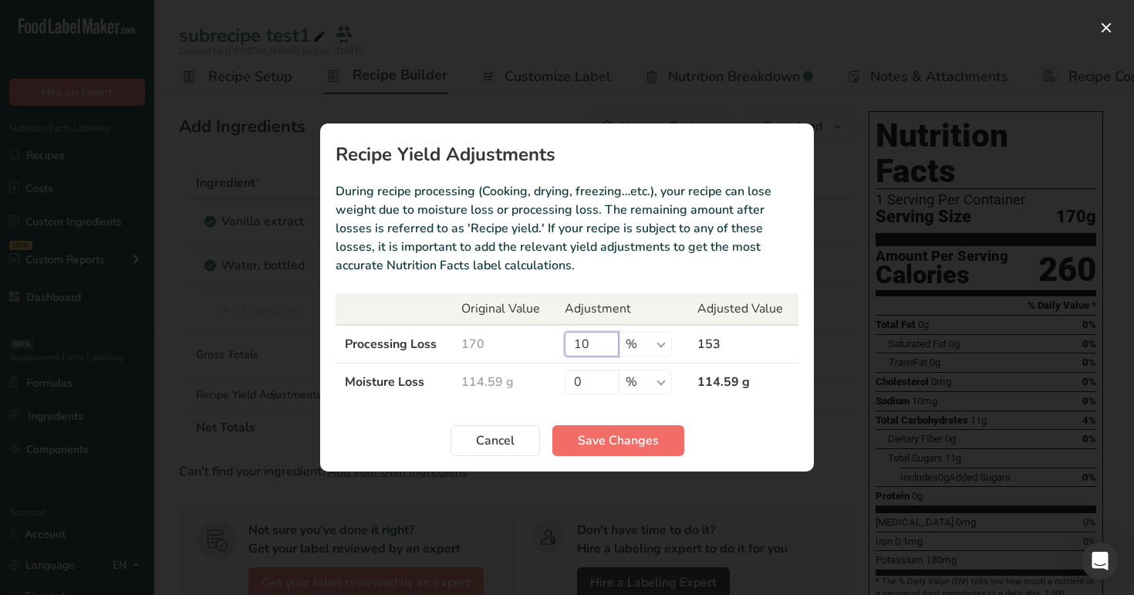
type input "10"
click at [625, 450] on button "Save Changes" at bounding box center [618, 440] width 132 height 31
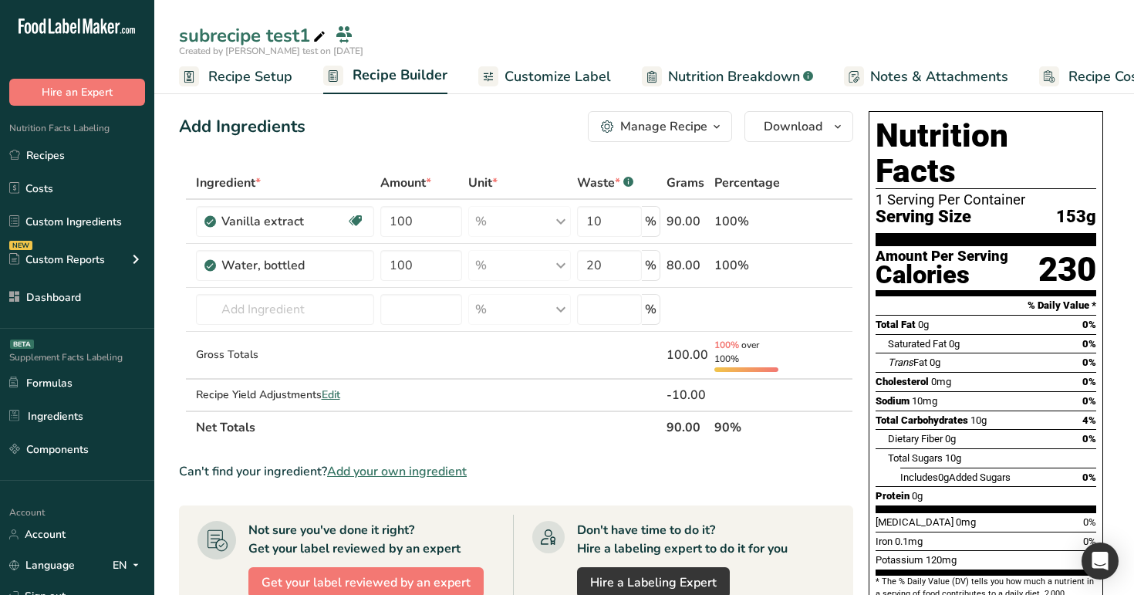
click at [734, 83] on span "Nutrition Breakdown" at bounding box center [734, 76] width 132 height 21
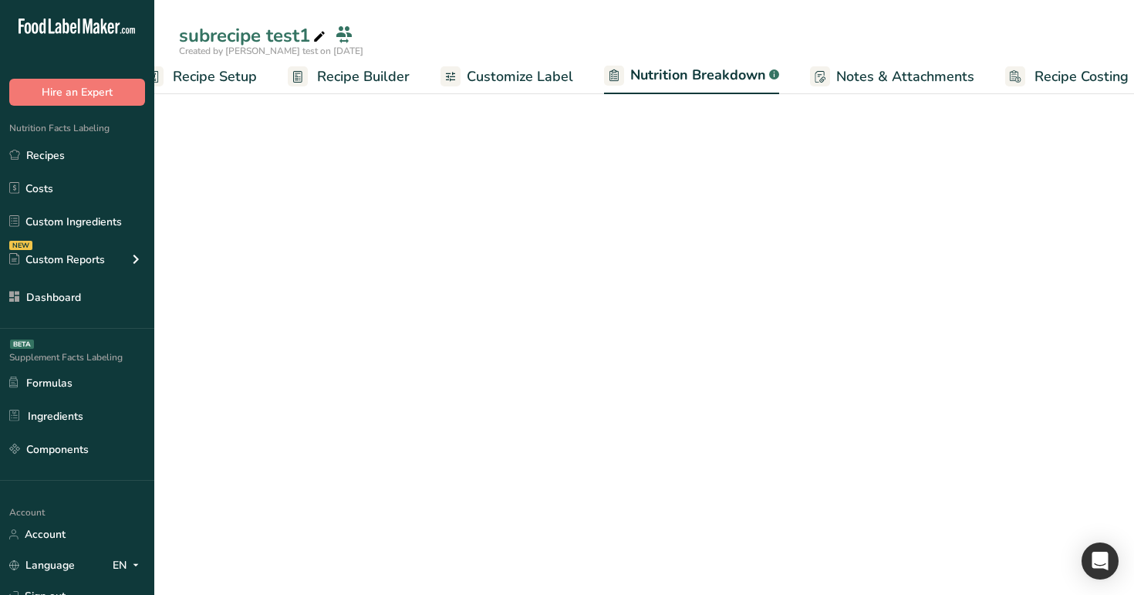
select select "Calories"
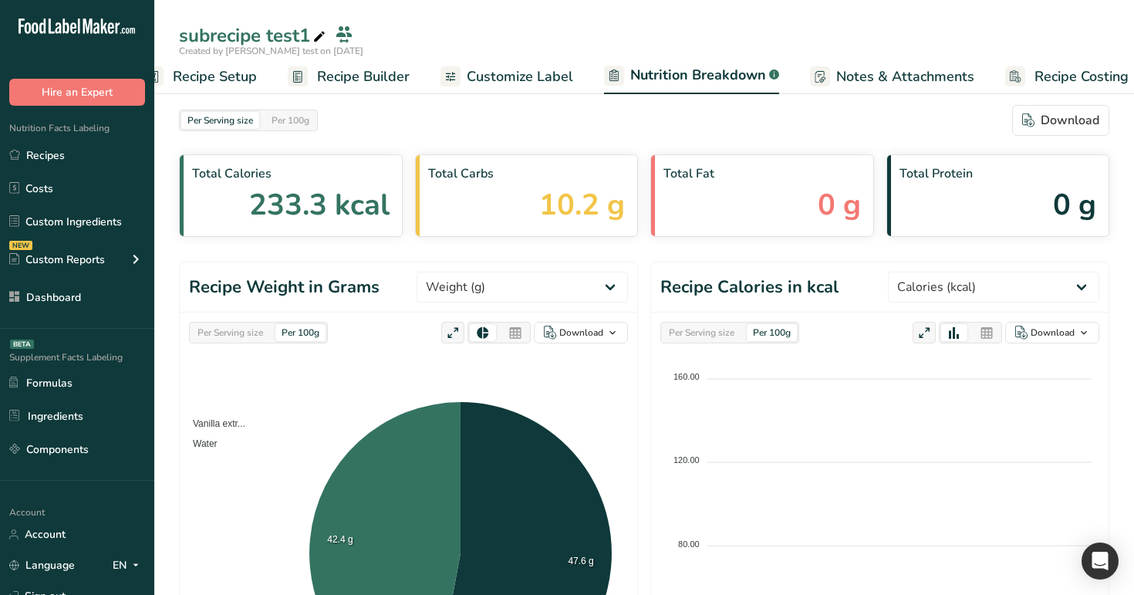
scroll to position [0, 54]
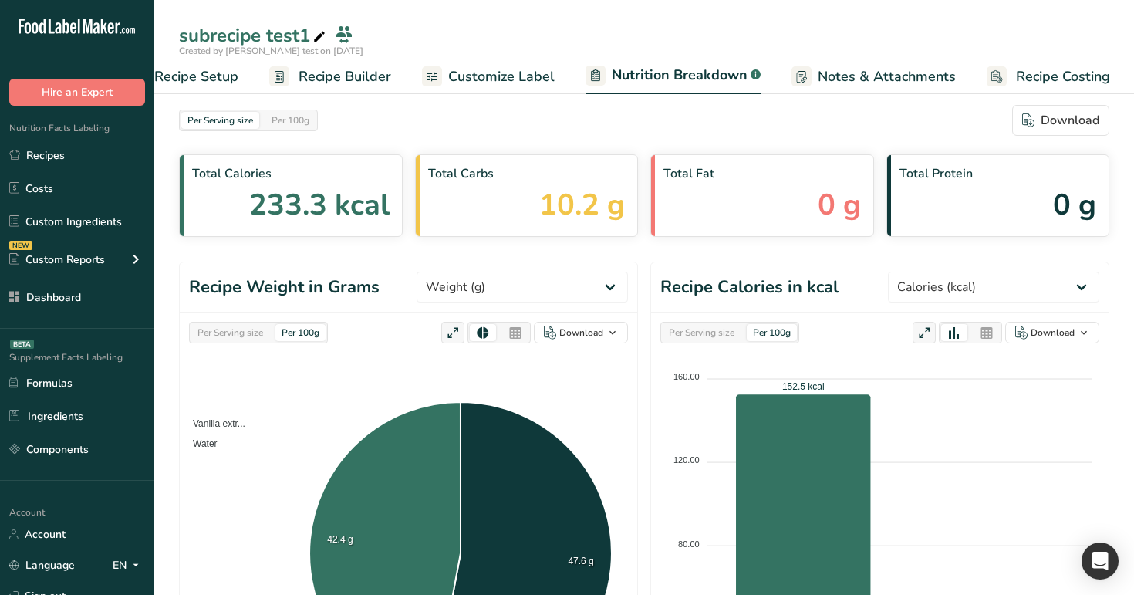
click at [697, 67] on span "Nutrition Breakdown" at bounding box center [680, 75] width 136 height 21
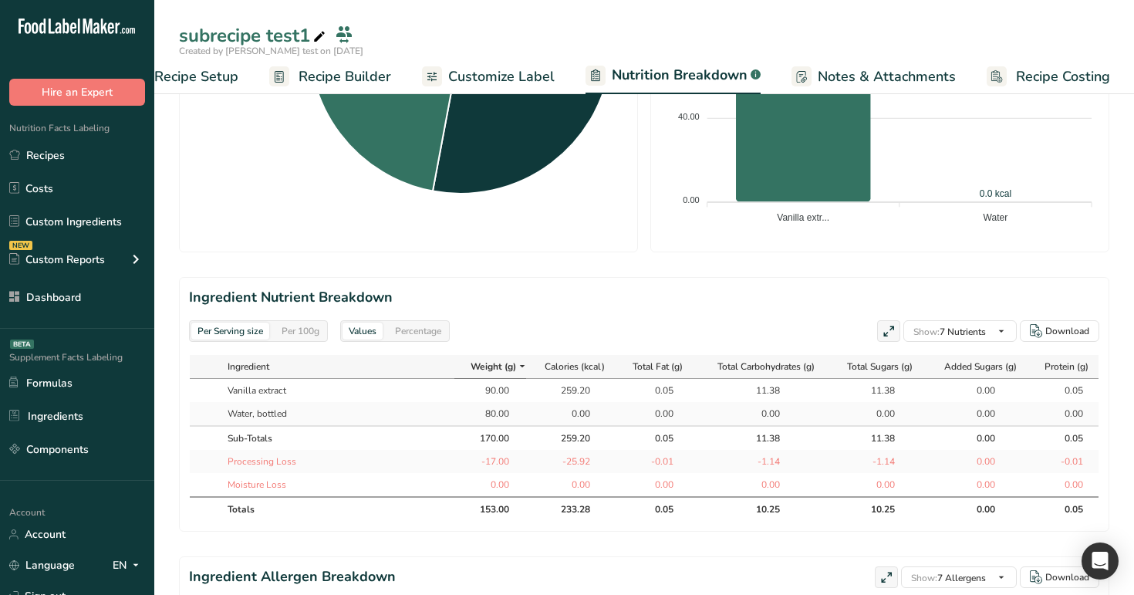
scroll to position [520, 0]
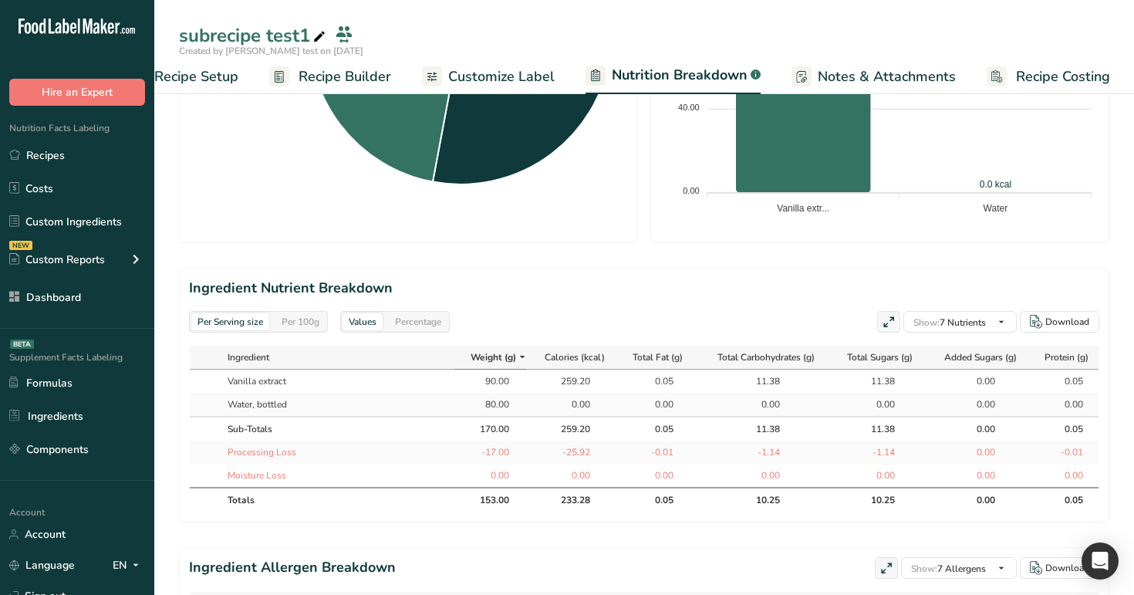
click at [349, 71] on span "Recipe Builder" at bounding box center [344, 76] width 93 height 21
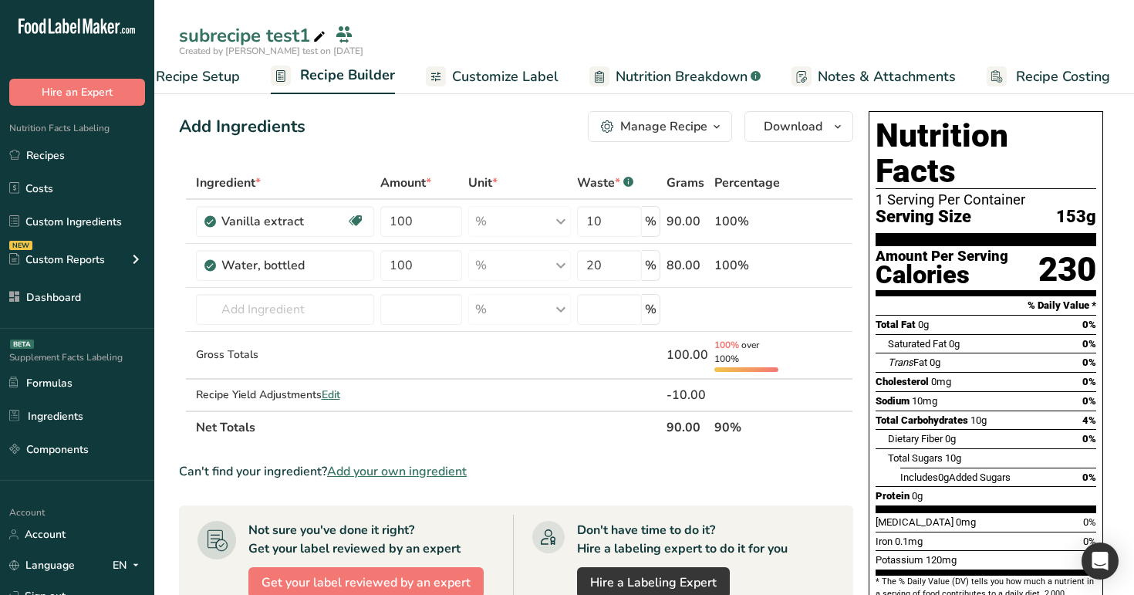
click at [670, 133] on div "Manage Recipe" at bounding box center [663, 126] width 87 height 19
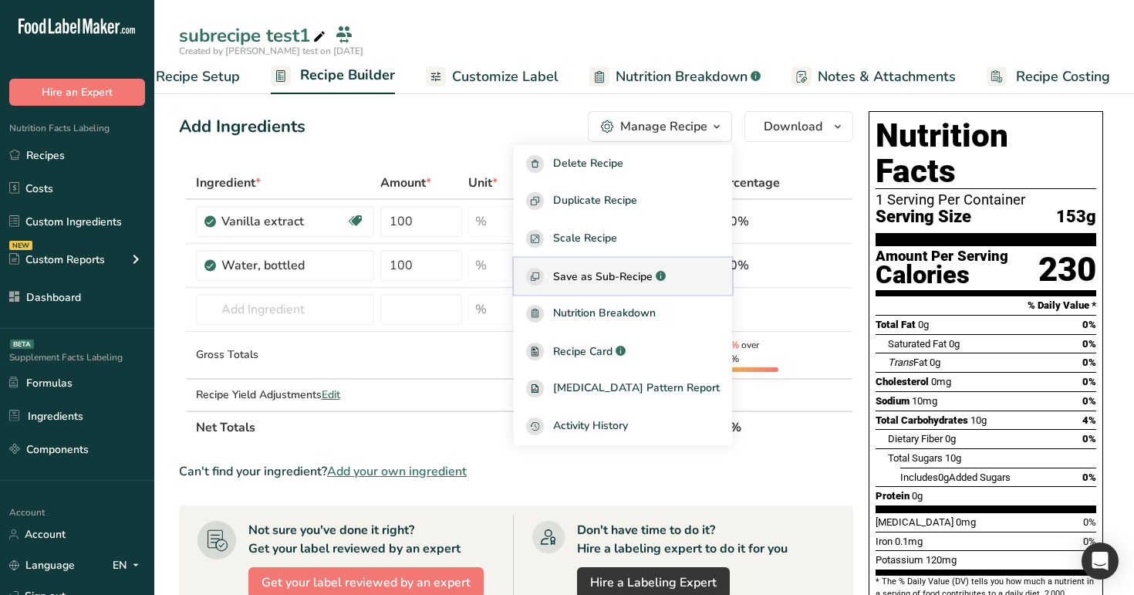
click at [639, 274] on span "Save as Sub-Recipe" at bounding box center [602, 276] width 99 height 16
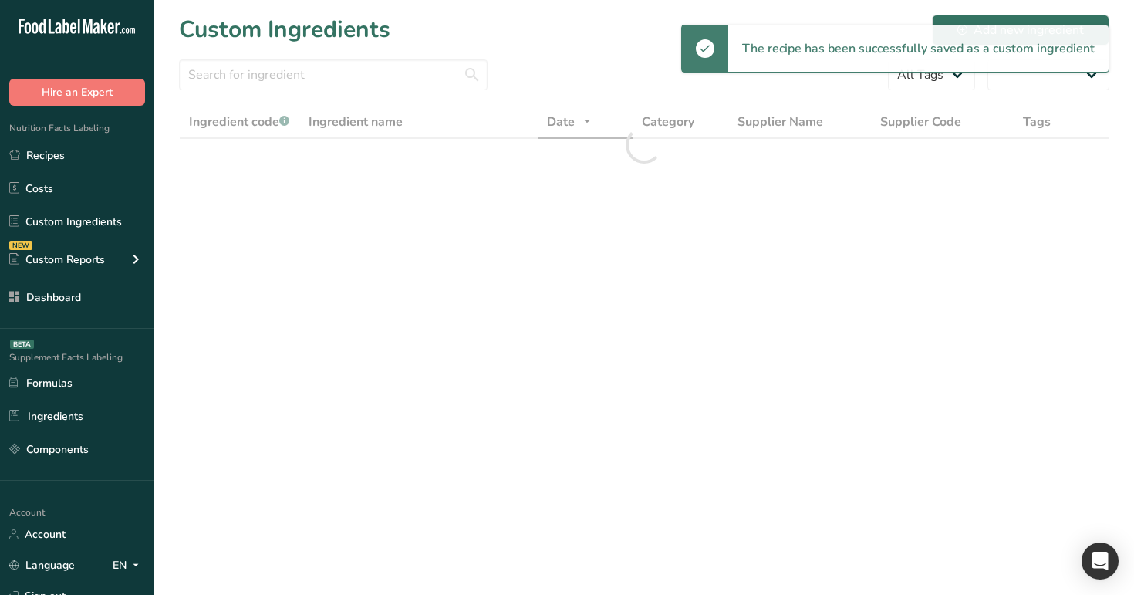
select select "30"
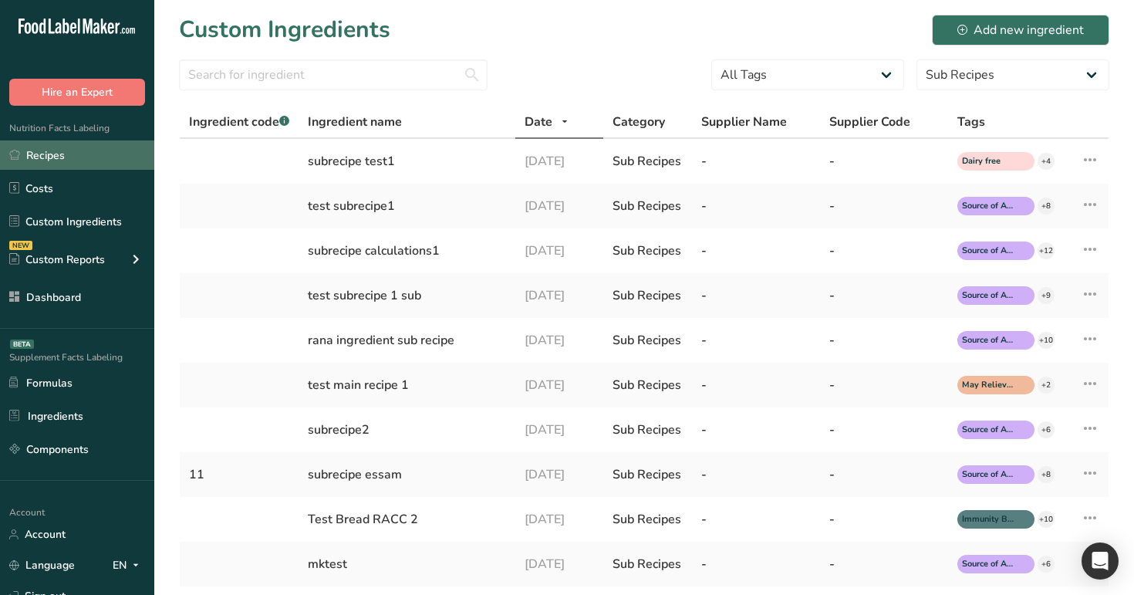
click at [39, 148] on link "Recipes" at bounding box center [77, 154] width 154 height 29
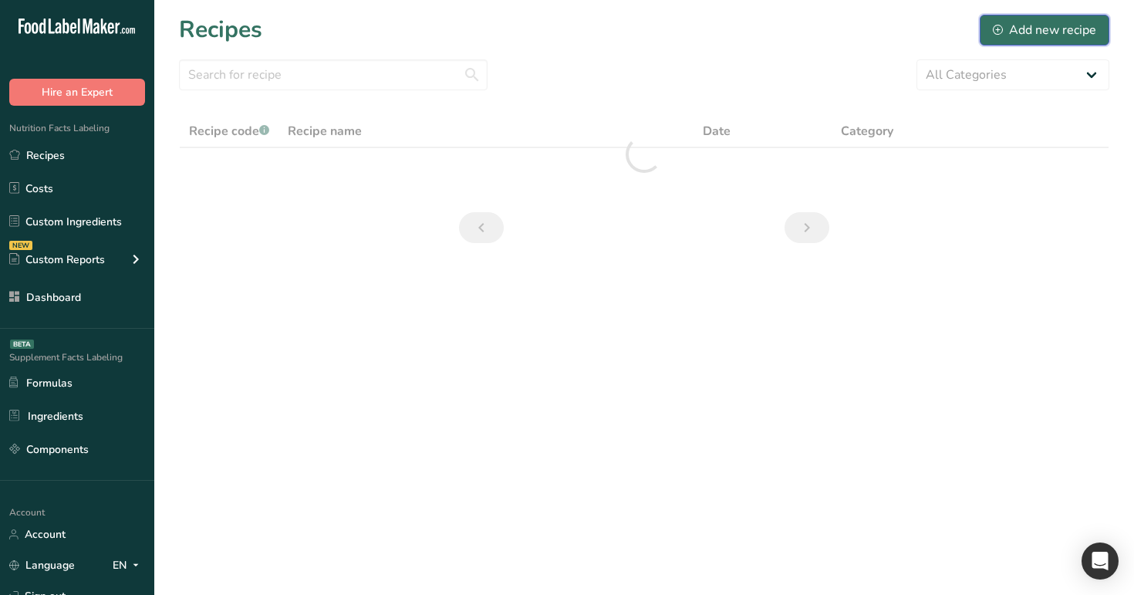
click at [1047, 29] on div "Add new recipe" at bounding box center [1044, 30] width 103 height 19
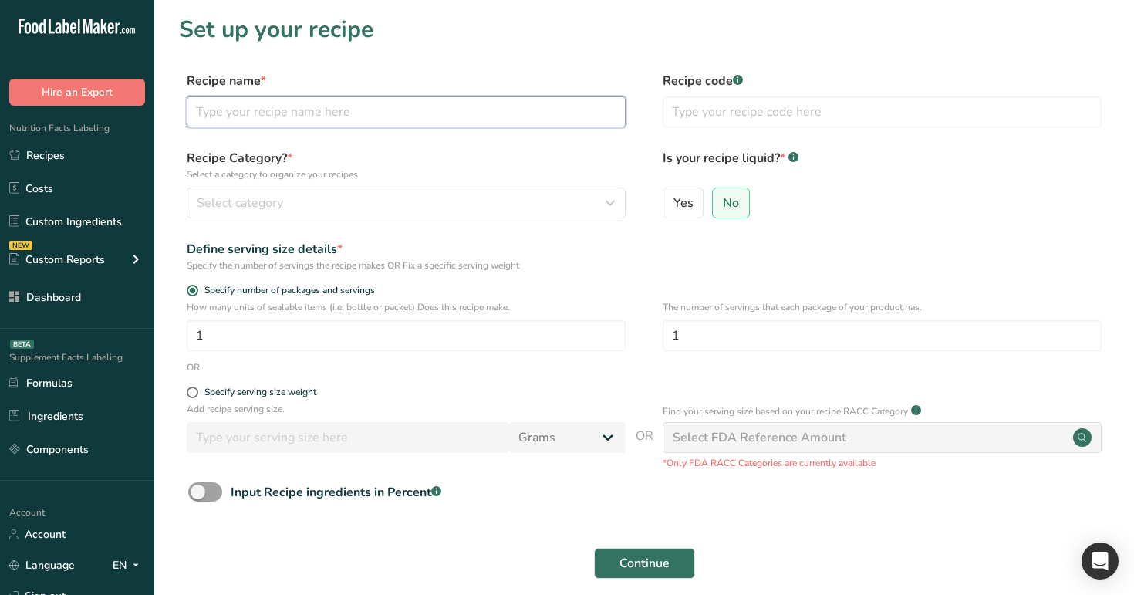
click at [427, 107] on input "text" at bounding box center [406, 111] width 439 height 31
type input "test1"
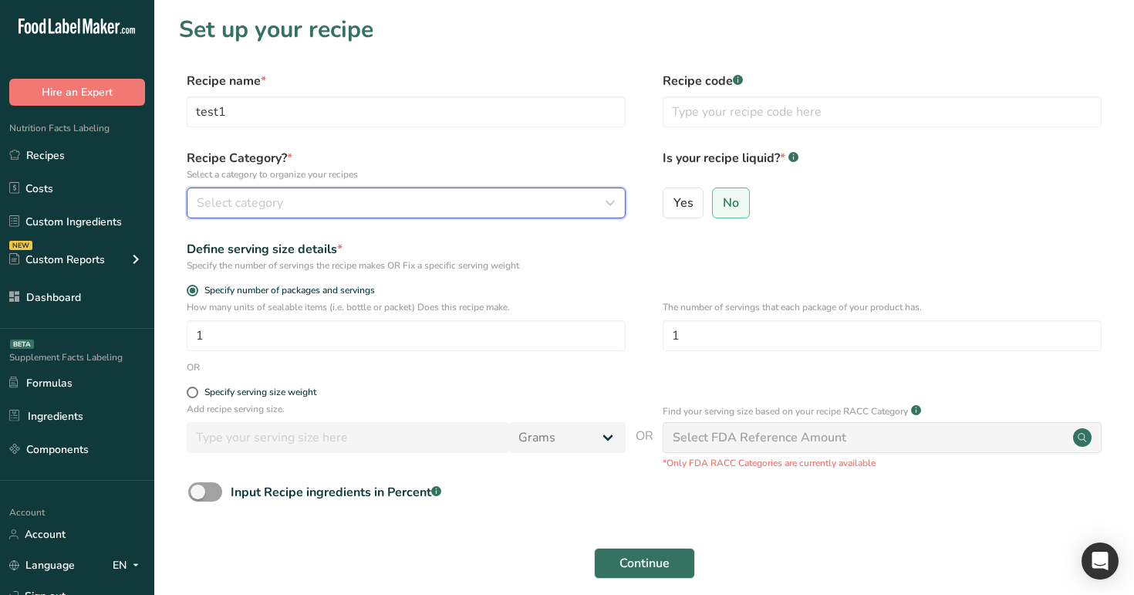
click at [438, 207] on div "Select category" at bounding box center [402, 203] width 410 height 19
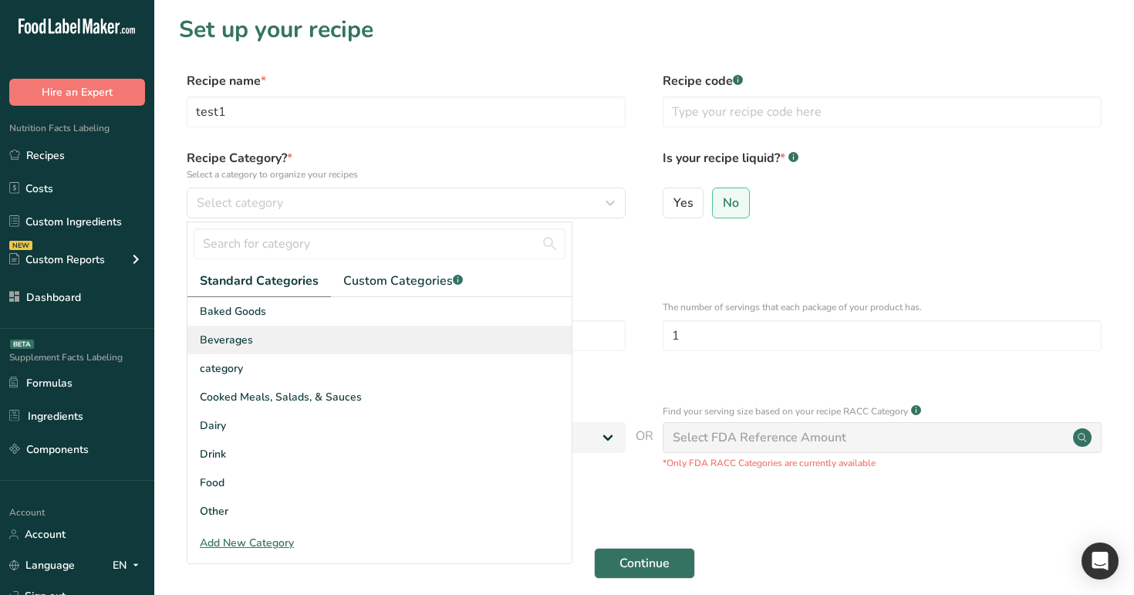
click at [425, 351] on div "Beverages" at bounding box center [379, 339] width 384 height 29
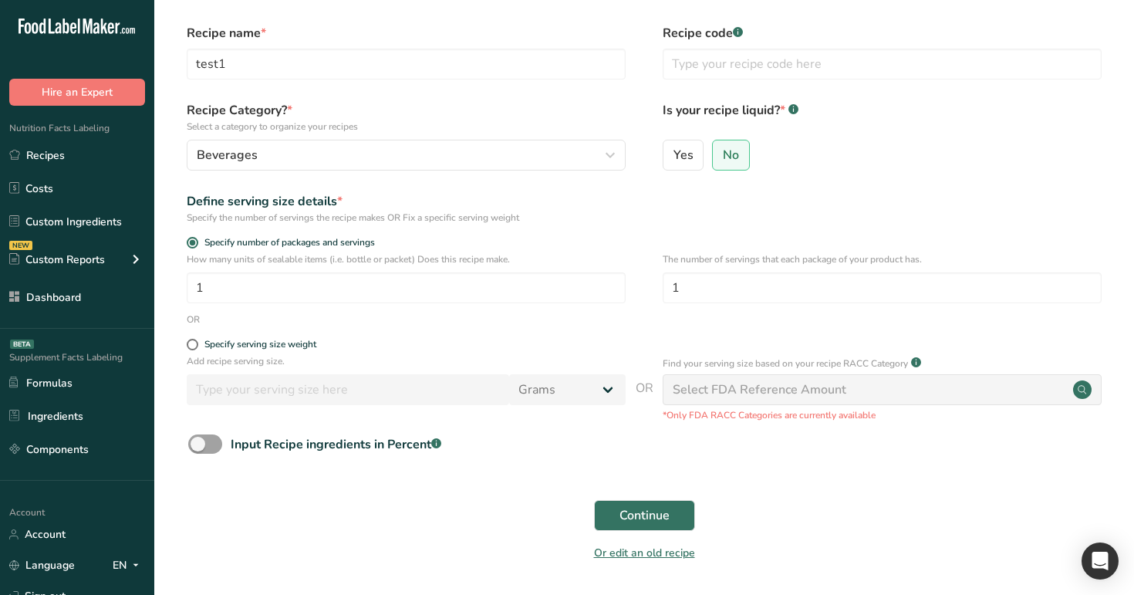
scroll to position [55, 0]
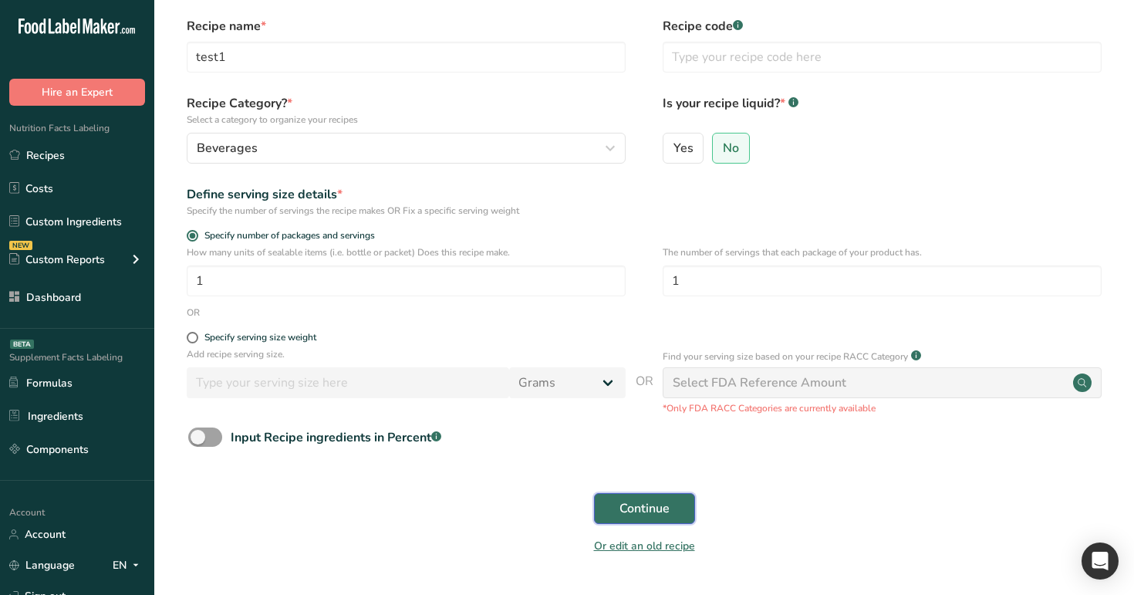
click at [656, 515] on span "Continue" at bounding box center [644, 508] width 50 height 19
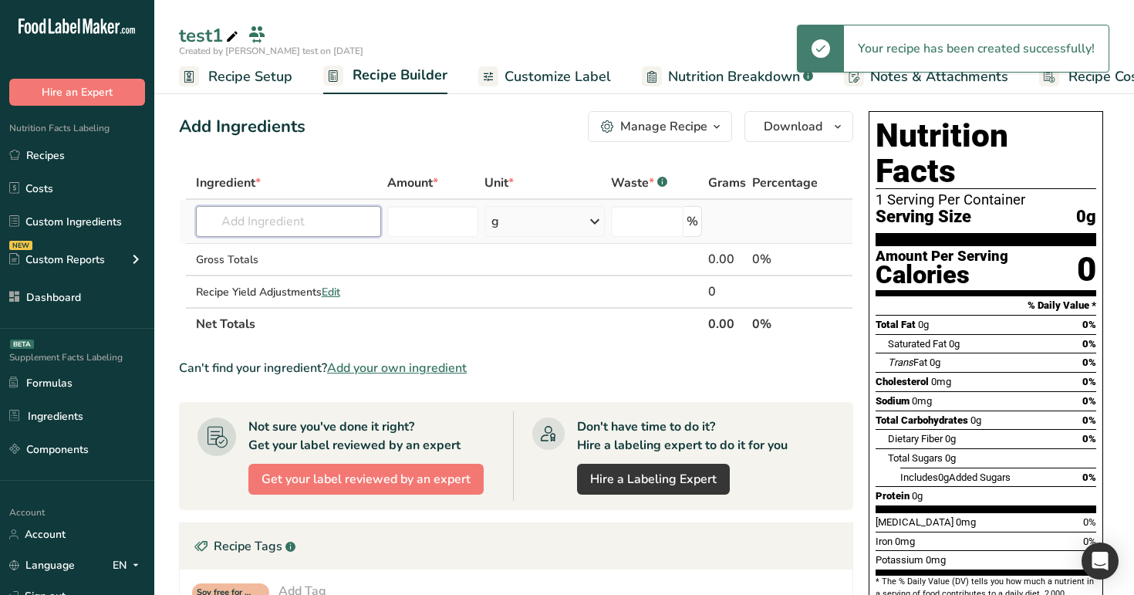
click at [310, 218] on input "text" at bounding box center [289, 221] width 186 height 31
paste input "subrecipe test1"
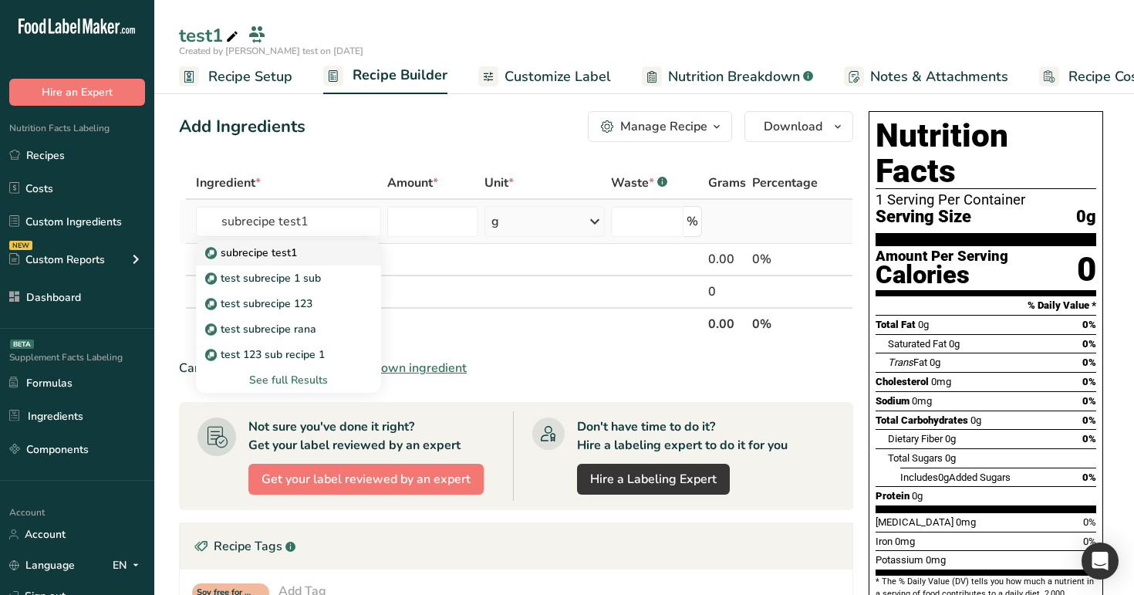
click at [315, 251] on div "subrecipe test1" at bounding box center [276, 252] width 137 height 16
type input "subrecipe test1"
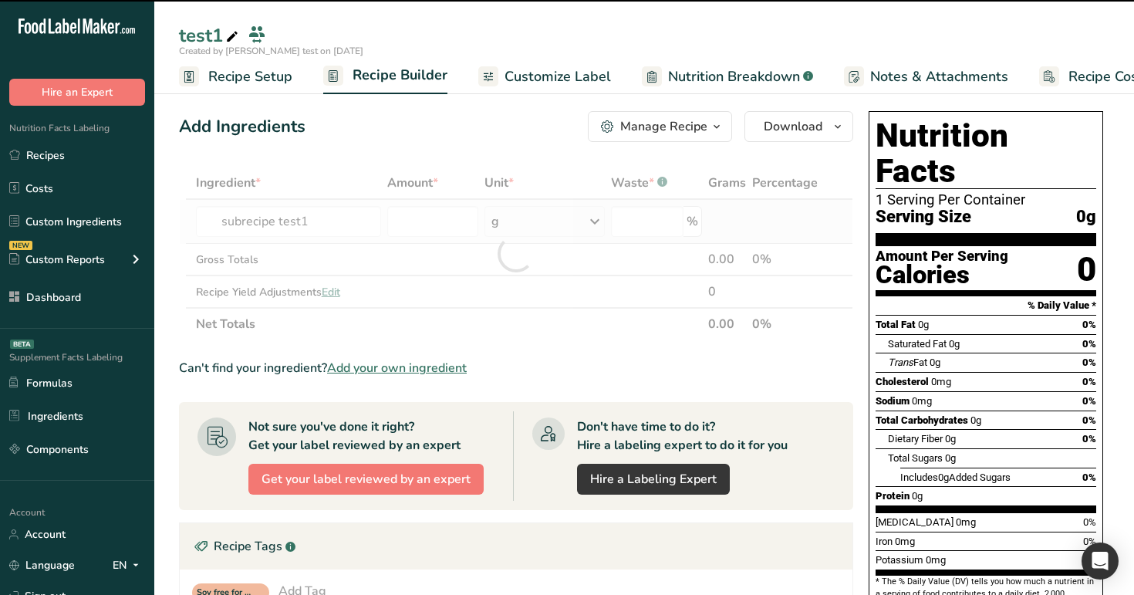
type input "0"
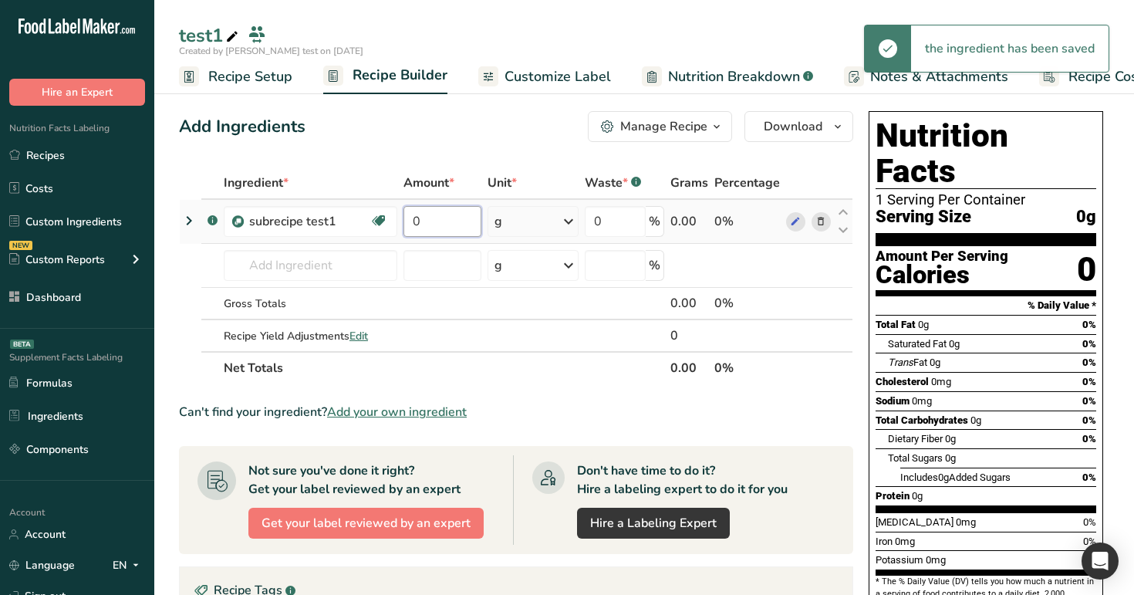
click at [430, 219] on input "0" at bounding box center [441, 221] width 77 height 31
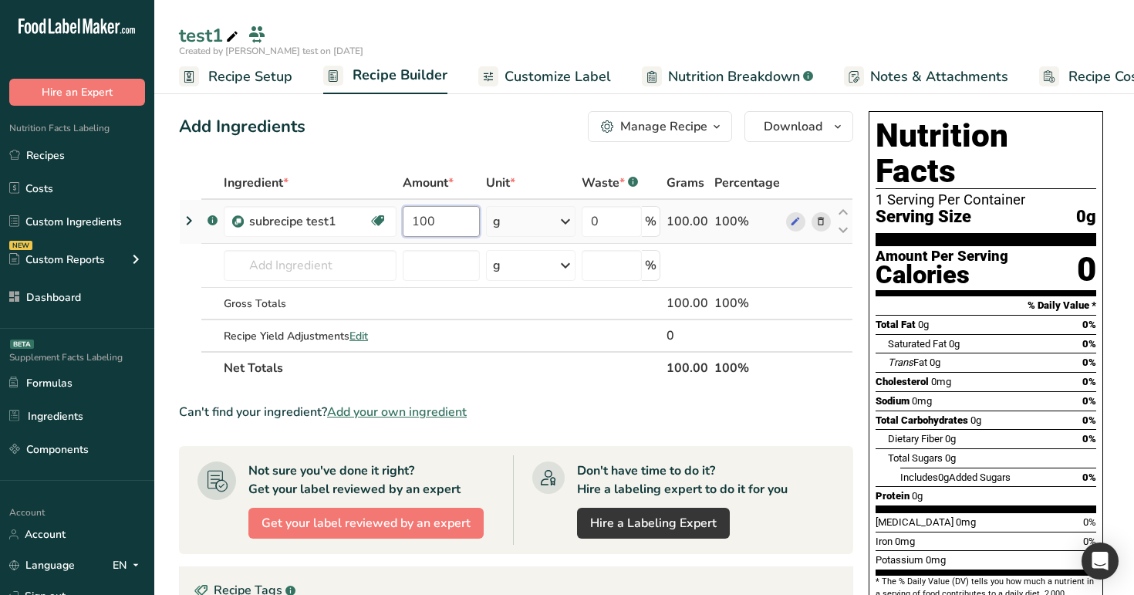
type input "100"
click at [194, 211] on div "Ingredient * Amount * Unit * Waste * .a-a{fill:#347362;}.b-a{fill:#fff;} Grams …" at bounding box center [516, 275] width 674 height 217
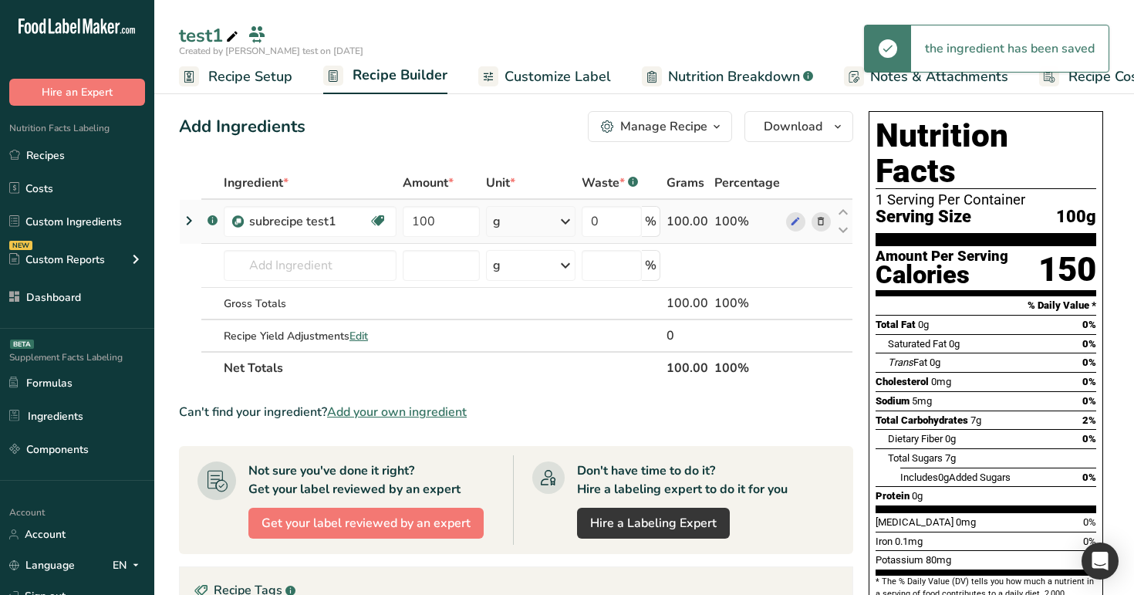
click at [193, 213] on icon at bounding box center [189, 221] width 19 height 28
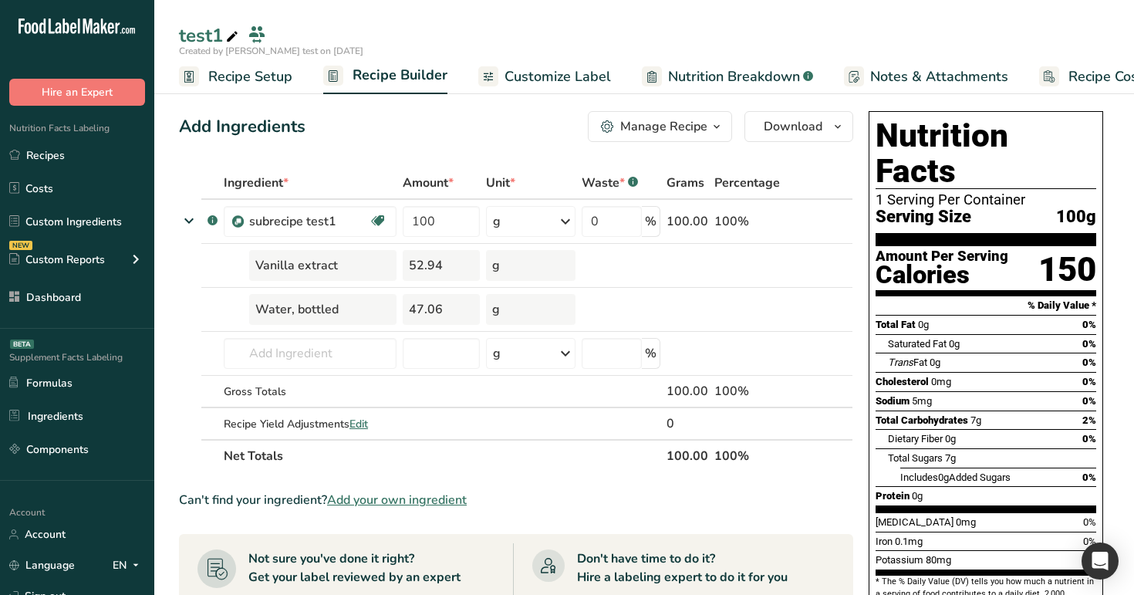
click at [698, 126] on div "Manage Recipe" at bounding box center [663, 126] width 87 height 19
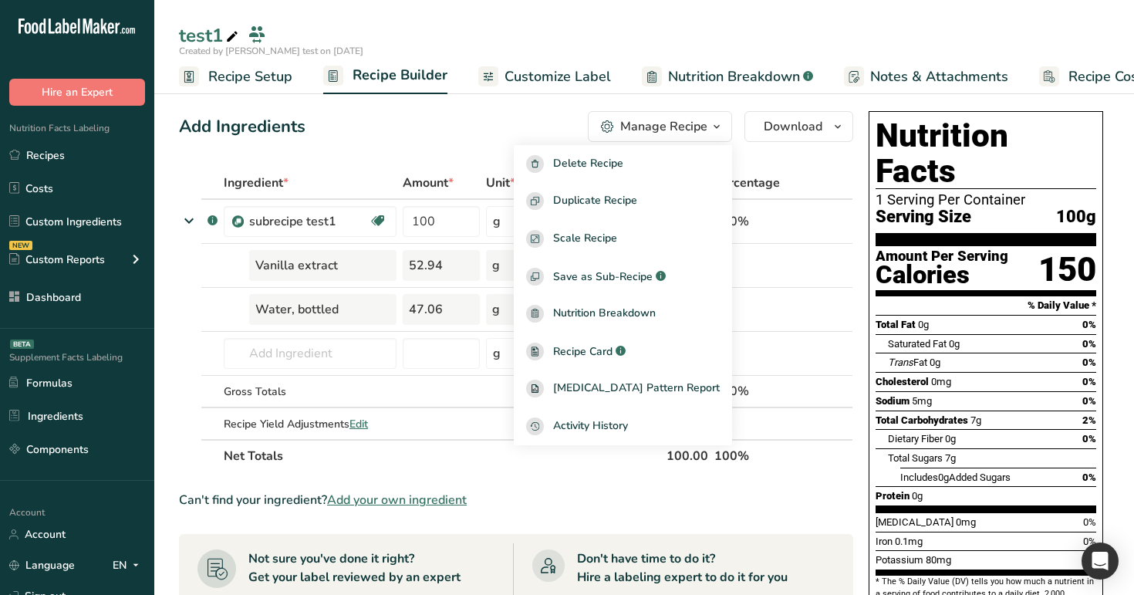
click at [595, 102] on section "Add Ingredients Manage Recipe Delete Recipe Duplicate Recipe Scale Recipe Save …" at bounding box center [643, 570] width 979 height 980
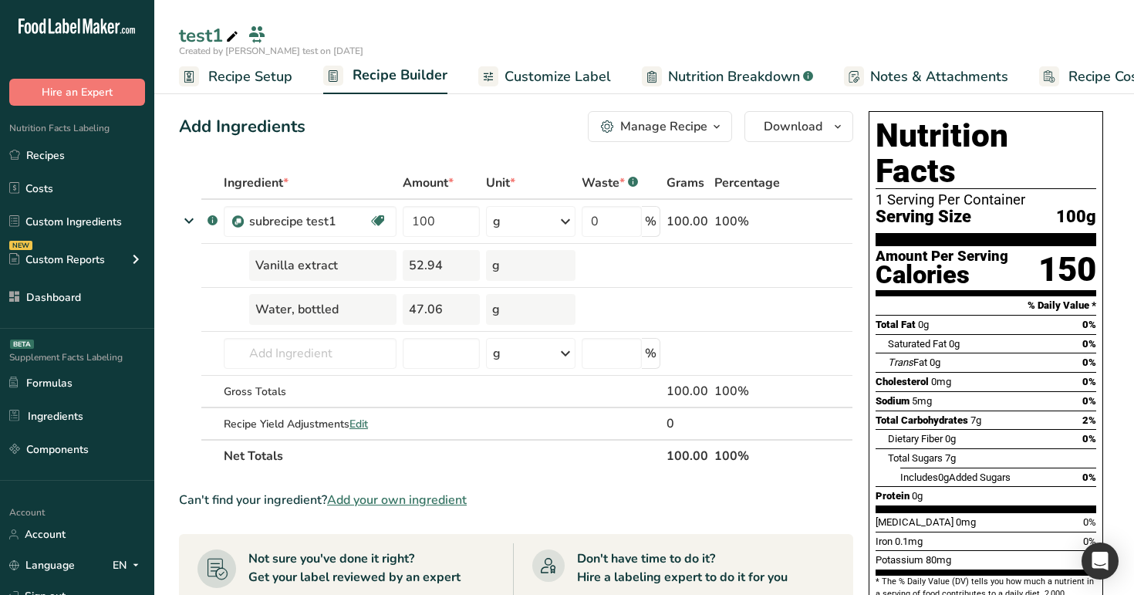
click at [749, 75] on span "Nutrition Breakdown" at bounding box center [734, 76] width 132 height 21
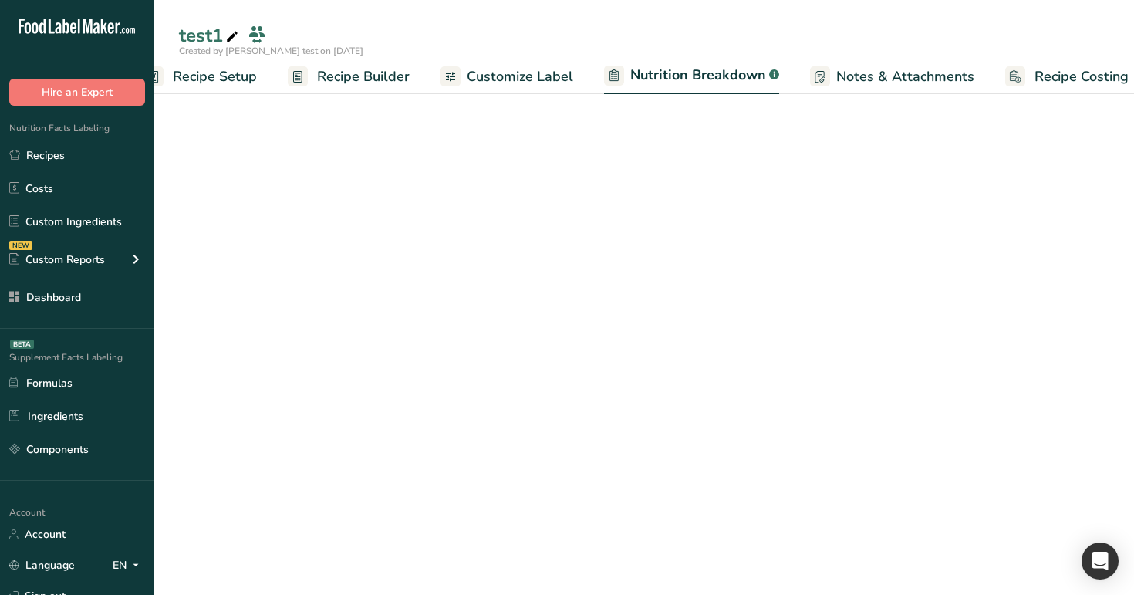
select select "Calories"
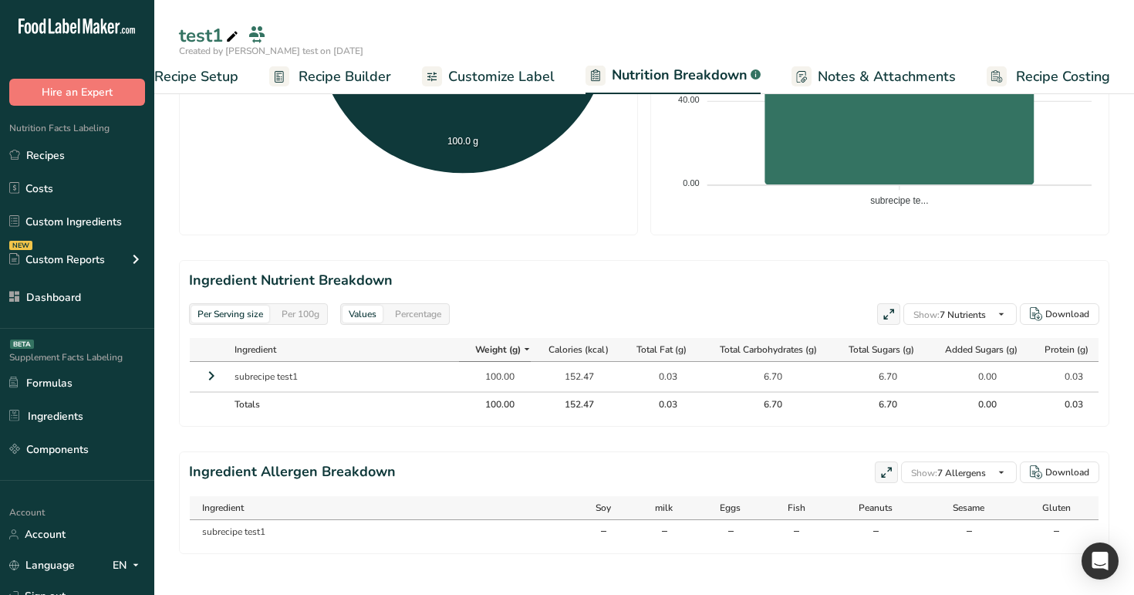
scroll to position [535, 0]
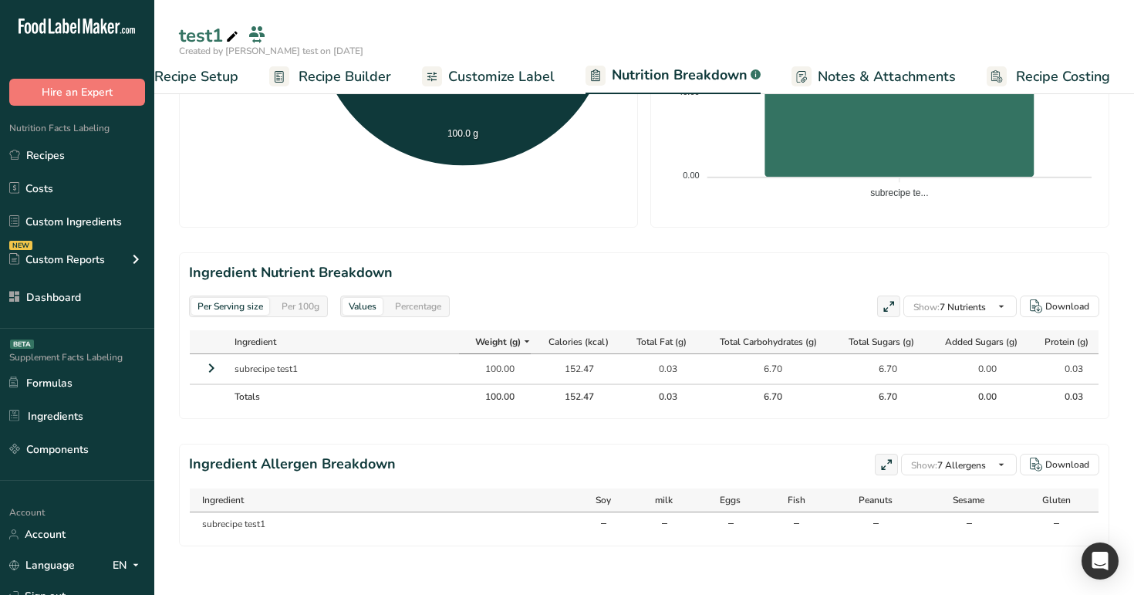
click at [206, 371] on icon at bounding box center [211, 368] width 19 height 28
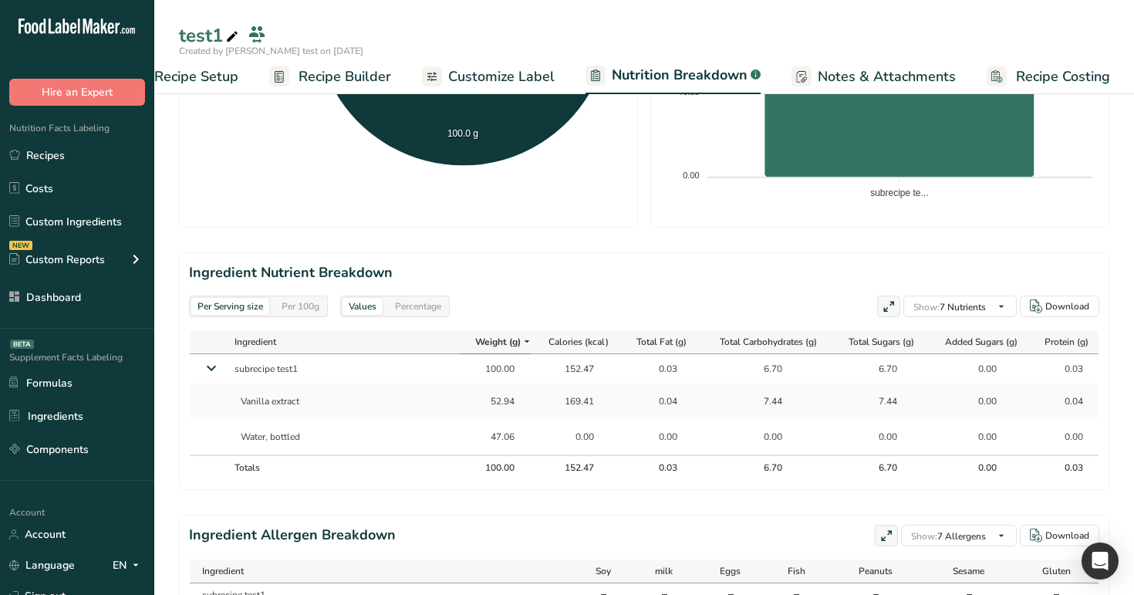
click at [293, 308] on div "Per 100g" at bounding box center [300, 306] width 50 height 17
click at [224, 309] on div "Per Serving size" at bounding box center [230, 306] width 78 height 17
click at [413, 312] on div "Percentage" at bounding box center [418, 306] width 59 height 17
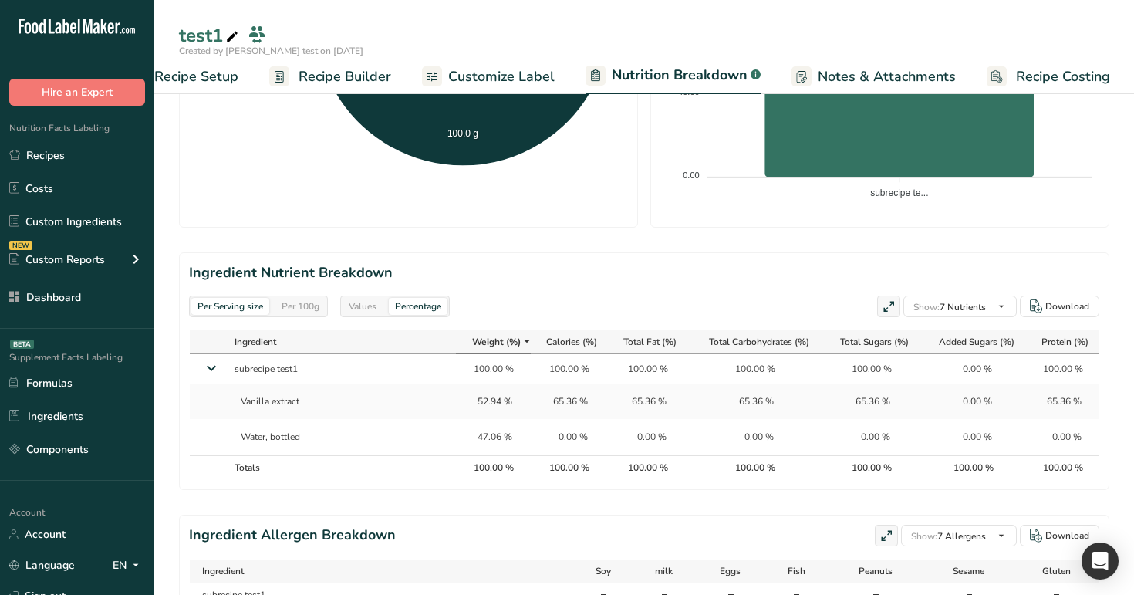
click at [299, 298] on div "Per 100g" at bounding box center [300, 306] width 50 height 17
click at [241, 307] on div "Per Serving size" at bounding box center [230, 306] width 78 height 17
click at [366, 303] on div "Values" at bounding box center [362, 306] width 40 height 17
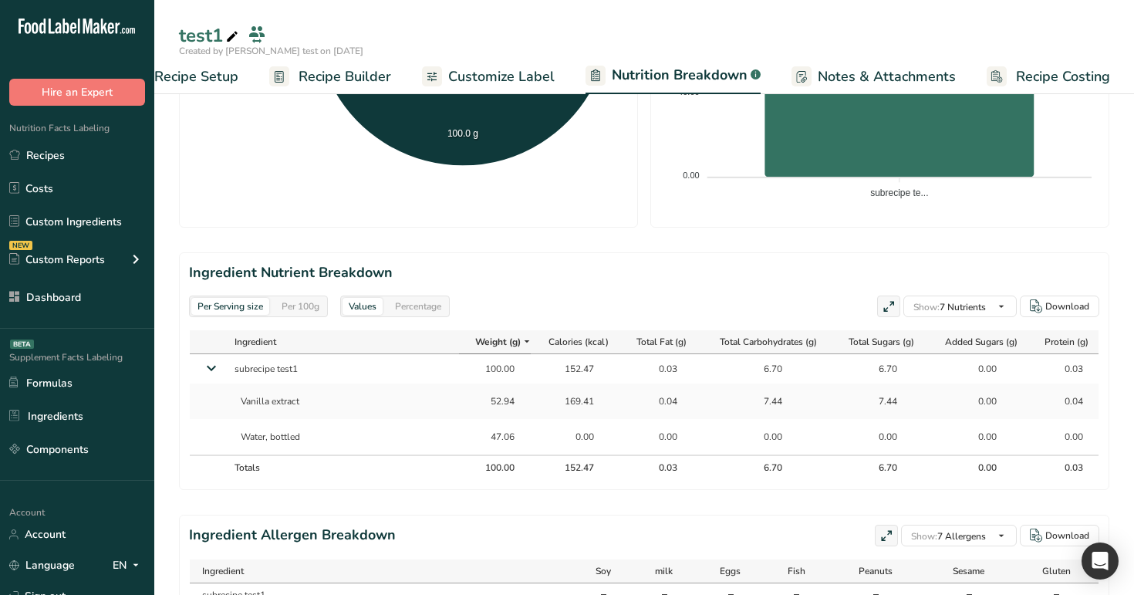
click at [313, 300] on div "Per 100g" at bounding box center [300, 306] width 50 height 17
click at [378, 72] on span "Recipe Builder" at bounding box center [344, 76] width 93 height 21
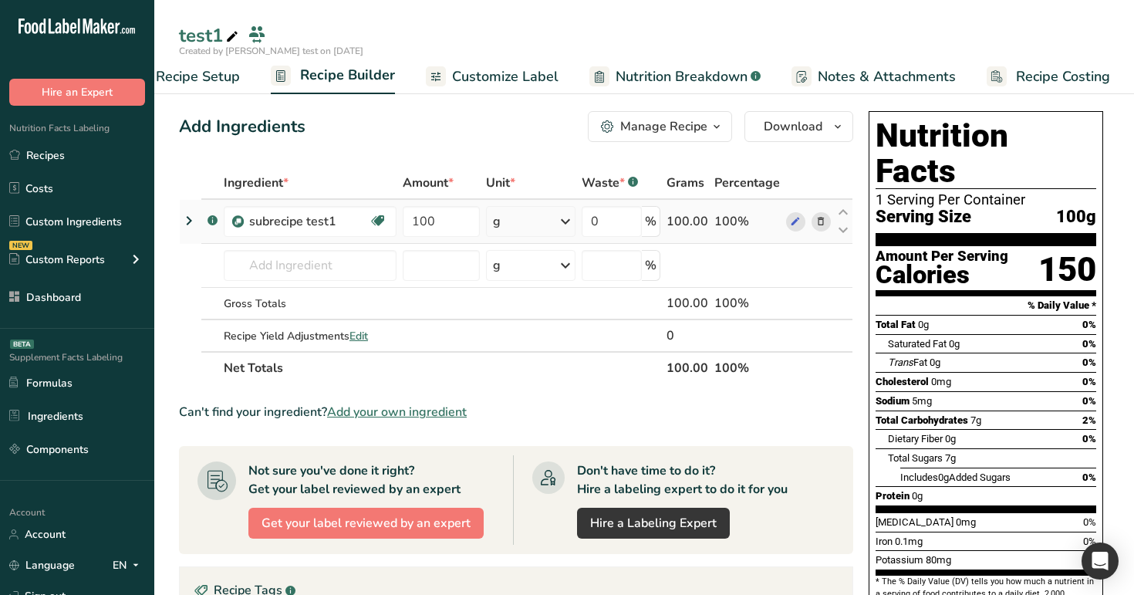
click at [187, 215] on icon at bounding box center [189, 221] width 19 height 28
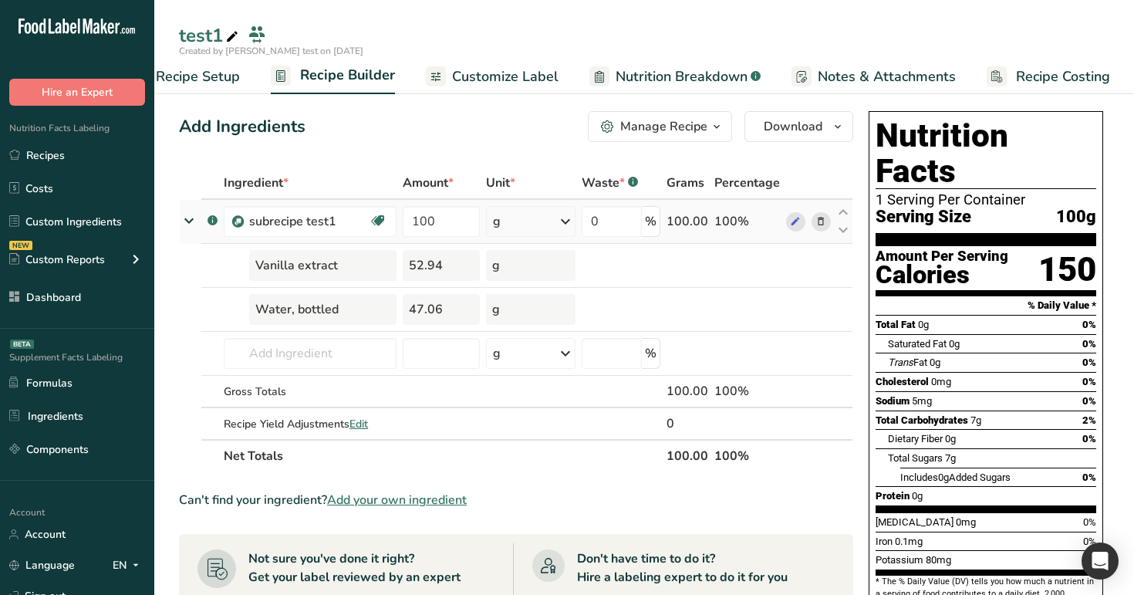
click at [541, 228] on div "g" at bounding box center [530, 221] width 89 height 31
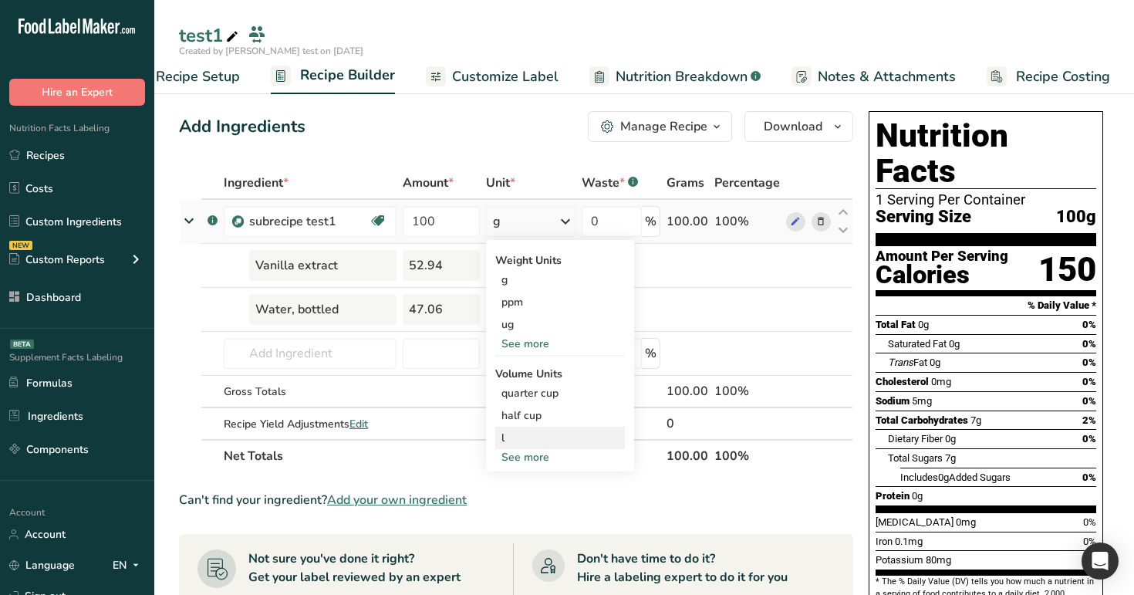
click at [538, 437] on div "l" at bounding box center [559, 438] width 117 height 16
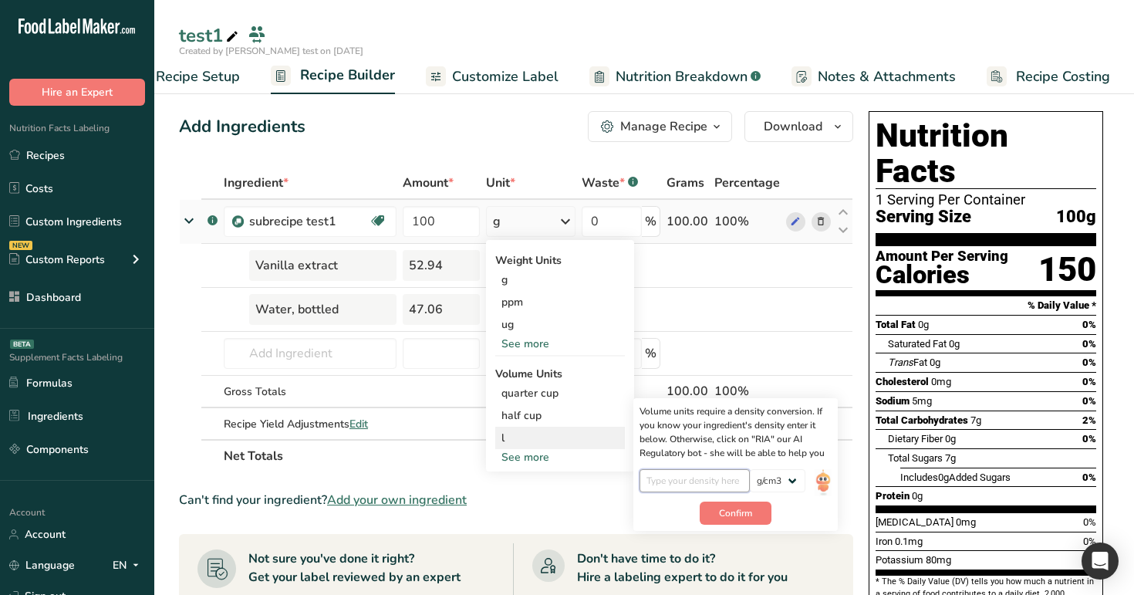
click at [670, 484] on input "number" at bounding box center [694, 480] width 110 height 23
type input "0.1"
click at [760, 515] on button "Confirm" at bounding box center [736, 512] width 72 height 23
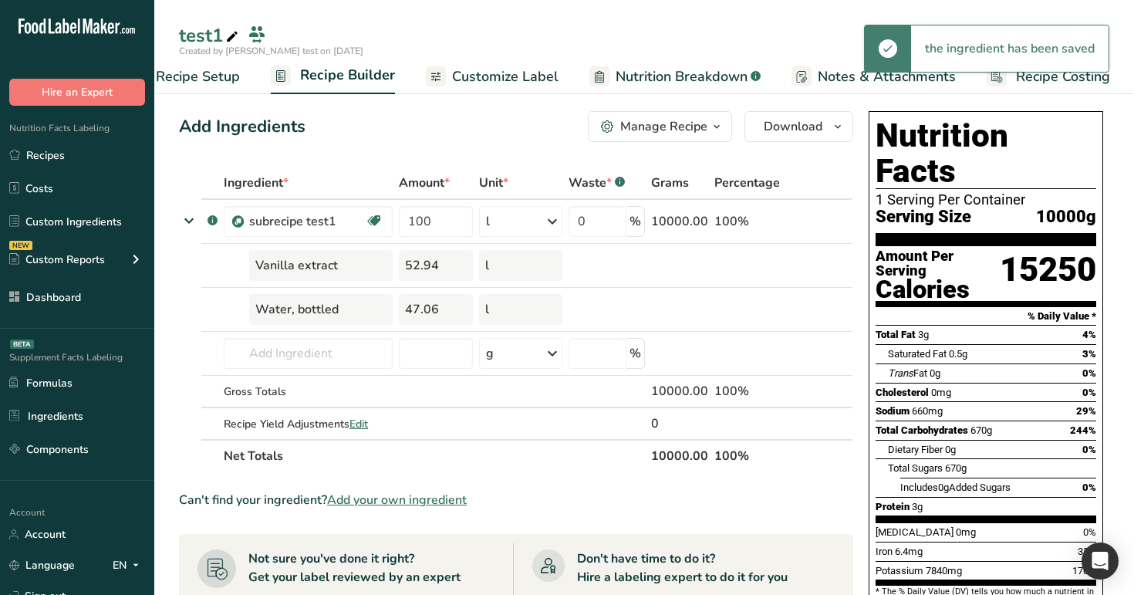
click at [688, 60] on link "Nutrition Breakdown .a-a{fill:#347362;}.b-a{fill:#fff;}" at bounding box center [674, 76] width 171 height 35
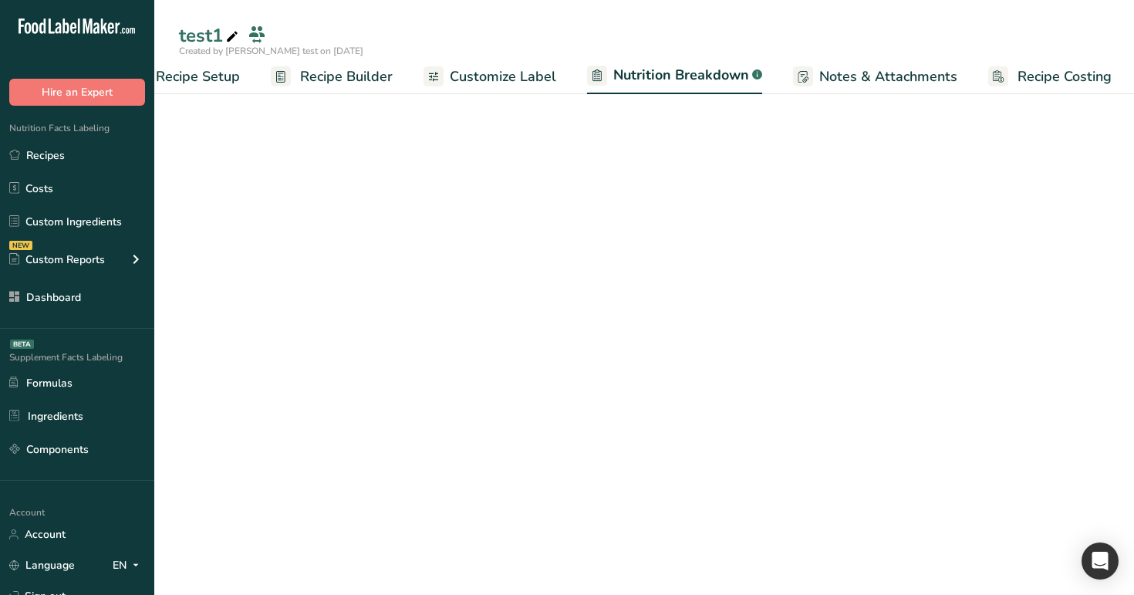
scroll to position [0, 54]
select select "Calories"
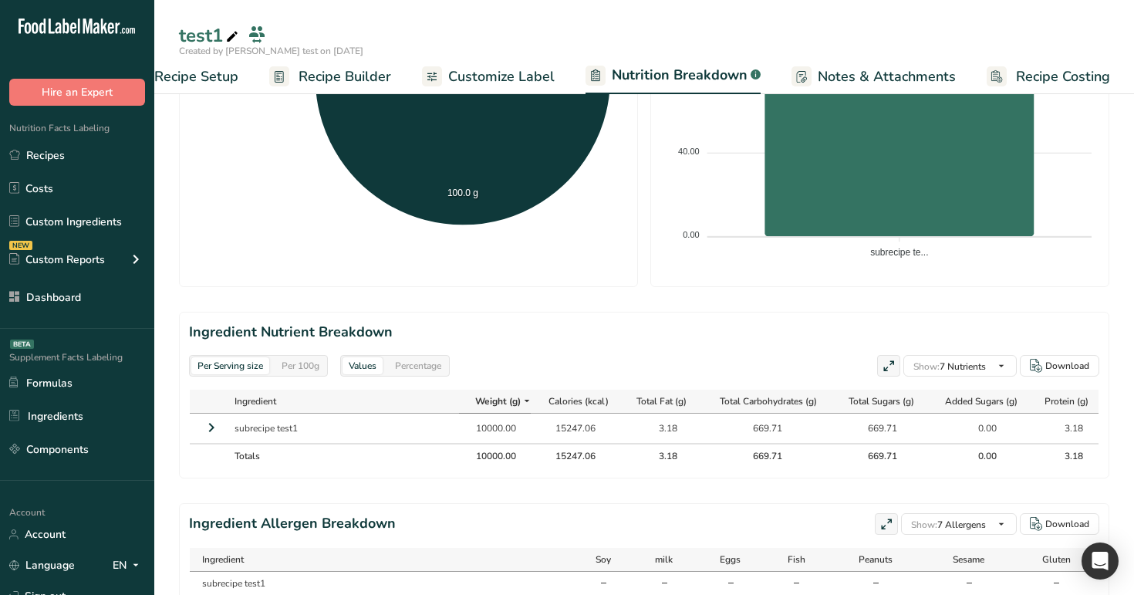
scroll to position [535, 0]
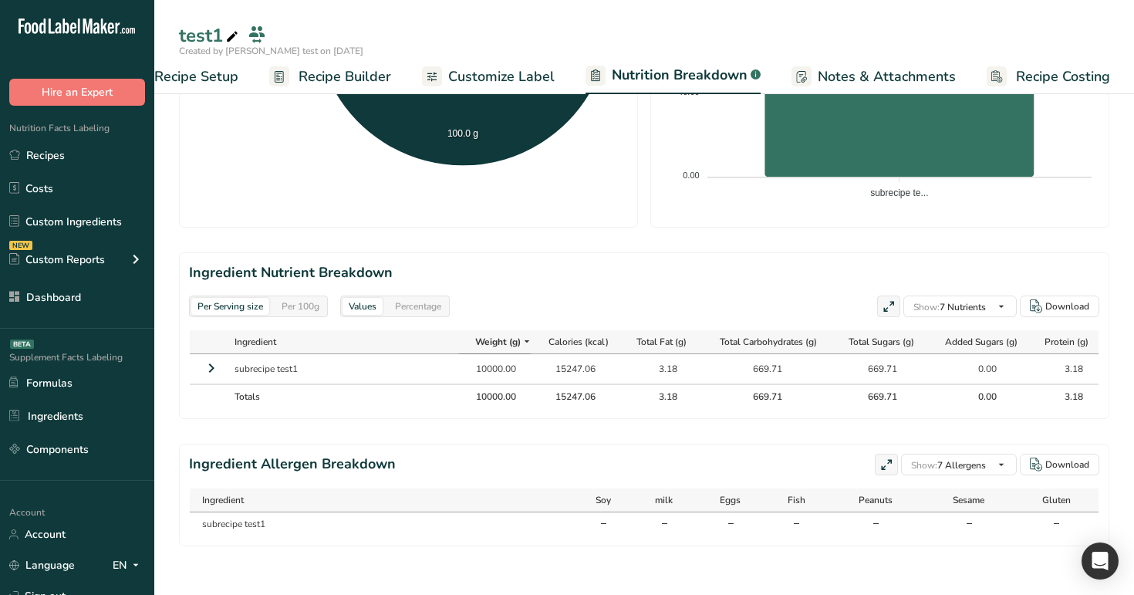
click at [218, 369] on icon at bounding box center [211, 368] width 19 height 28
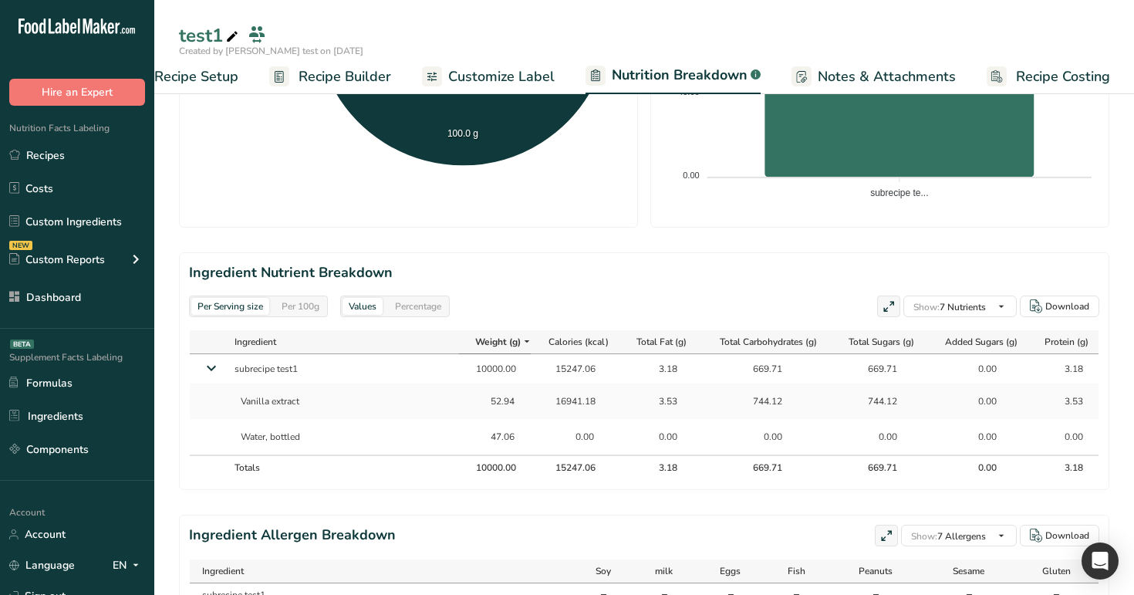
click at [285, 295] on div "Per Serving size Per 100g" at bounding box center [258, 306] width 139 height 22
click at [296, 312] on div "Per 100g" at bounding box center [300, 306] width 50 height 17
click at [345, 80] on span "Recipe Builder" at bounding box center [344, 76] width 93 height 21
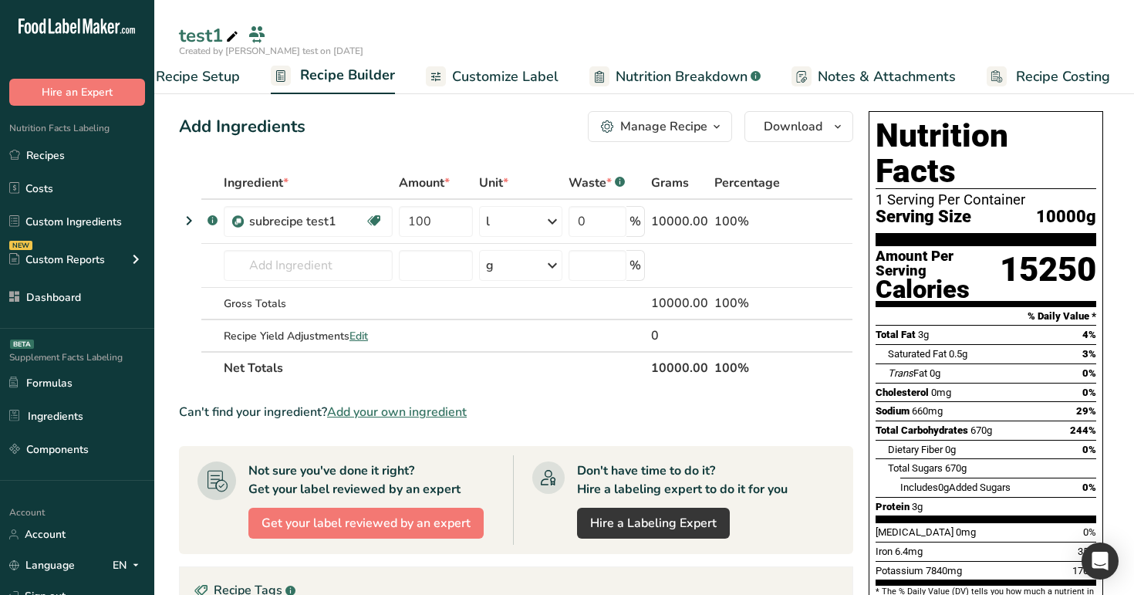
click at [676, 82] on span "Nutrition Breakdown" at bounding box center [681, 76] width 132 height 21
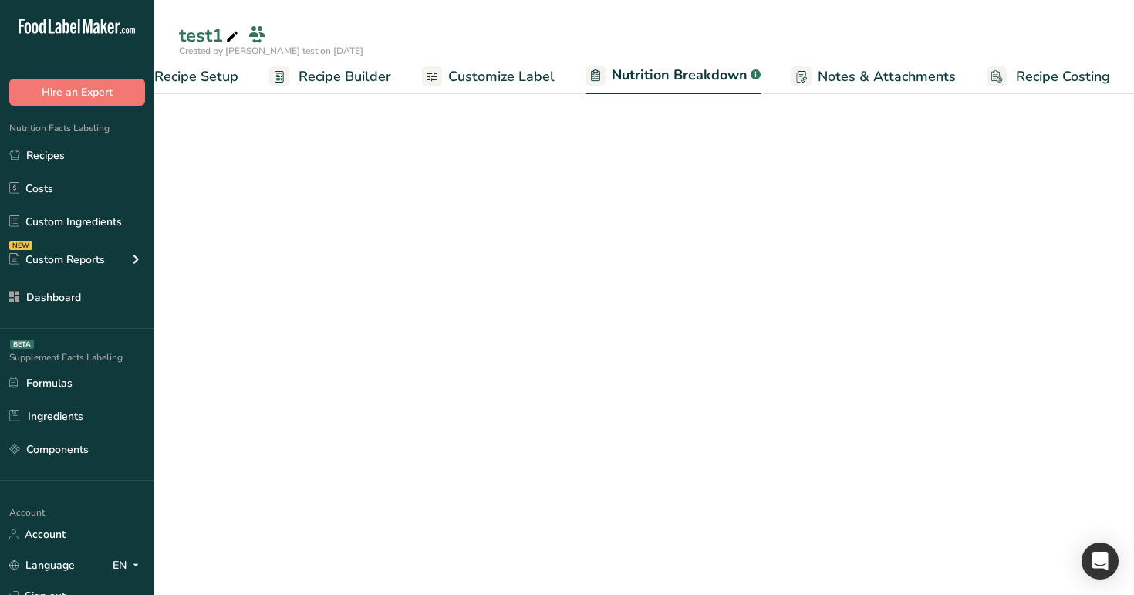
select select "Calories"
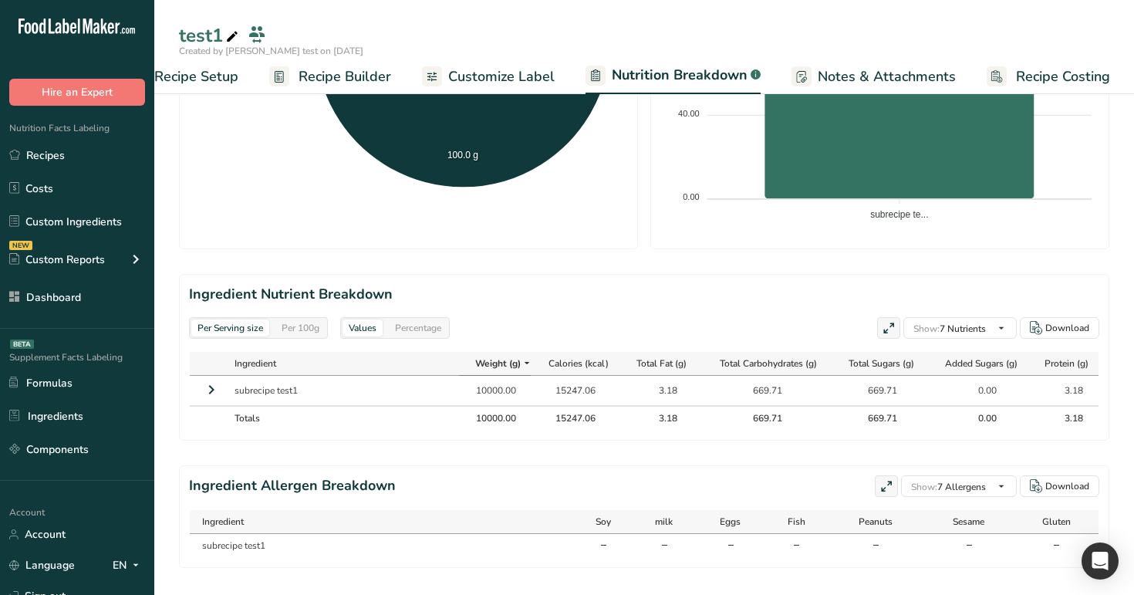
scroll to position [535, 0]
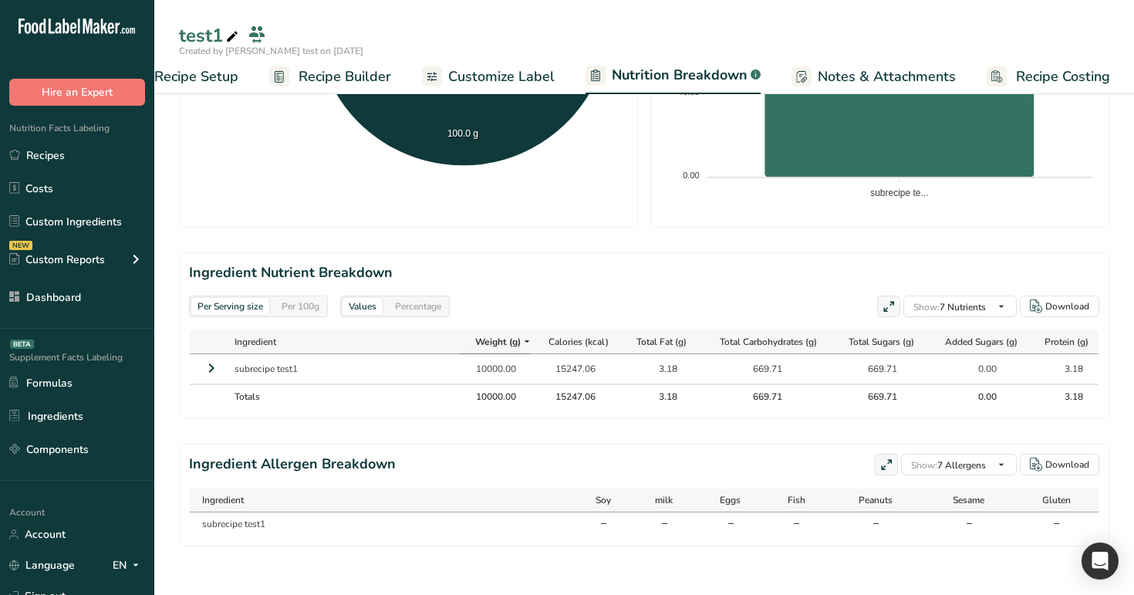
click at [214, 366] on icon at bounding box center [211, 368] width 19 height 28
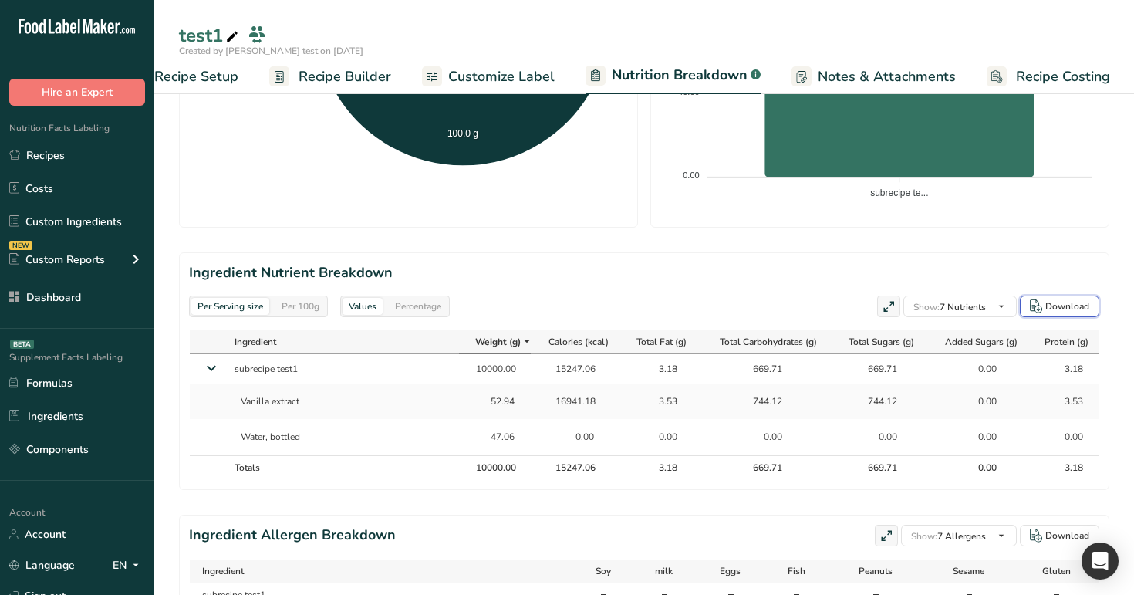
click at [1060, 305] on div "Download" at bounding box center [1067, 306] width 44 height 14
click at [77, 154] on link "Recipes" at bounding box center [77, 154] width 154 height 29
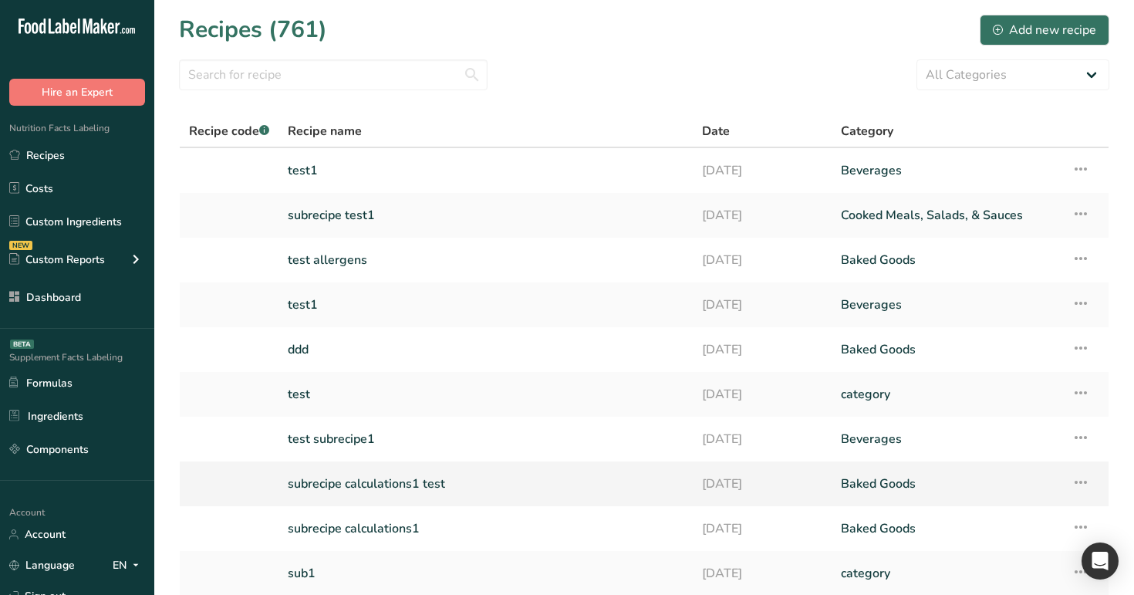
click at [350, 483] on link "subrecipe calculations1 test" at bounding box center [486, 483] width 396 height 32
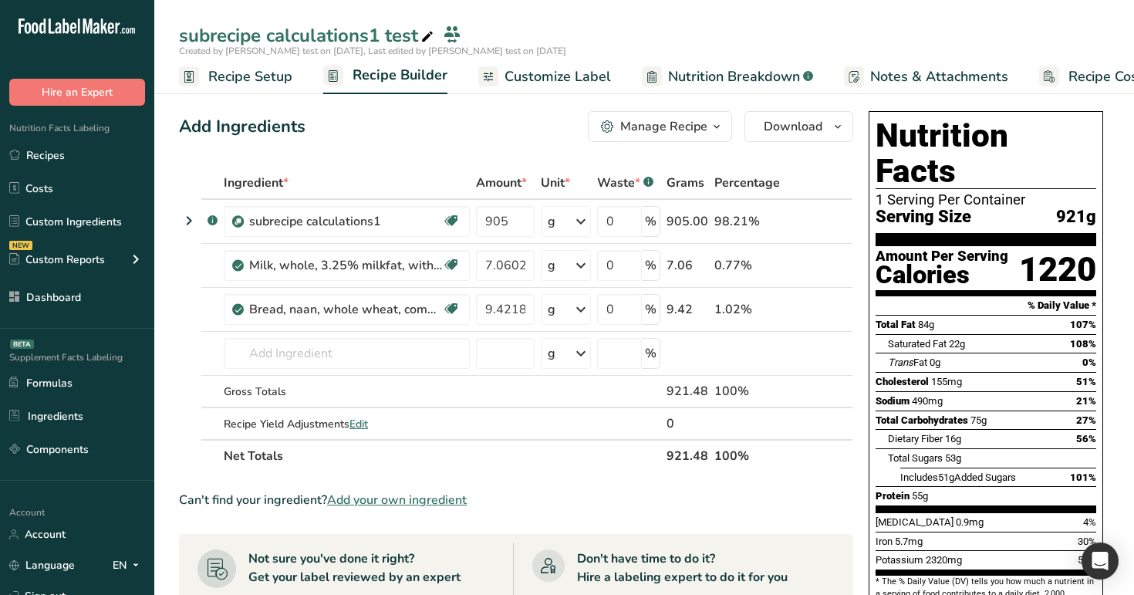
click at [727, 74] on span "Nutrition Breakdown" at bounding box center [734, 76] width 132 height 21
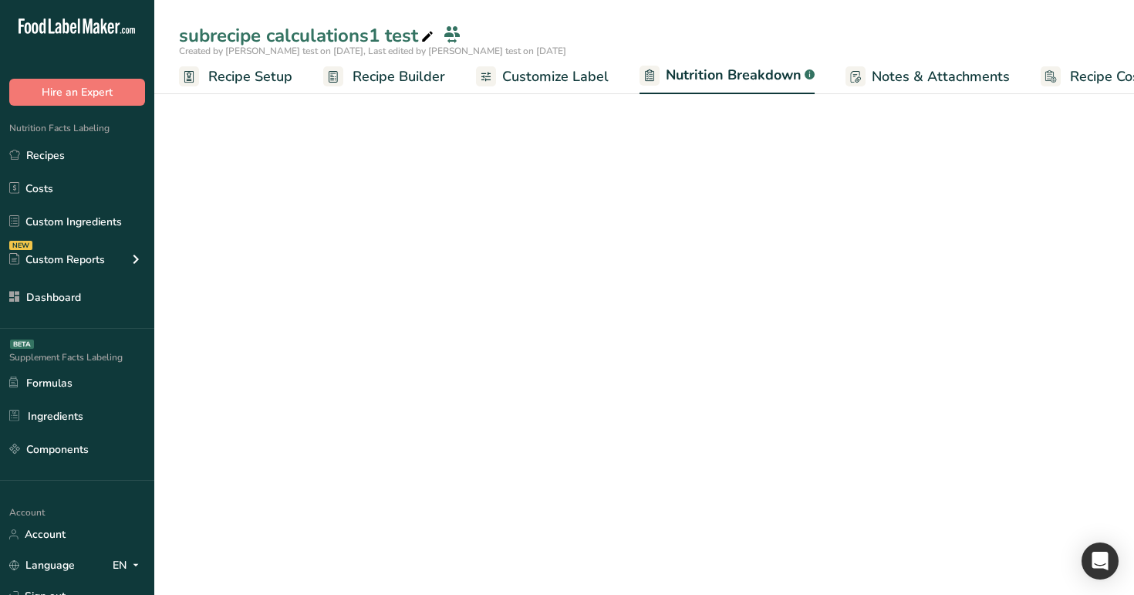
select select "Calories"
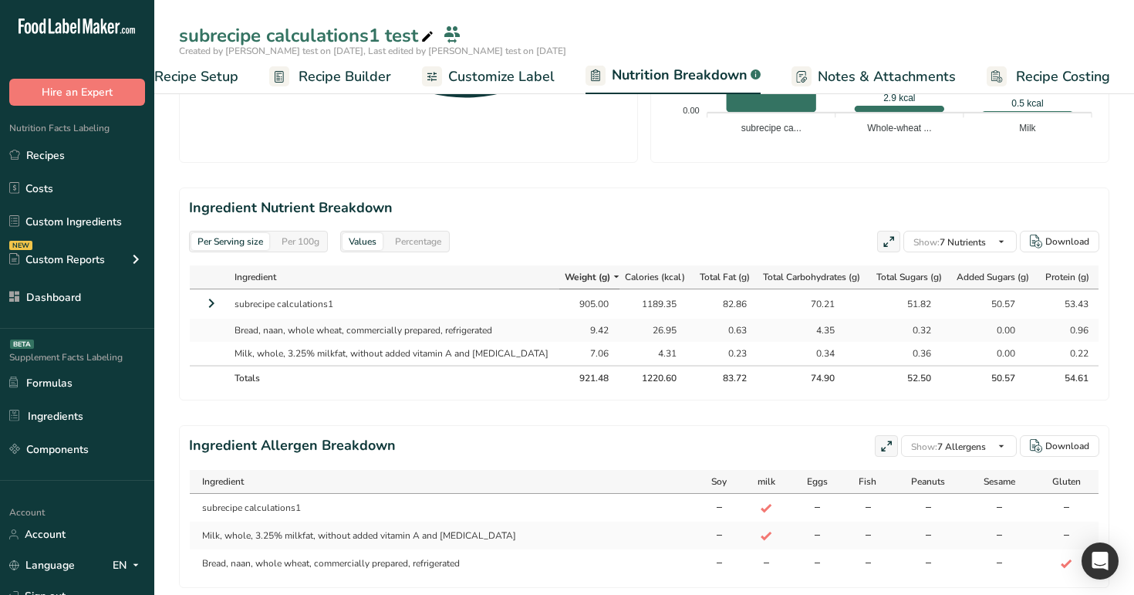
scroll to position [642, 0]
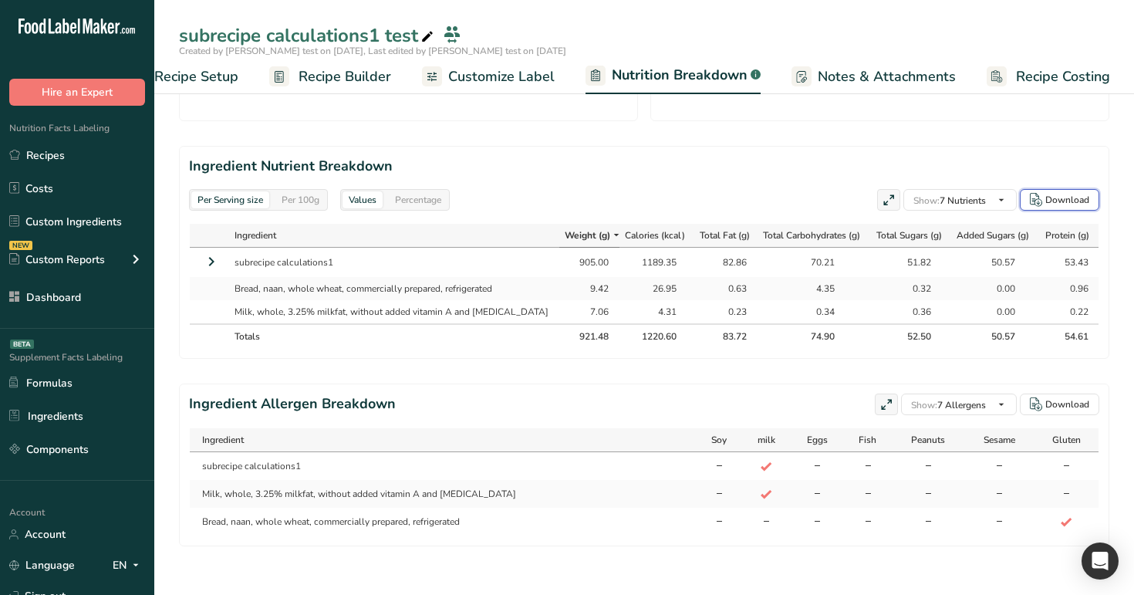
click at [1072, 209] on button "Download" at bounding box center [1059, 200] width 79 height 22
click at [1077, 202] on div "Download" at bounding box center [1067, 200] width 44 height 14
click at [214, 259] on icon at bounding box center [211, 262] width 19 height 28
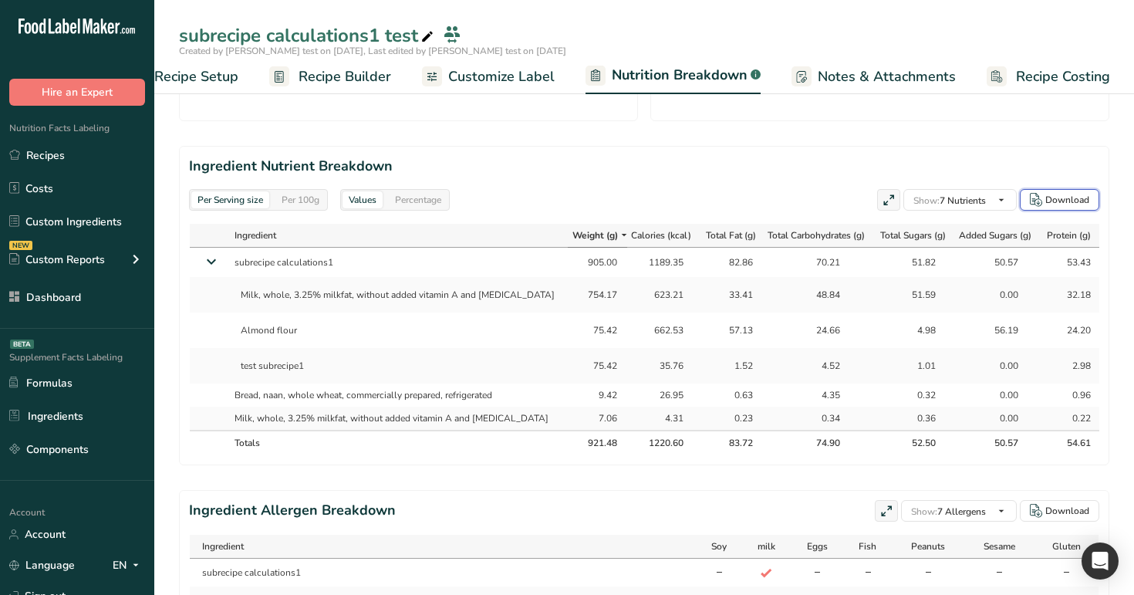
click at [1050, 201] on div "Download" at bounding box center [1067, 200] width 44 height 14
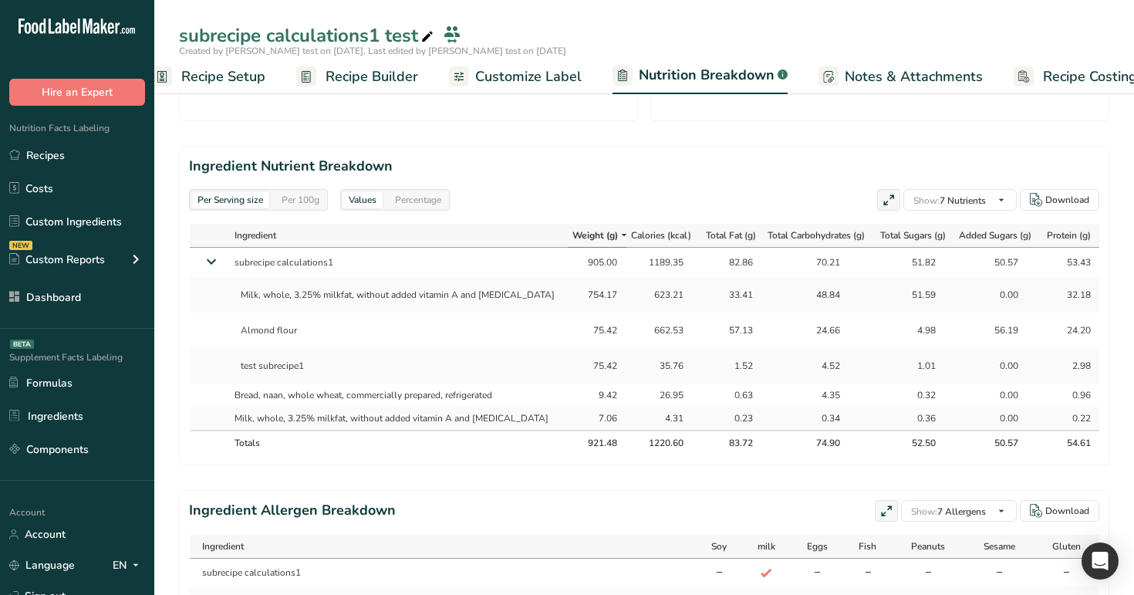
scroll to position [0, 0]
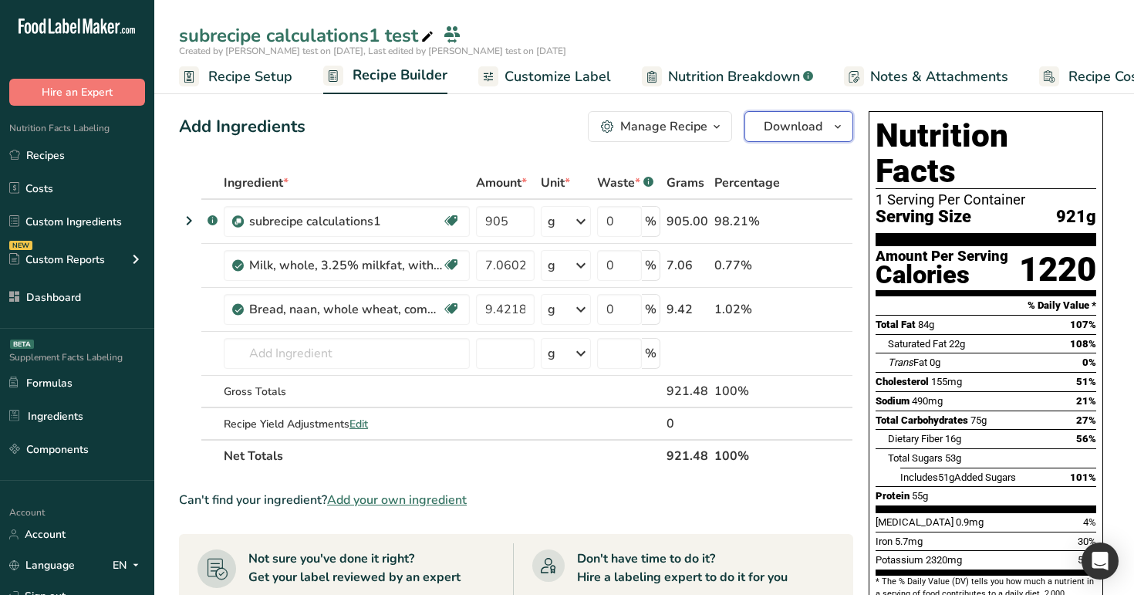
click at [826, 116] on button "Download" at bounding box center [798, 126] width 109 height 31
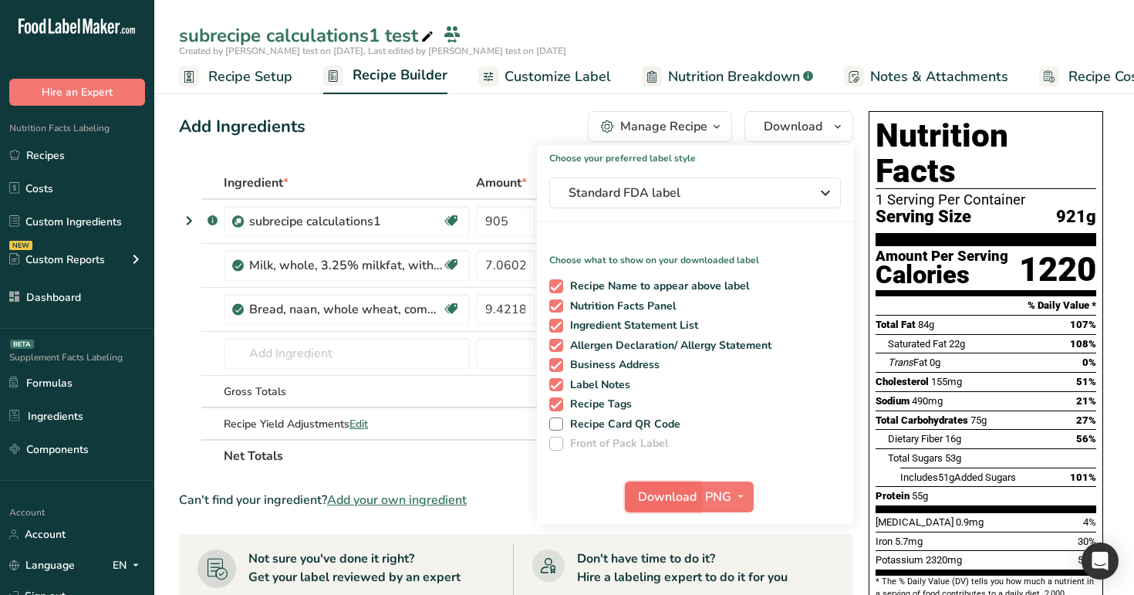
click at [673, 497] on span "Download" at bounding box center [667, 496] width 59 height 19
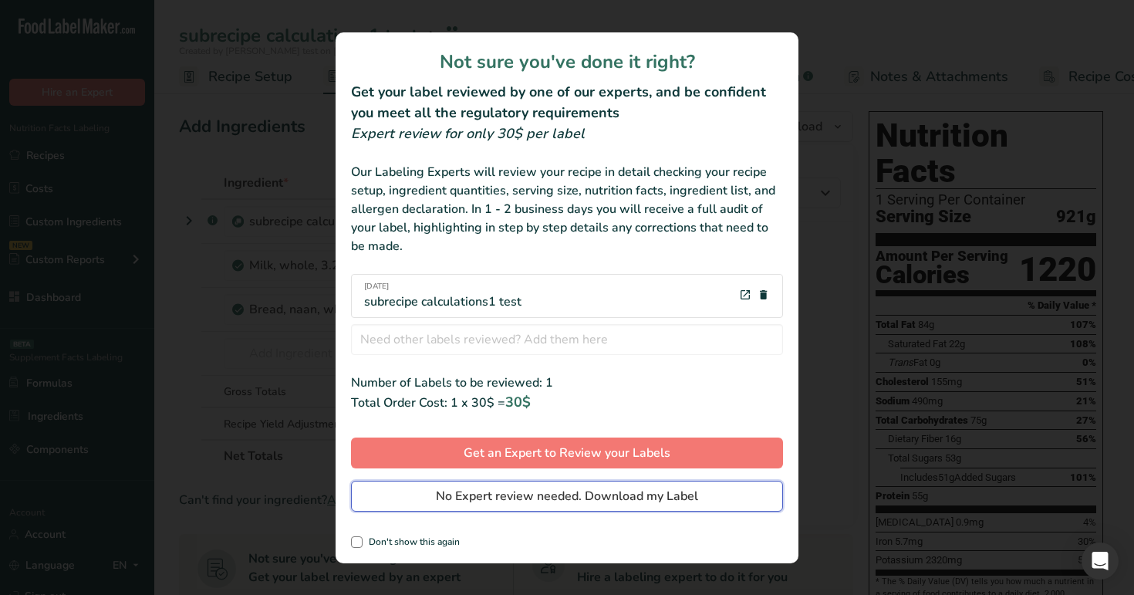
click at [649, 500] on span "No Expert review needed. Download my Label" at bounding box center [567, 496] width 262 height 19
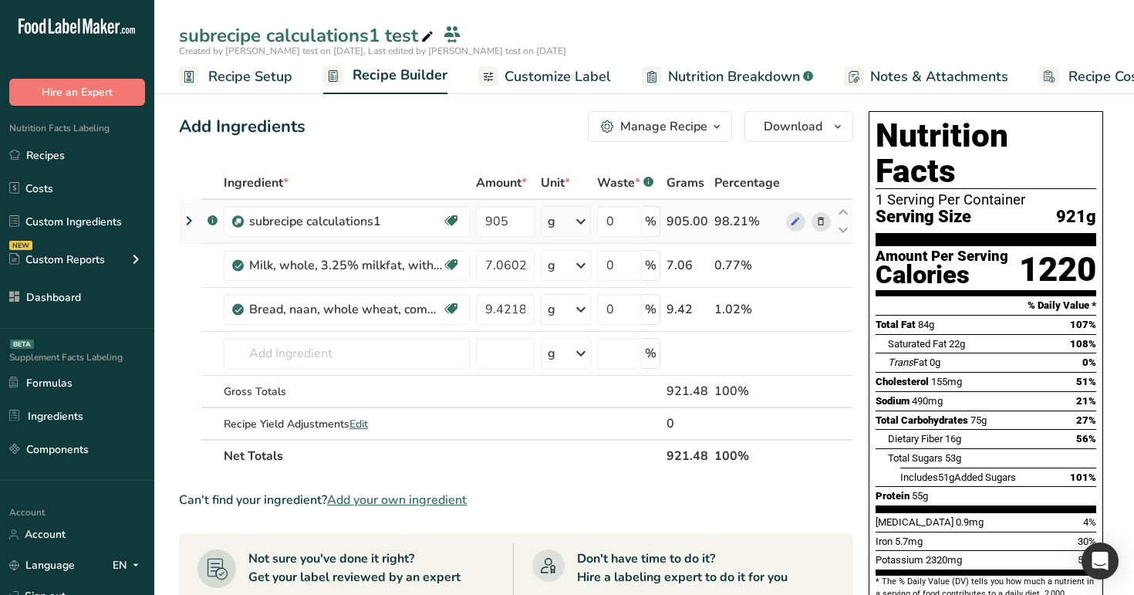
click at [187, 219] on icon at bounding box center [189, 221] width 19 height 28
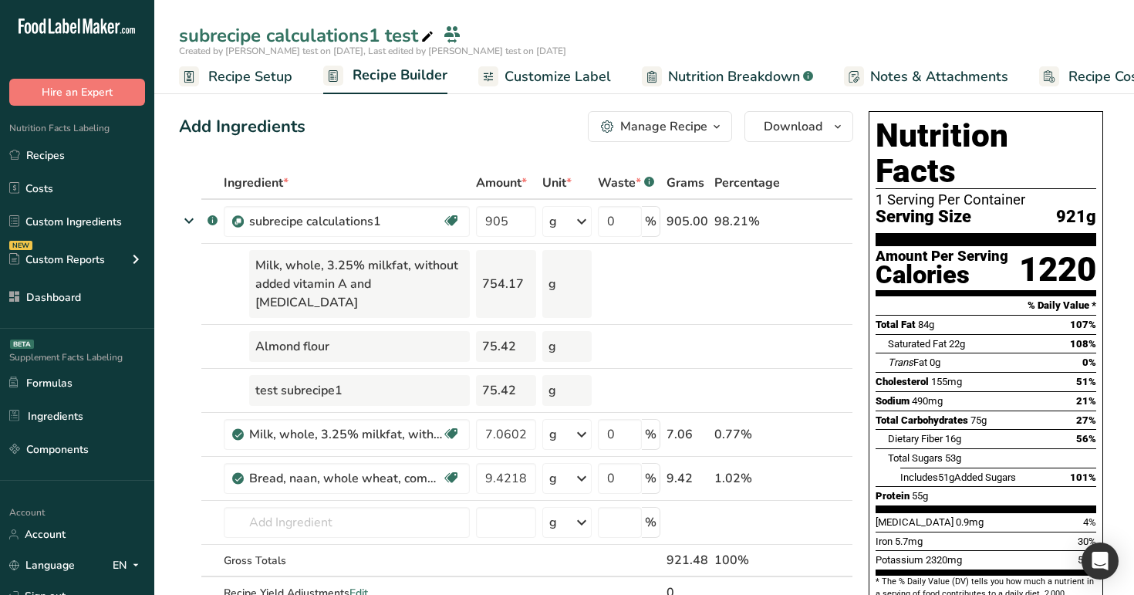
click at [734, 79] on span "Nutrition Breakdown" at bounding box center [734, 76] width 132 height 21
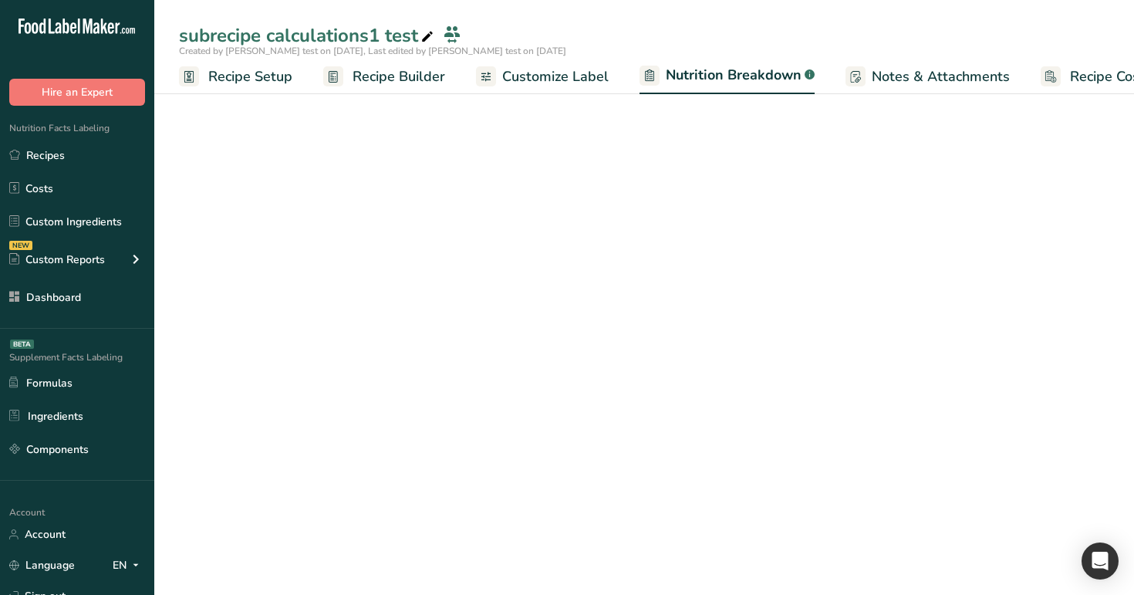
scroll to position [0, 35]
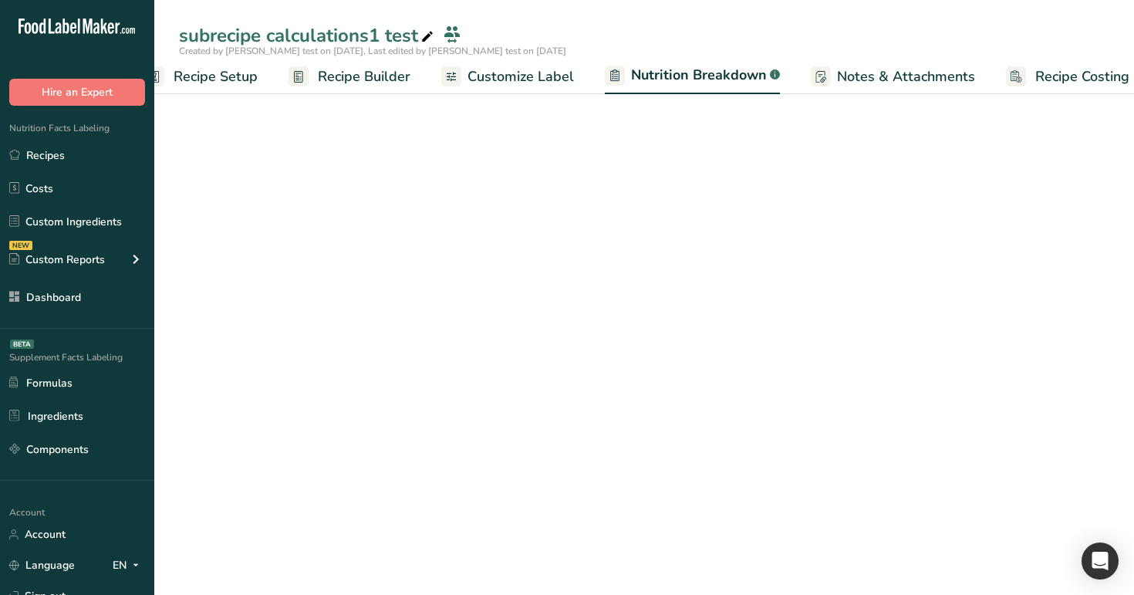
select select "Calories"
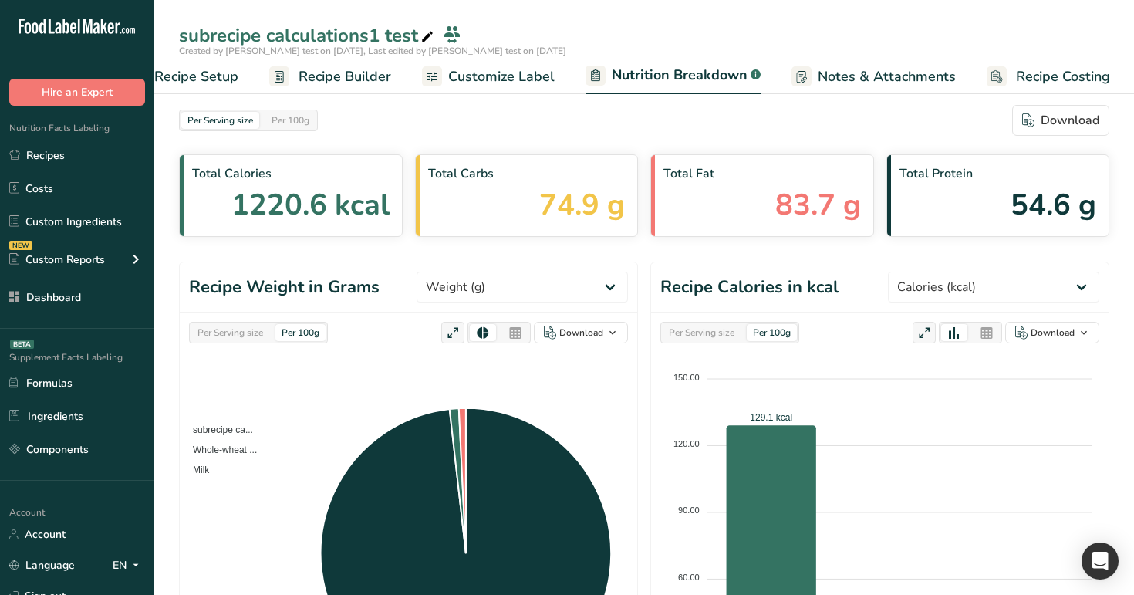
click at [684, 29] on div "subrecipe calculations1 test" at bounding box center [643, 36] width 979 height 28
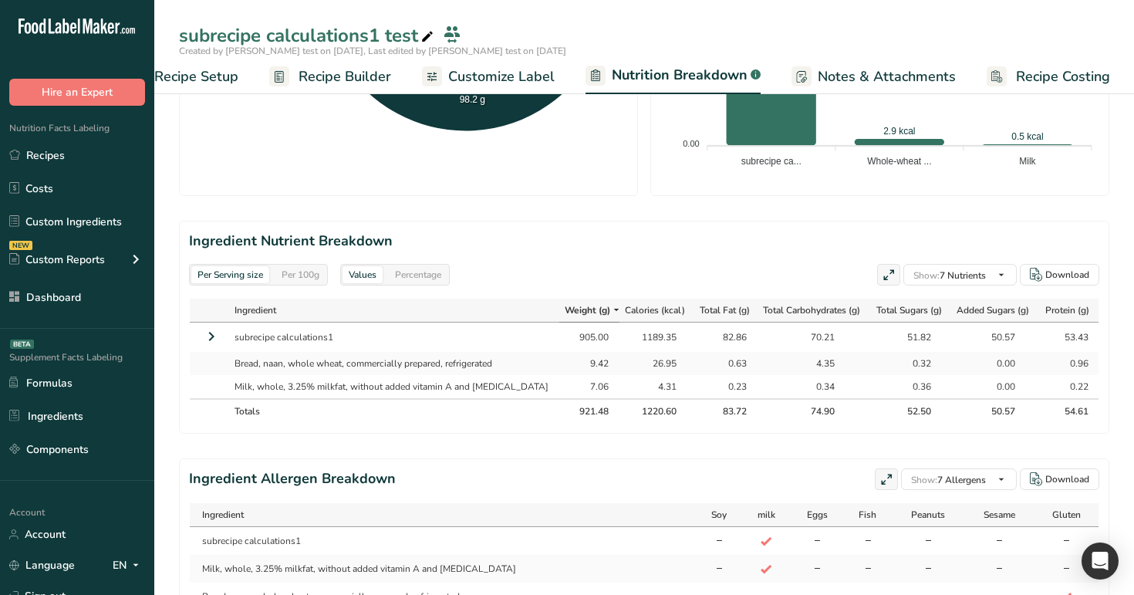
scroll to position [594, 0]
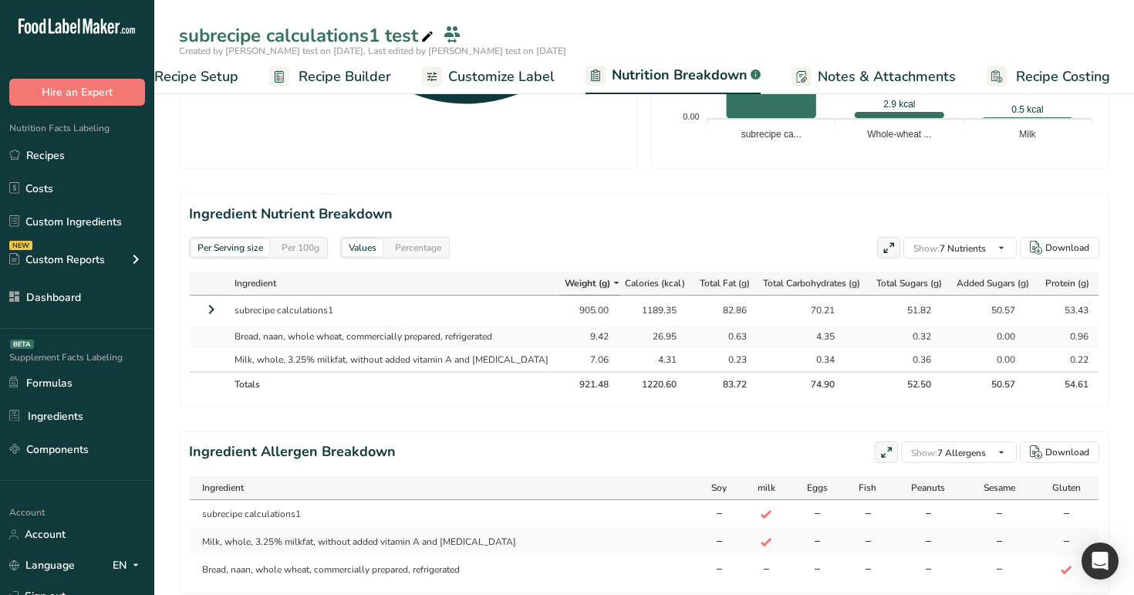
click at [211, 308] on icon at bounding box center [211, 309] width 19 height 28
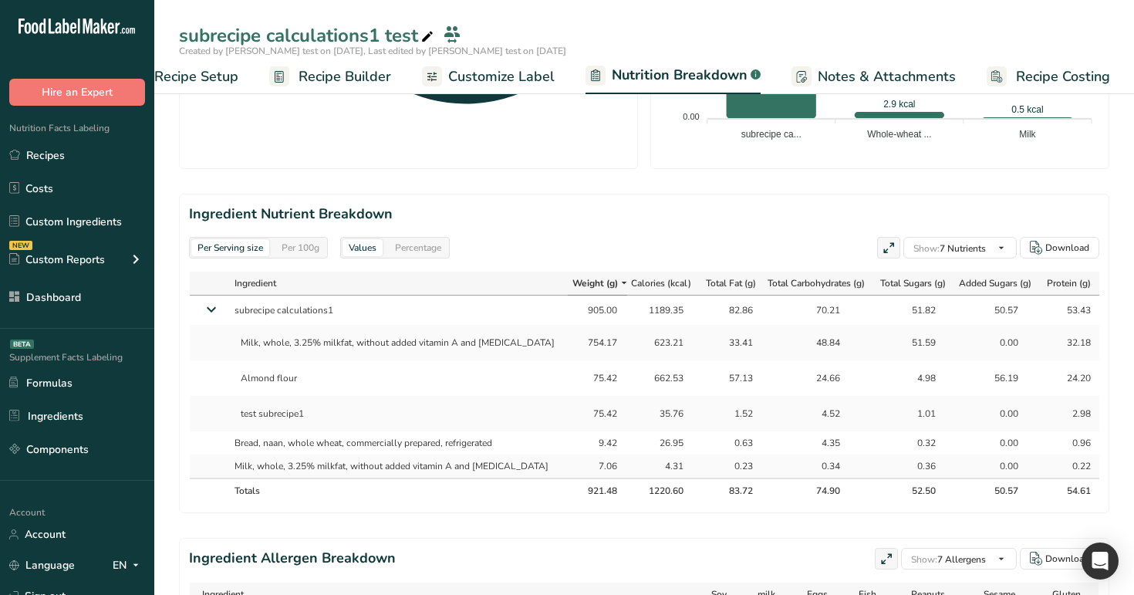
click at [314, 232] on section "Ingredient Nutrient Breakdown Per Serving size Per 100g Values Percentage Show:…" at bounding box center [644, 353] width 930 height 319
click at [309, 249] on div "Per 100g" at bounding box center [300, 247] width 50 height 17
click at [440, 206] on h2 "Ingredient Nutrient Breakdown" at bounding box center [644, 214] width 910 height 21
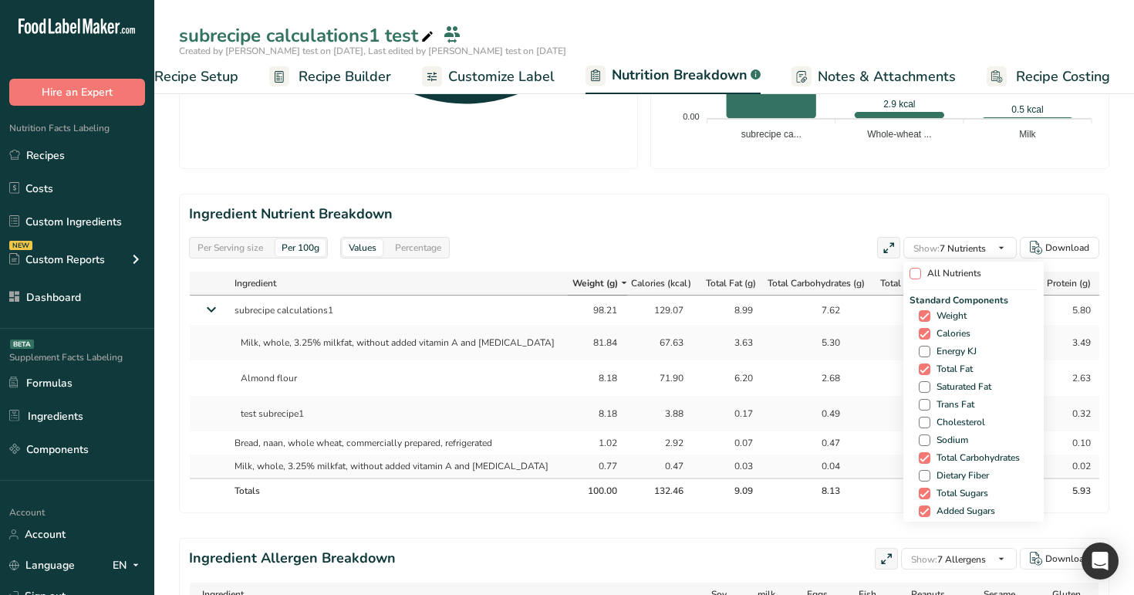
click at [911, 275] on span at bounding box center [915, 274] width 12 height 12
click at [911, 275] on input "All Nutrients" at bounding box center [914, 273] width 10 height 10
checkbox input "true"
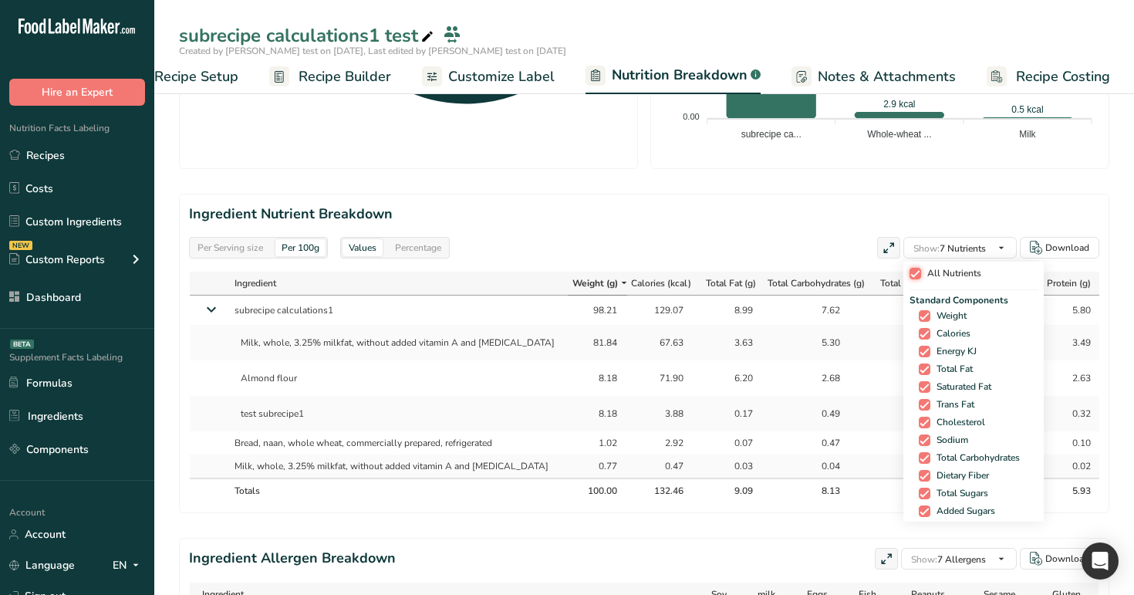
checkbox input "true"
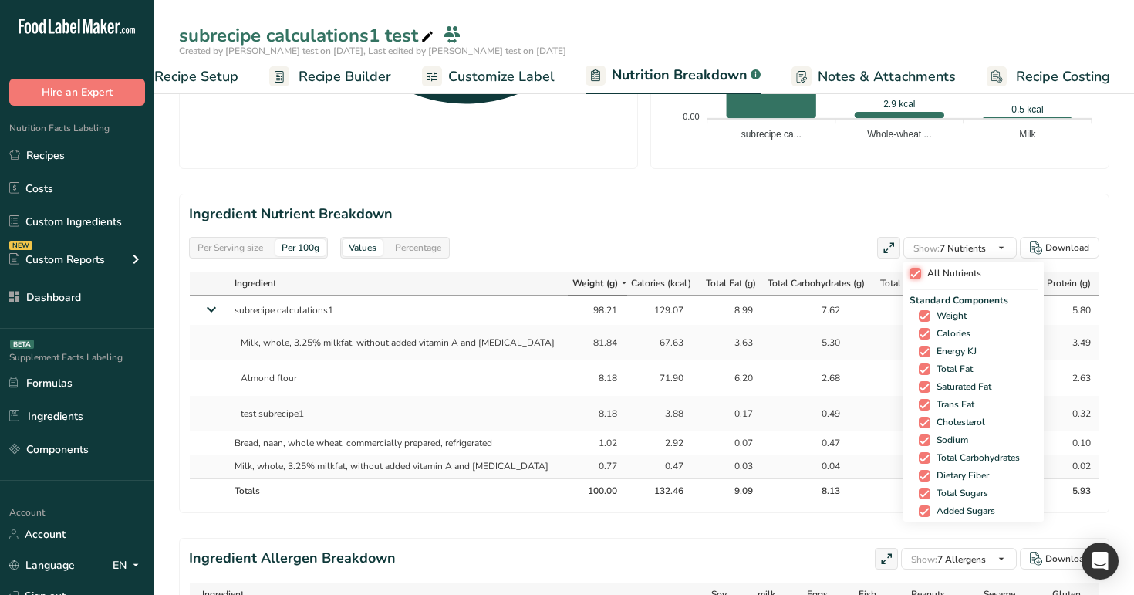
checkbox input "true"
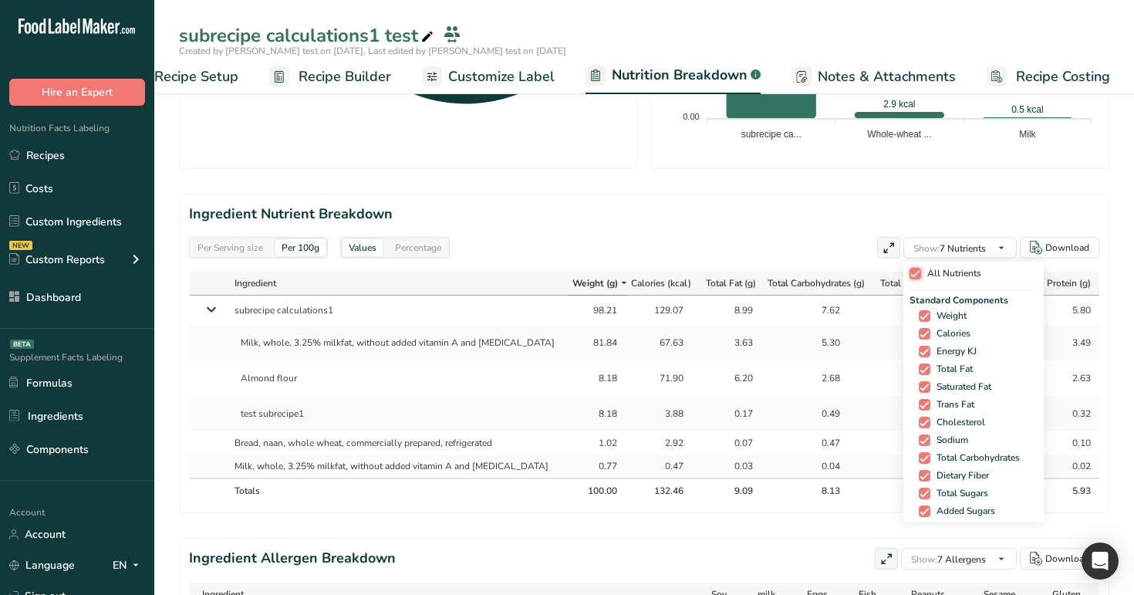
checkbox input "true"
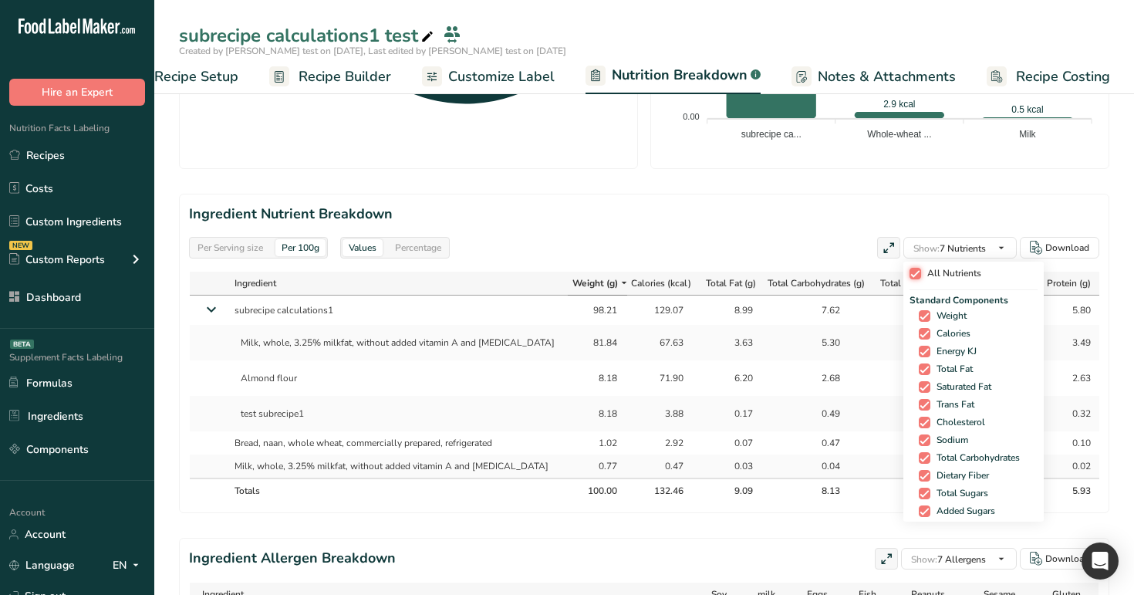
checkbox input "true"
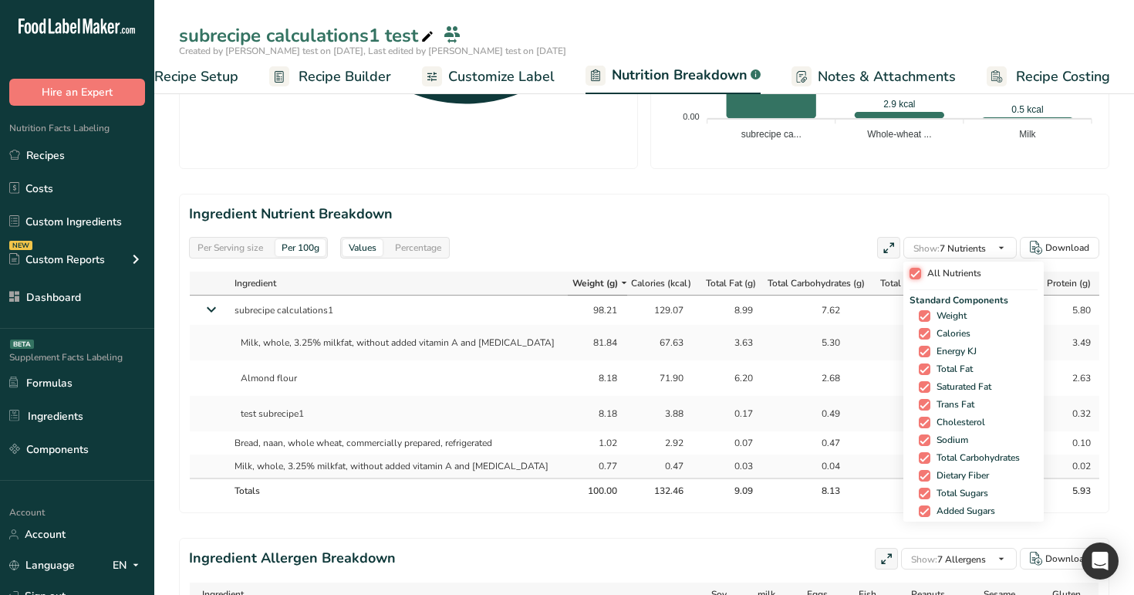
checkbox input "true"
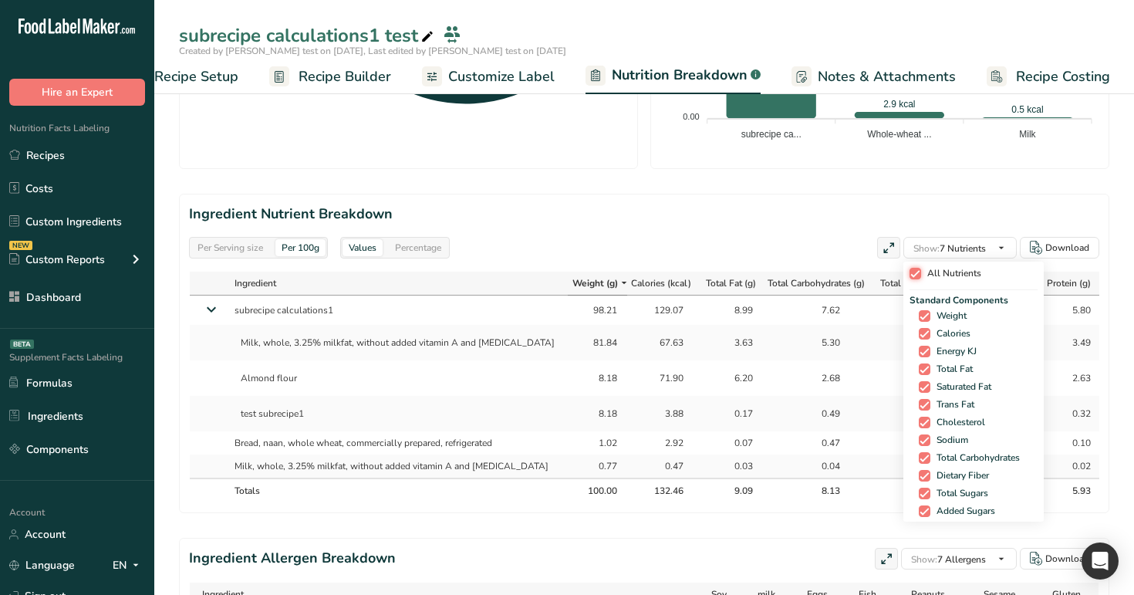
checkbox input "true"
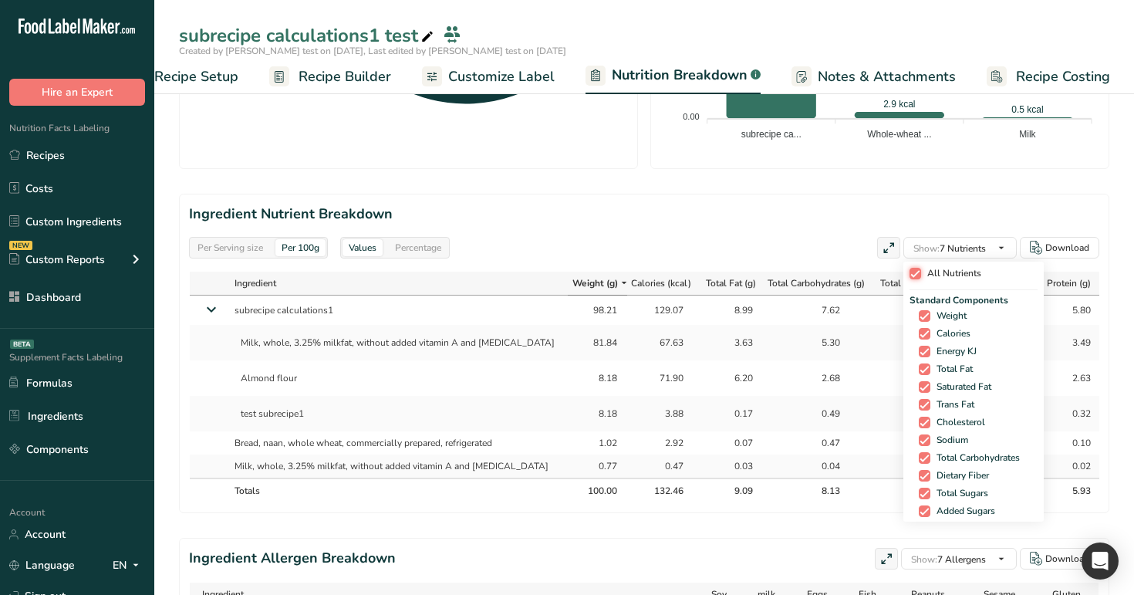
checkbox input "true"
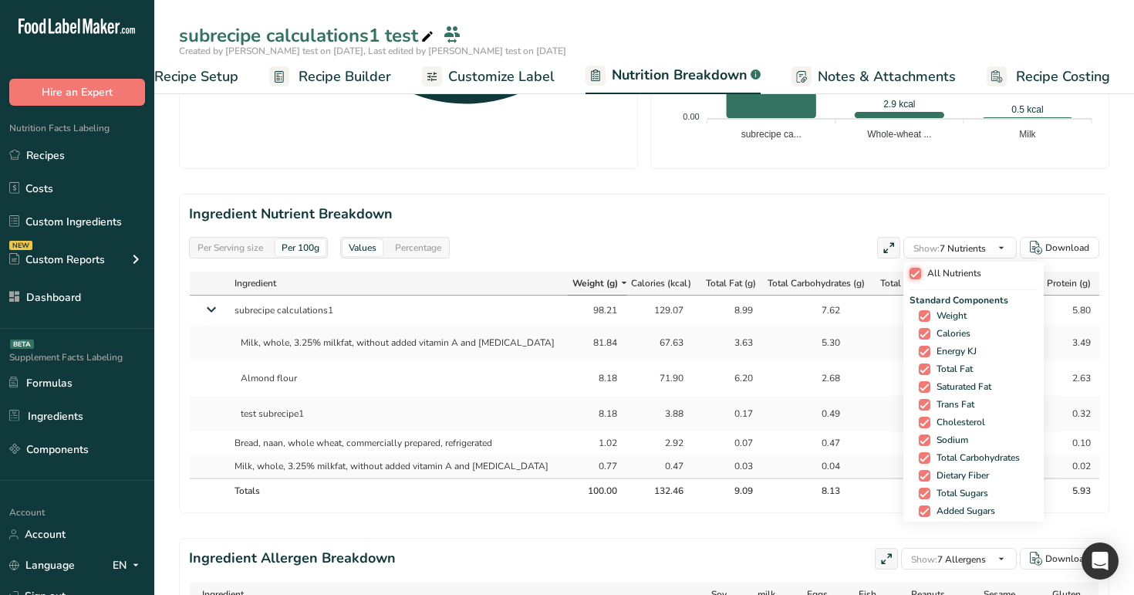
checkbox input "true"
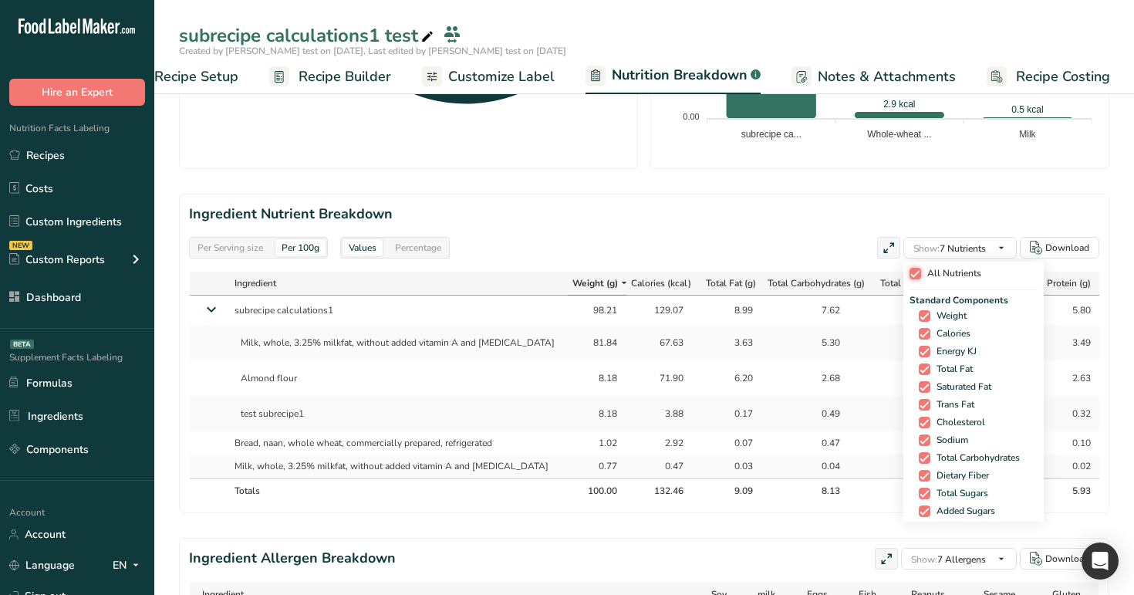
checkbox input "true"
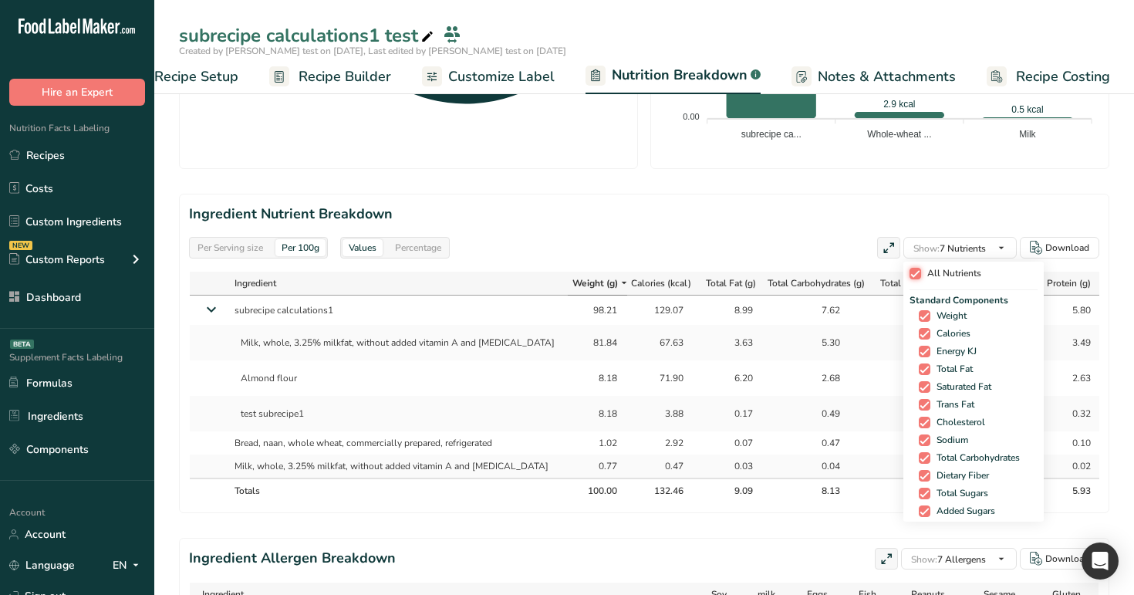
checkbox input "true"
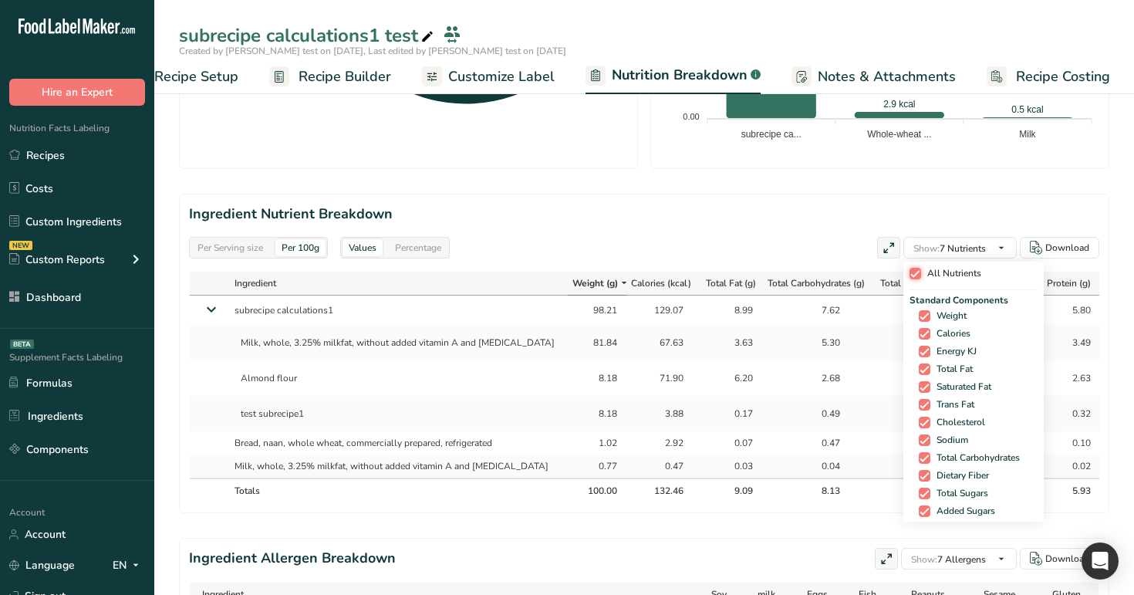
checkbox input "true"
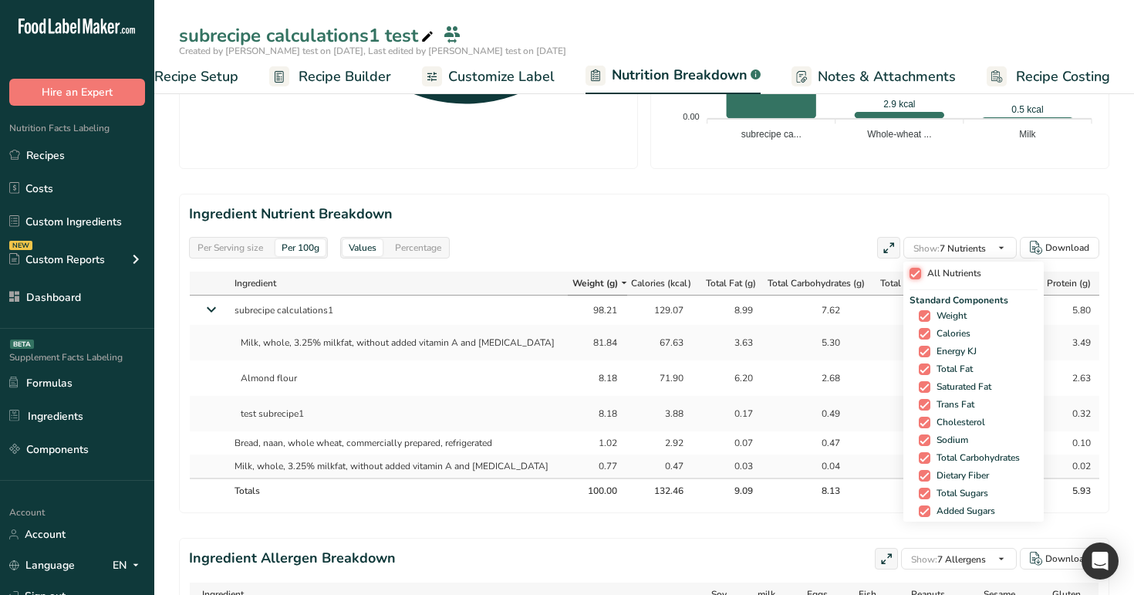
checkbox input "true"
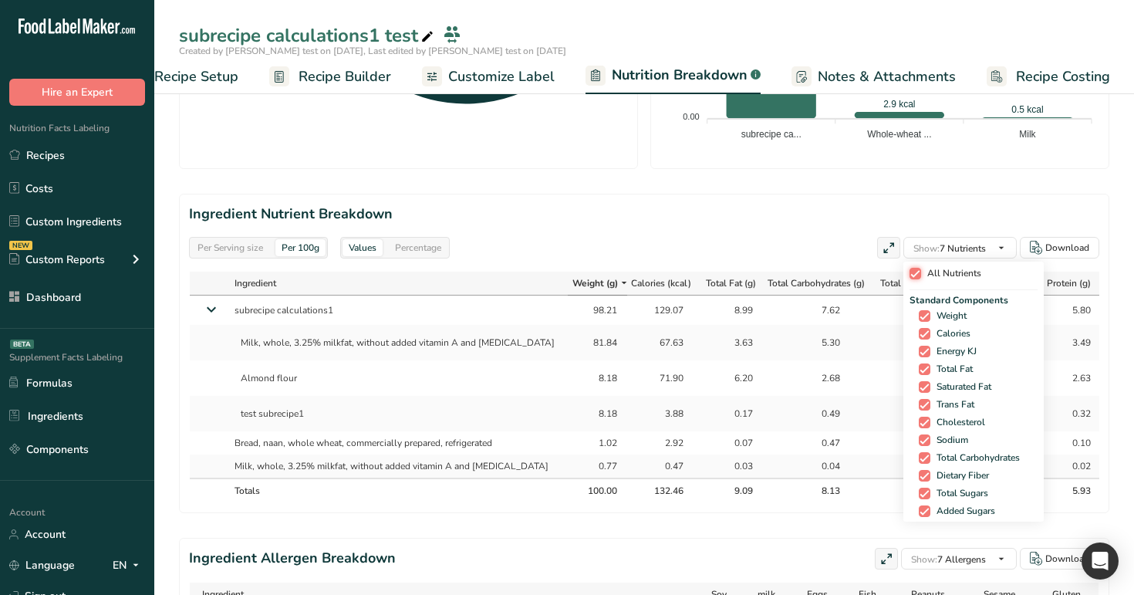
checkbox input "true"
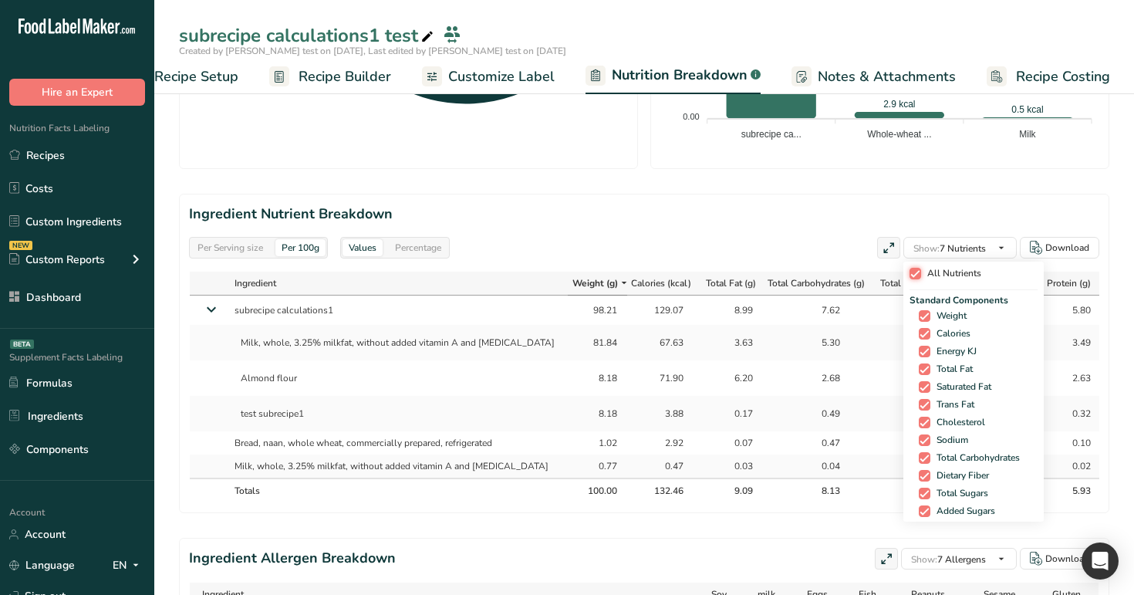
checkbox input "true"
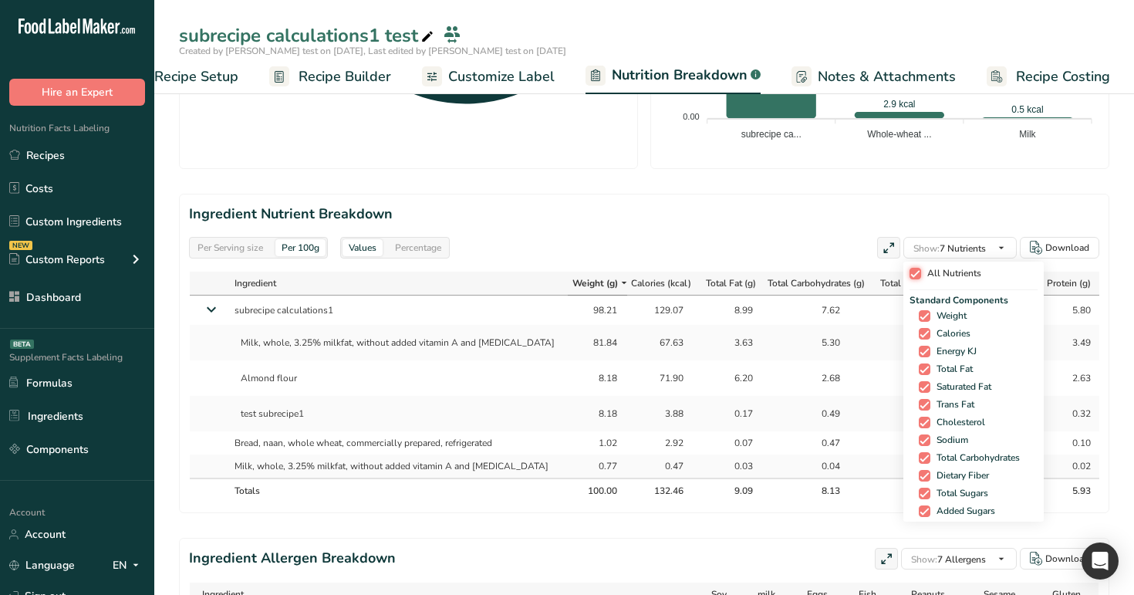
checkbox input "true"
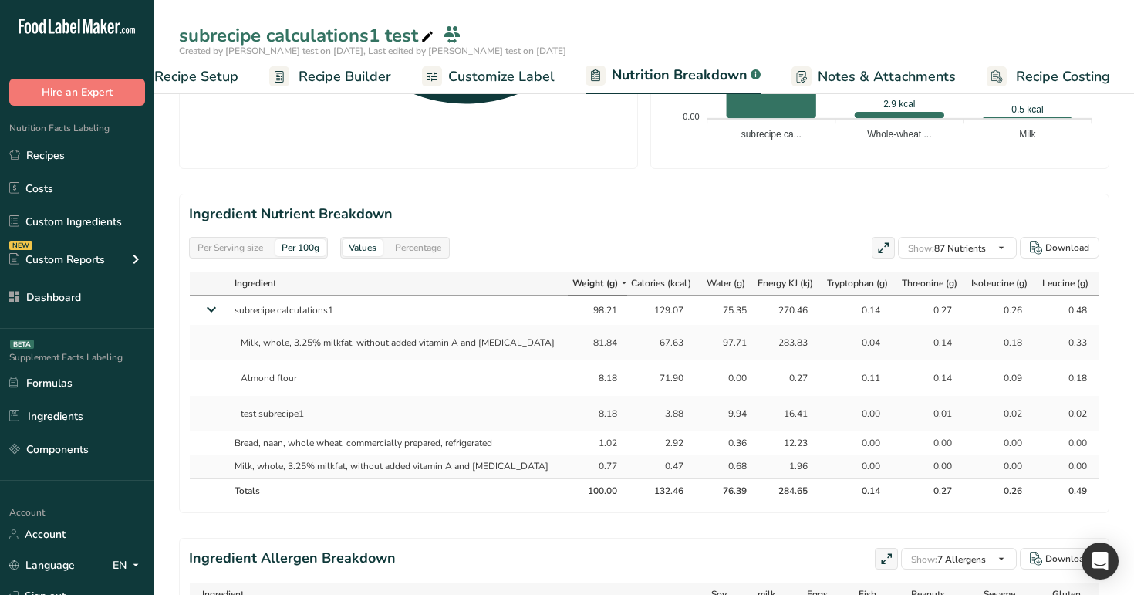
click at [615, 251] on div "Per Serving size Per 100g Values Percentage Show: 87 Nutrients All Nutrients St…" at bounding box center [644, 248] width 910 height 22
click at [631, 277] on span "Calories (kcal)" at bounding box center [661, 283] width 60 height 14
click at [629, 277] on span "Calories (kcal)" at bounding box center [660, 283] width 63 height 14
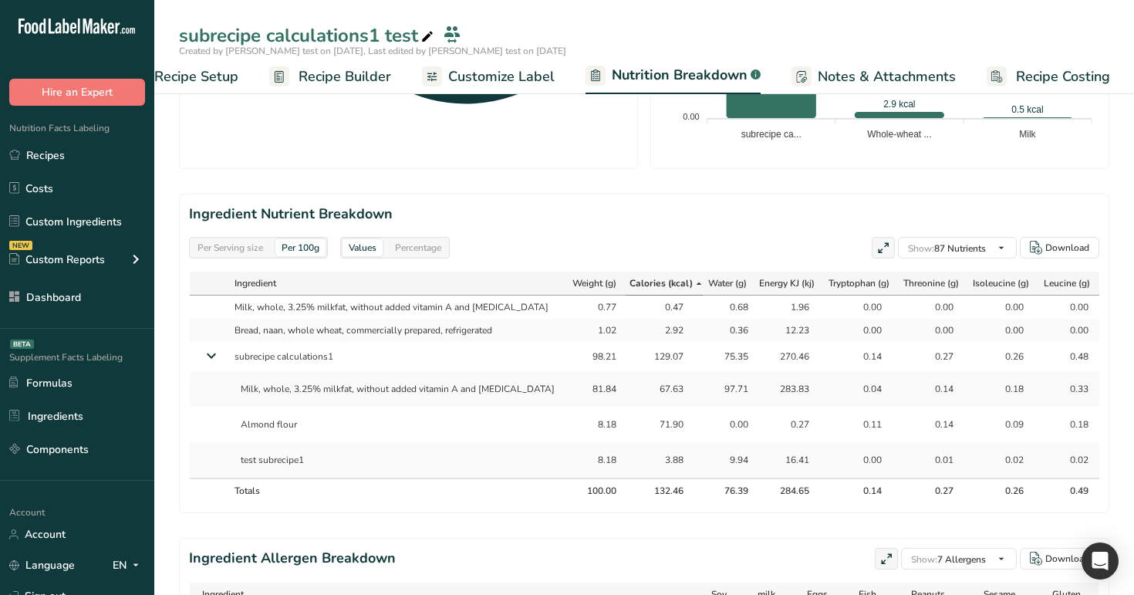
click at [209, 355] on icon at bounding box center [211, 355] width 28 height 19
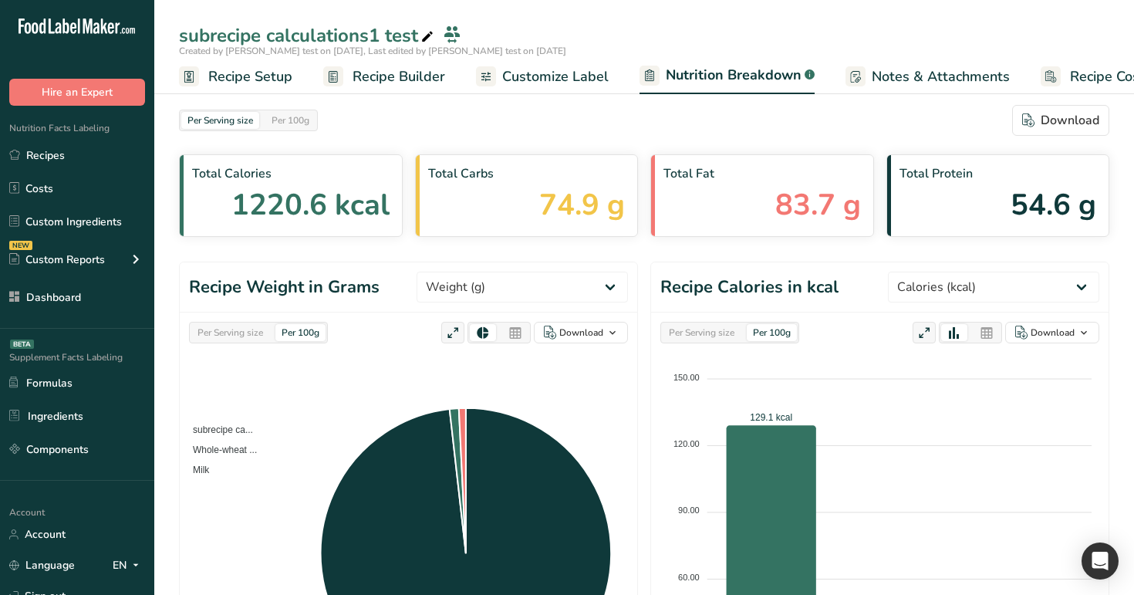
select select "Calories"
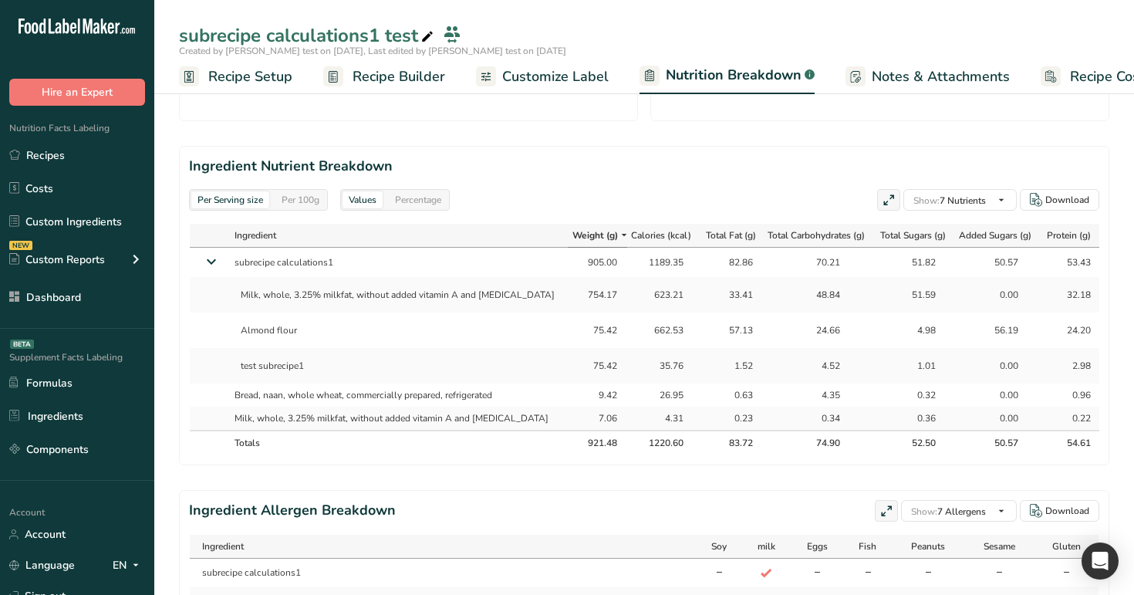
click at [209, 261] on icon at bounding box center [211, 261] width 28 height 19
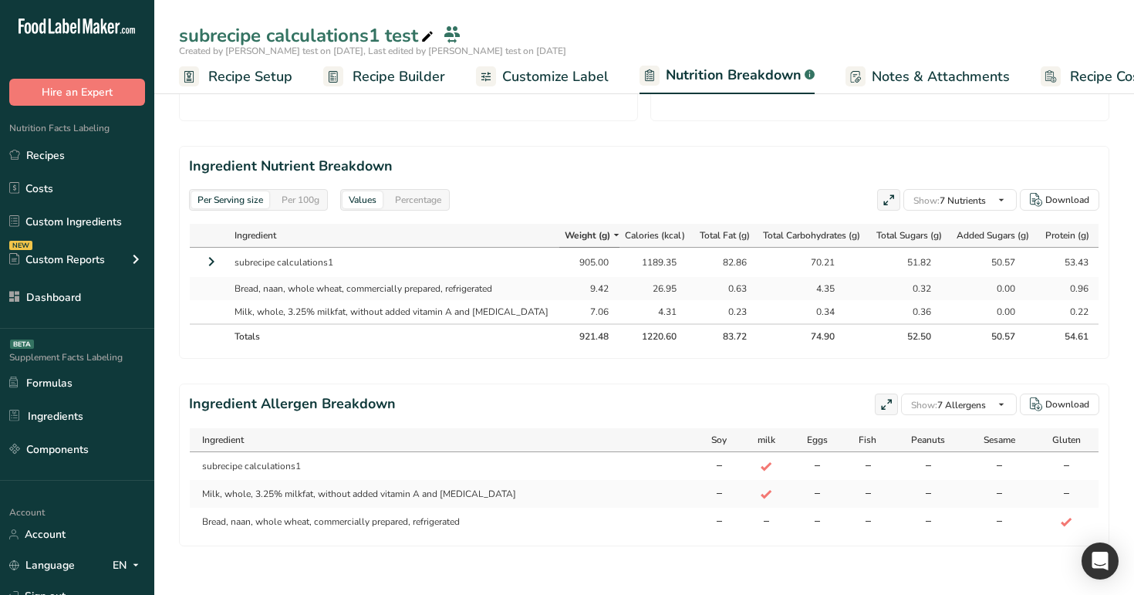
click at [211, 261] on icon at bounding box center [211, 262] width 19 height 28
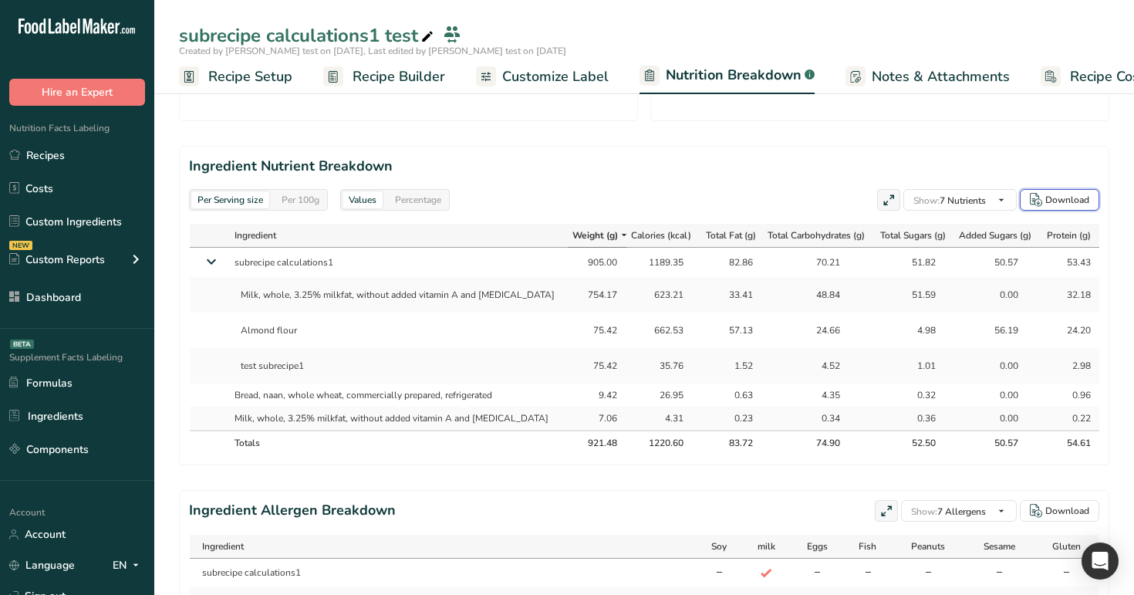
click at [1050, 194] on div "Download" at bounding box center [1067, 200] width 44 height 14
click at [205, 259] on icon at bounding box center [211, 261] width 28 height 19
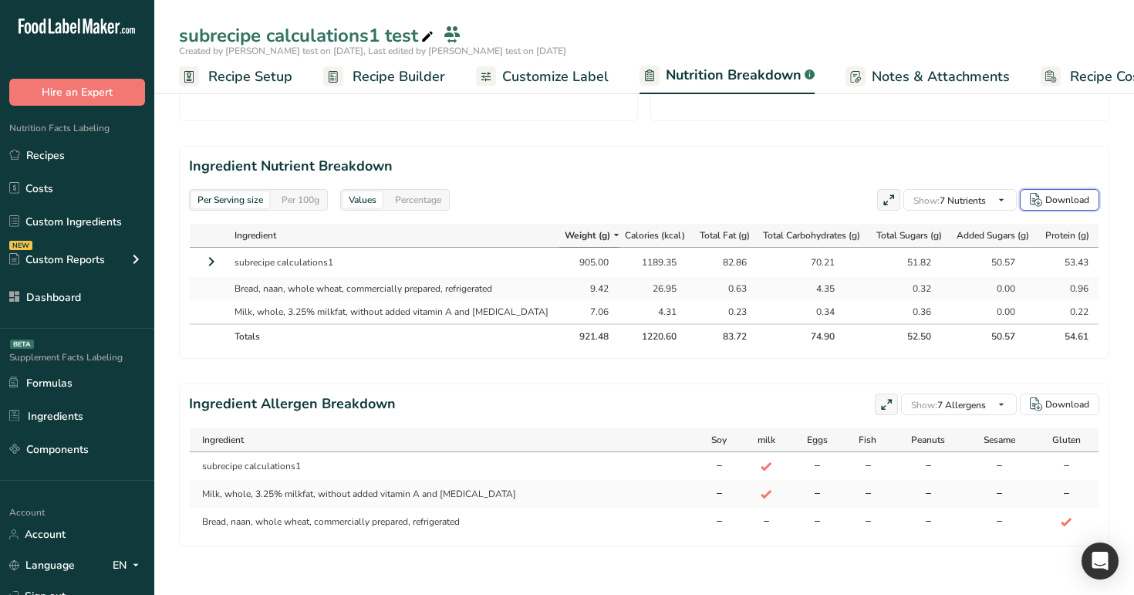
click at [1070, 197] on div "Download" at bounding box center [1067, 200] width 44 height 14
